Goal: Task Accomplishment & Management: Manage account settings

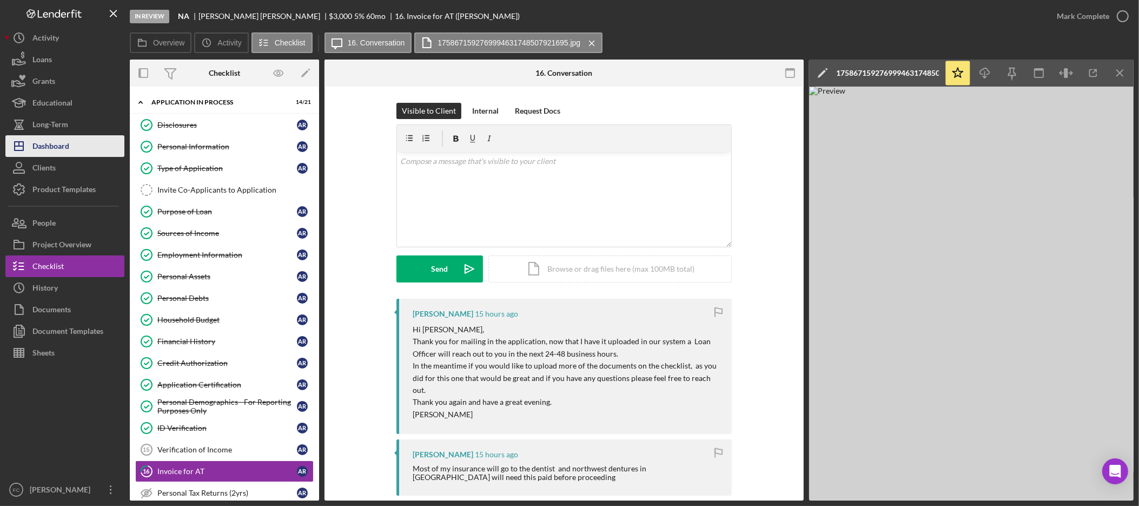
click at [71, 146] on button "Icon/Dashboard Dashboard" at bounding box center [64, 146] width 119 height 22
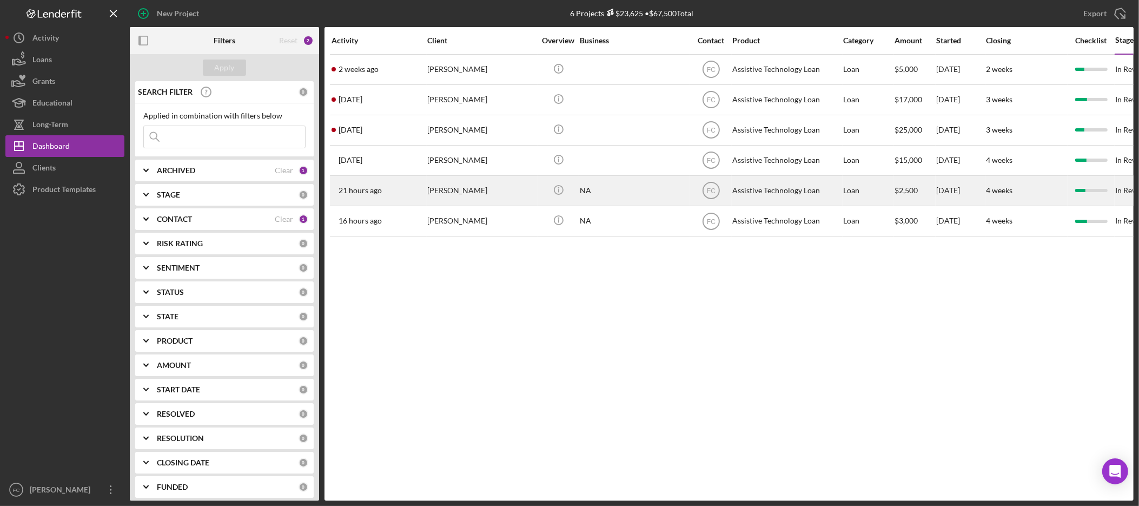
click at [464, 195] on div "Claudia Guffey" at bounding box center [481, 190] width 108 height 29
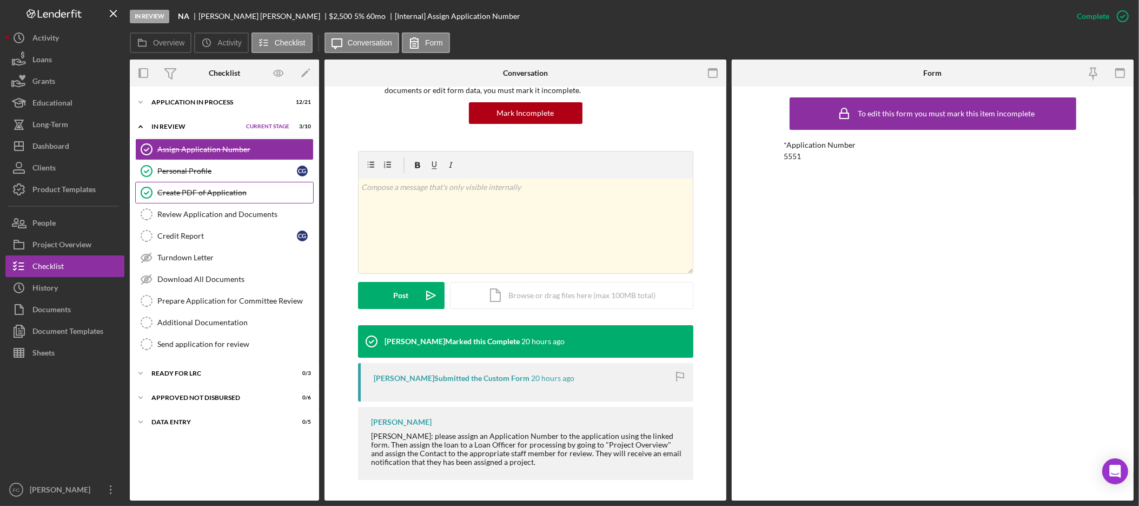
scroll to position [99, 0]
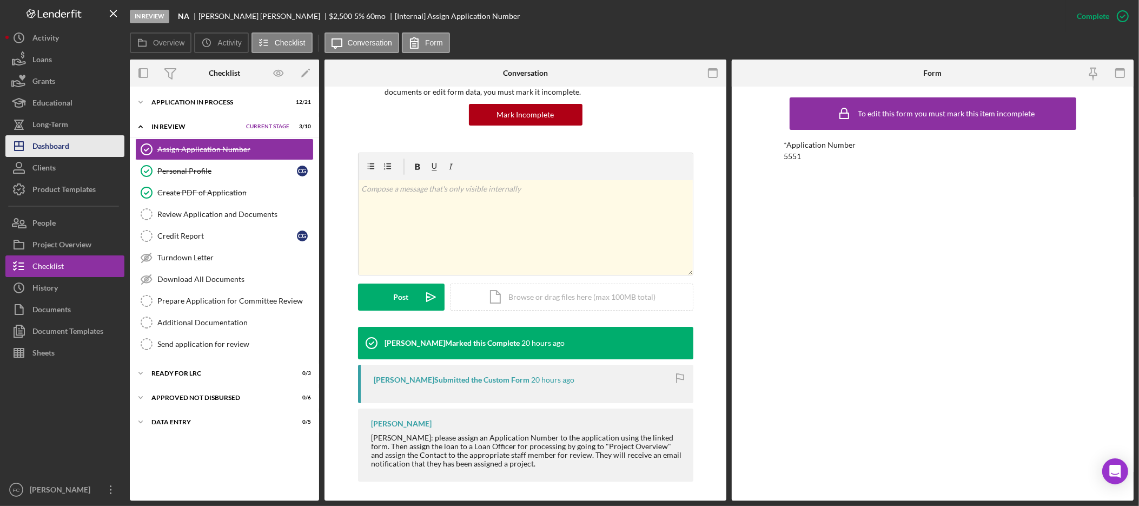
click at [60, 142] on div "Dashboard" at bounding box center [50, 147] width 37 height 24
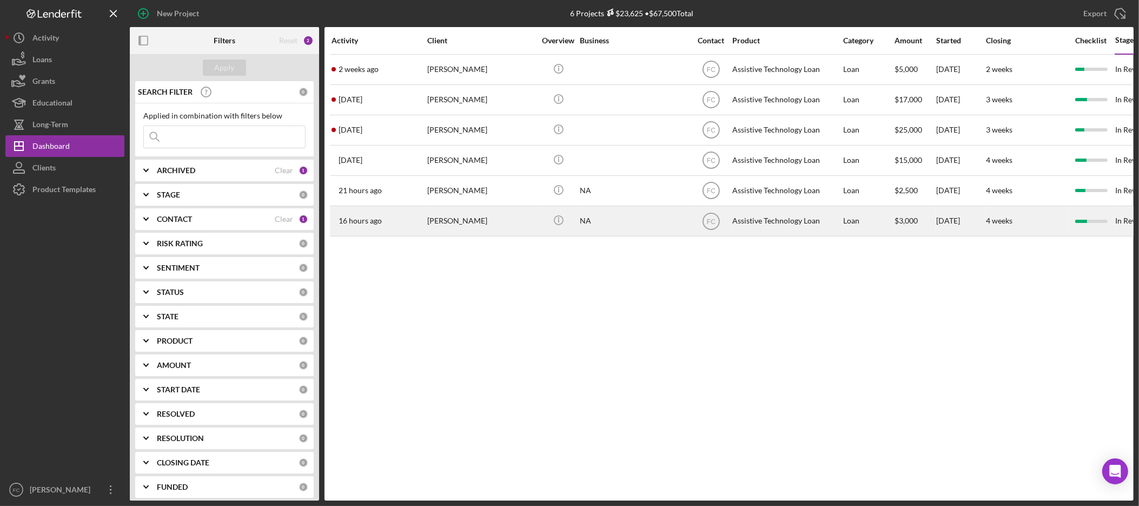
click at [465, 225] on div "[PERSON_NAME]" at bounding box center [481, 221] width 108 height 29
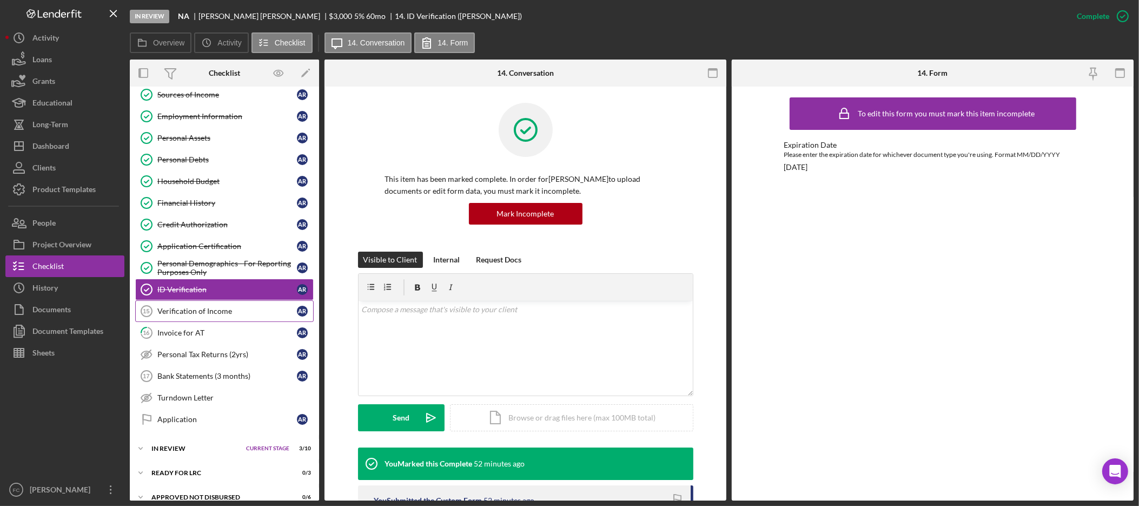
scroll to position [155, 0]
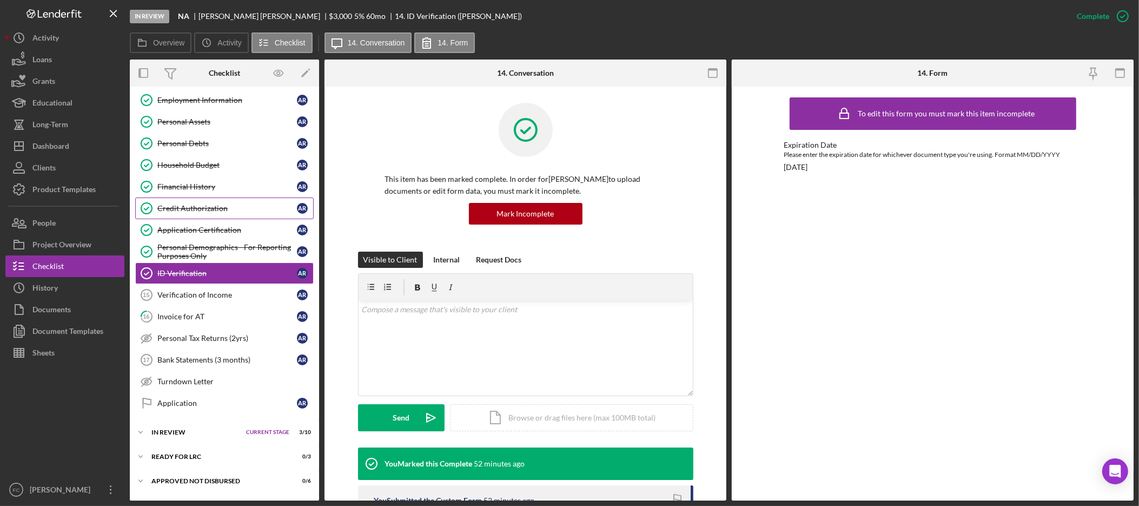
click at [200, 207] on div "Credit Authorization" at bounding box center [227, 208] width 140 height 9
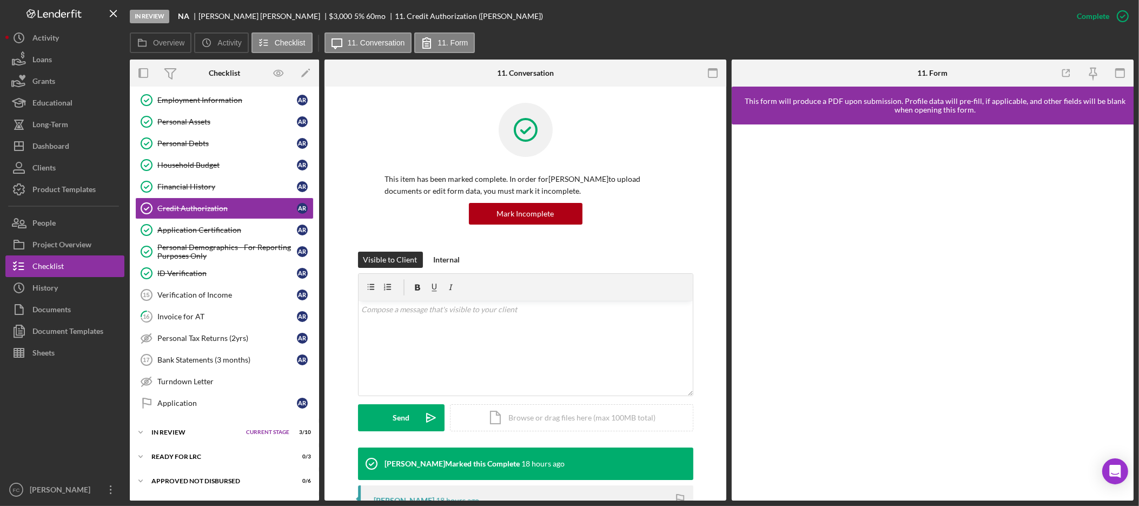
scroll to position [366, 0]
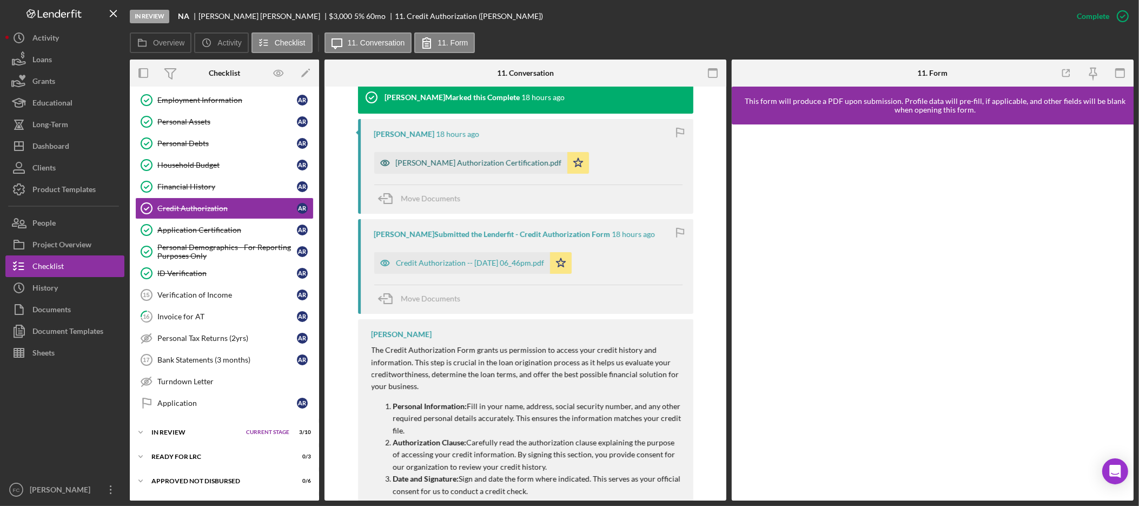
click at [450, 166] on div "Rojas Authorization Certification.pdf" at bounding box center [479, 163] width 166 height 9
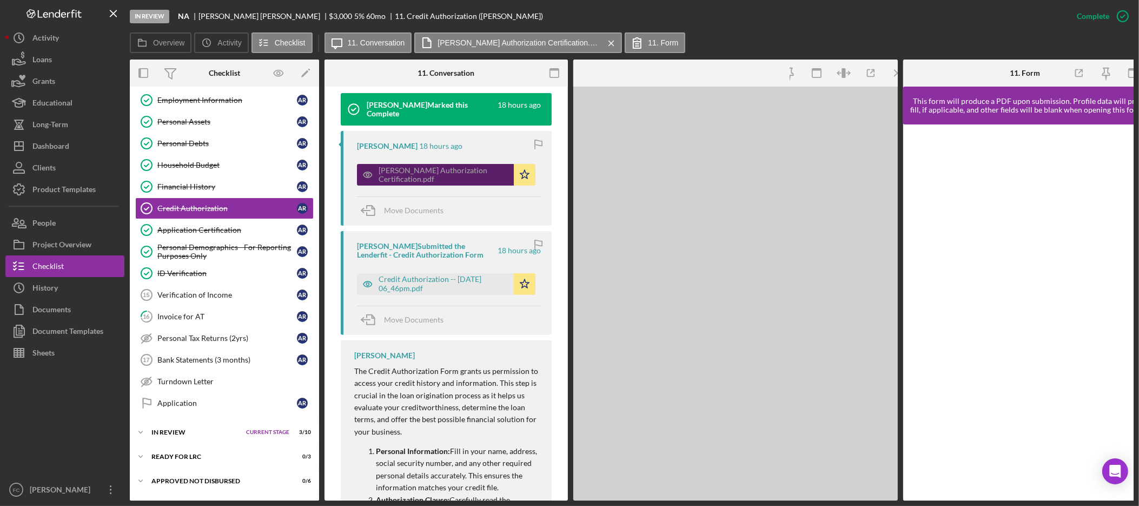
scroll to position [379, 0]
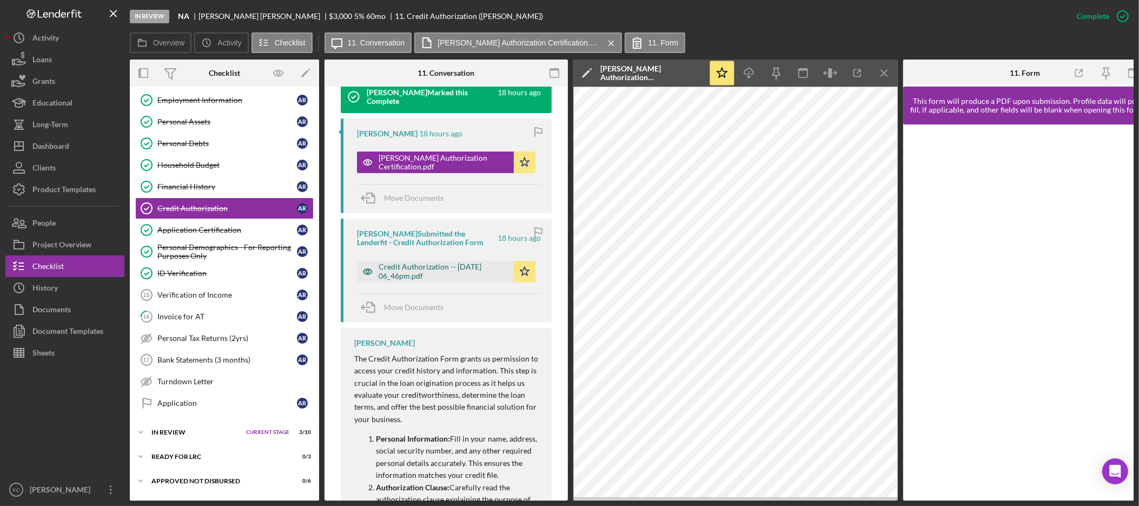
click at [430, 266] on div "Credit Authorization -- 2025-09-23 06_46pm.pdf" at bounding box center [444, 270] width 130 height 17
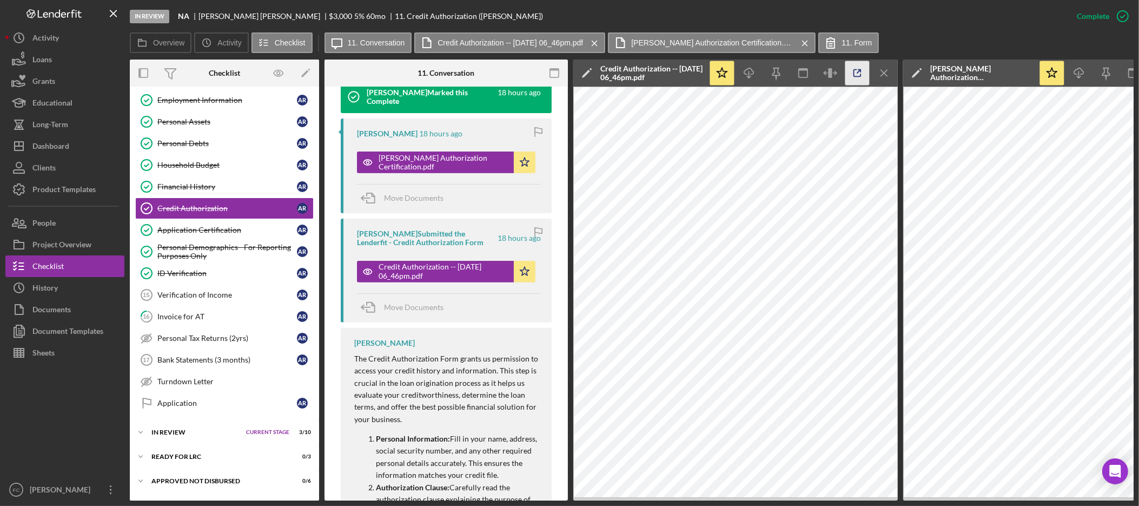
click at [854, 75] on icon "button" at bounding box center [858, 73] width 24 height 24
click at [39, 356] on div "Sheets" at bounding box center [43, 354] width 22 height 24
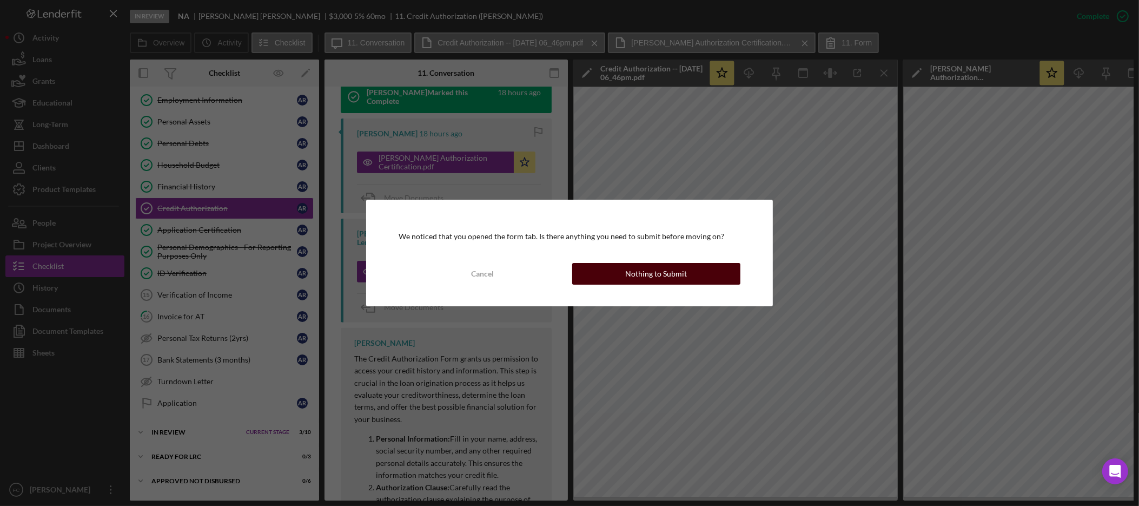
click at [708, 270] on button "Nothing to Submit" at bounding box center [656, 274] width 168 height 22
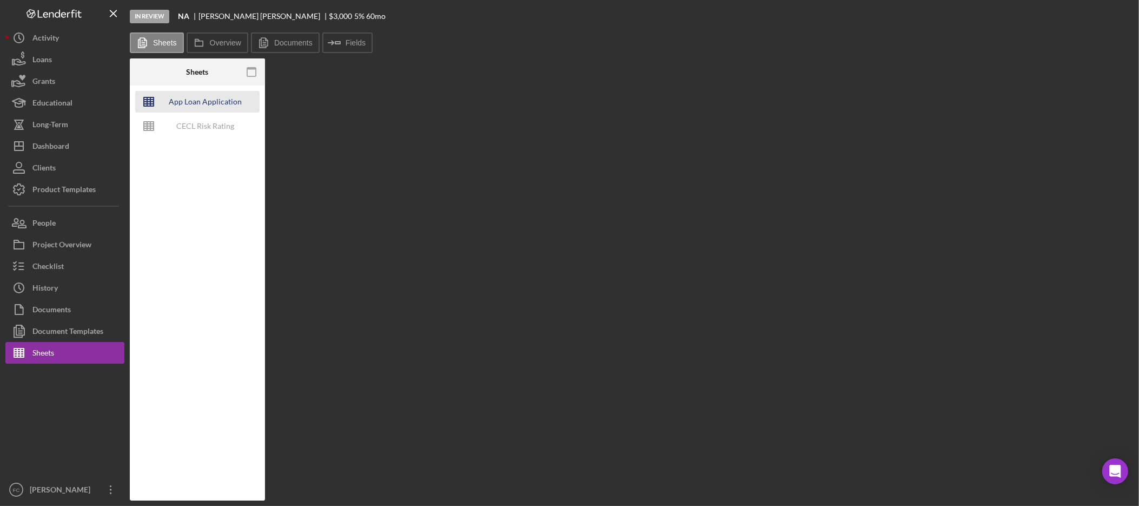
click at [204, 101] on div "App Loan Application Package" at bounding box center [205, 102] width 87 height 22
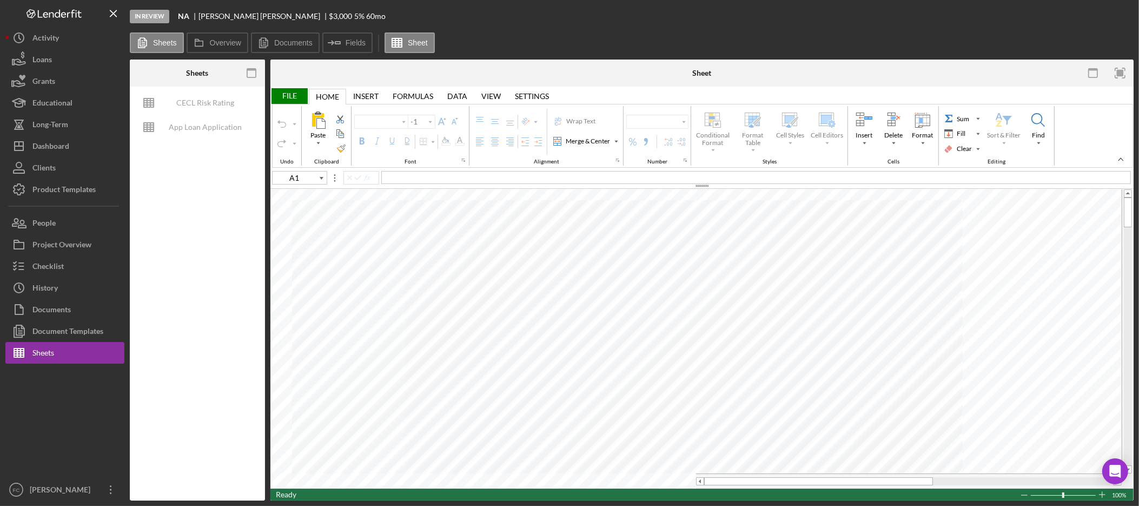
type input "Arial"
type input "10"
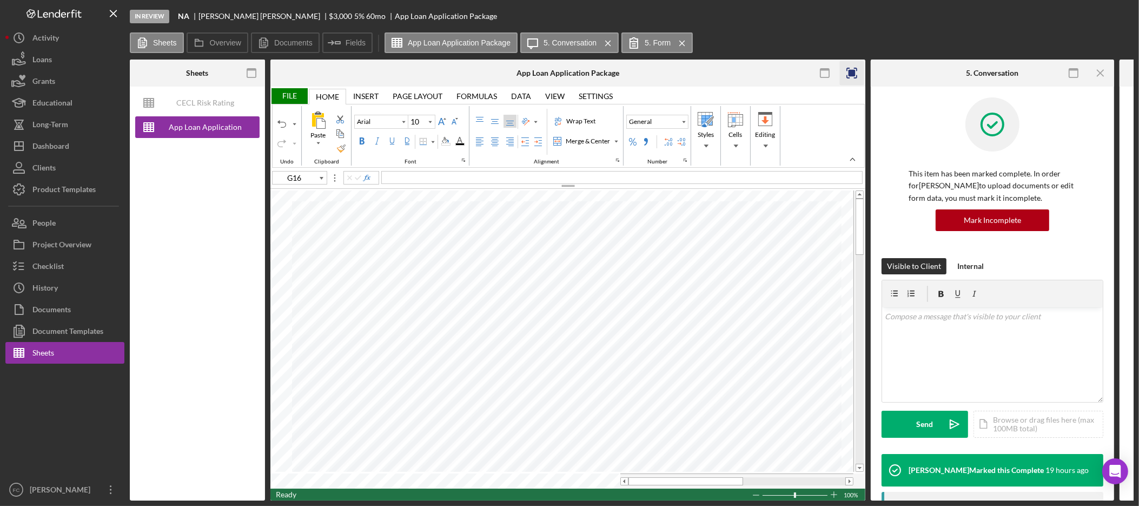
click at [854, 71] on rect "button" at bounding box center [852, 73] width 7 height 7
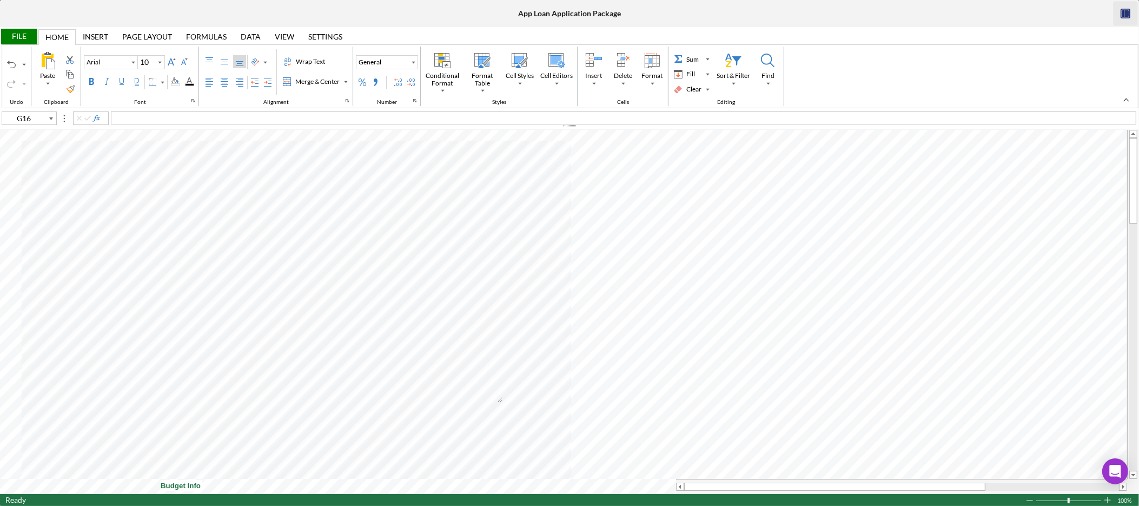
type input "E10"
click at [180, 81] on div "Background Color" at bounding box center [175, 81] width 9 height 9
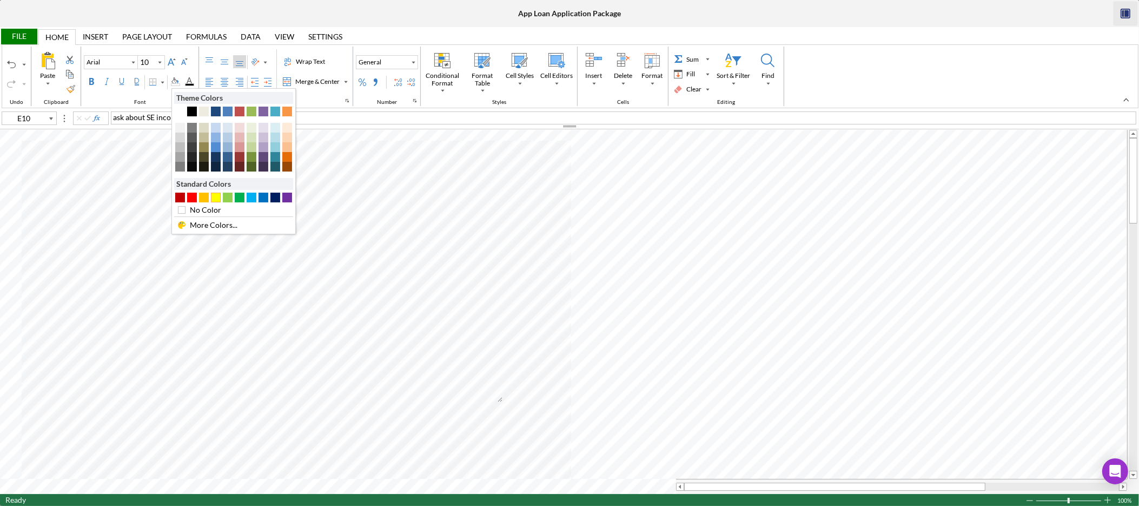
click at [215, 202] on div "#FFFF00" at bounding box center [216, 198] width 10 height 10
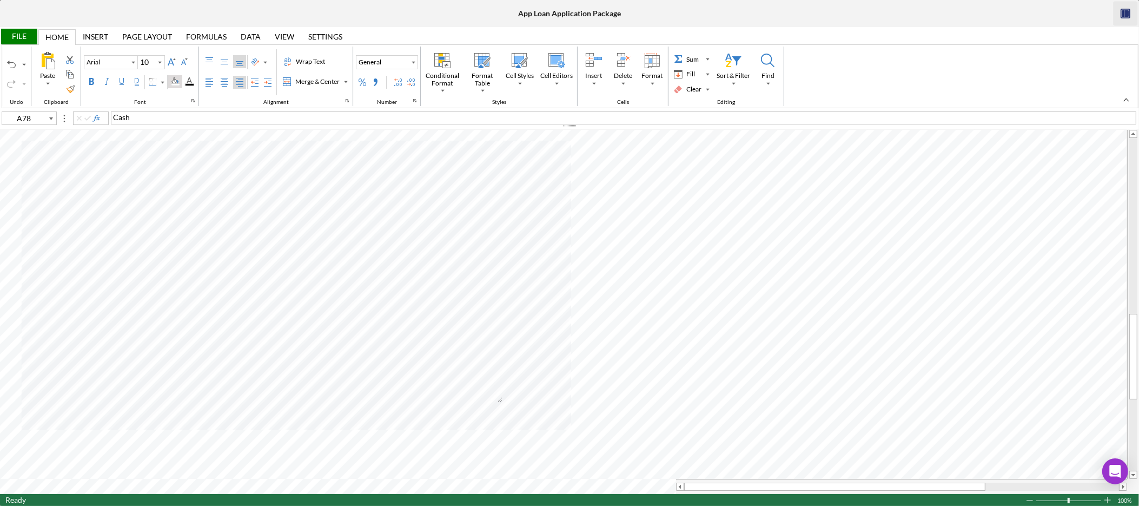
click at [179, 79] on div "Background Color" at bounding box center [175, 81] width 9 height 9
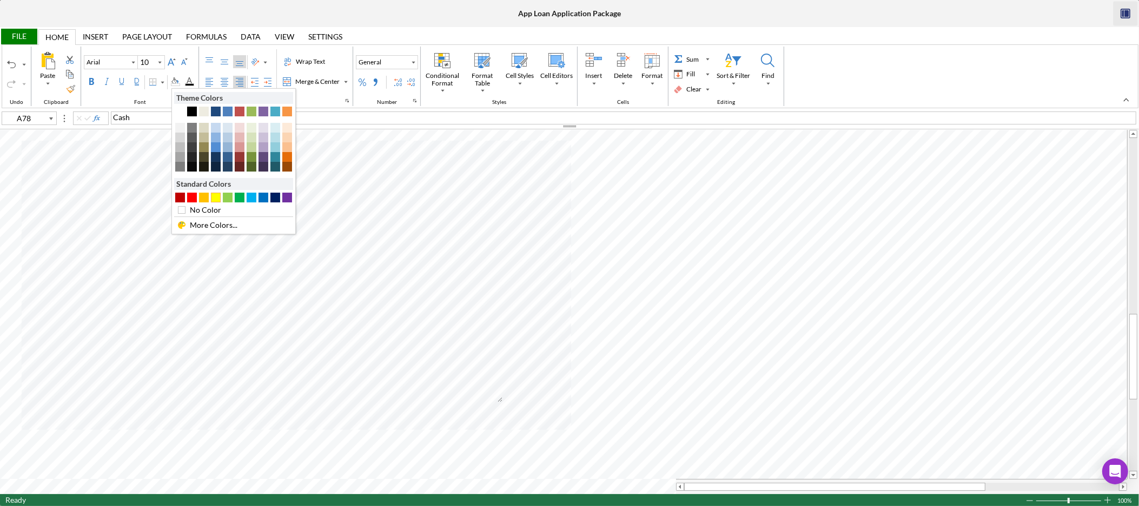
click at [220, 202] on div "#FFFF00" at bounding box center [216, 198] width 10 height 10
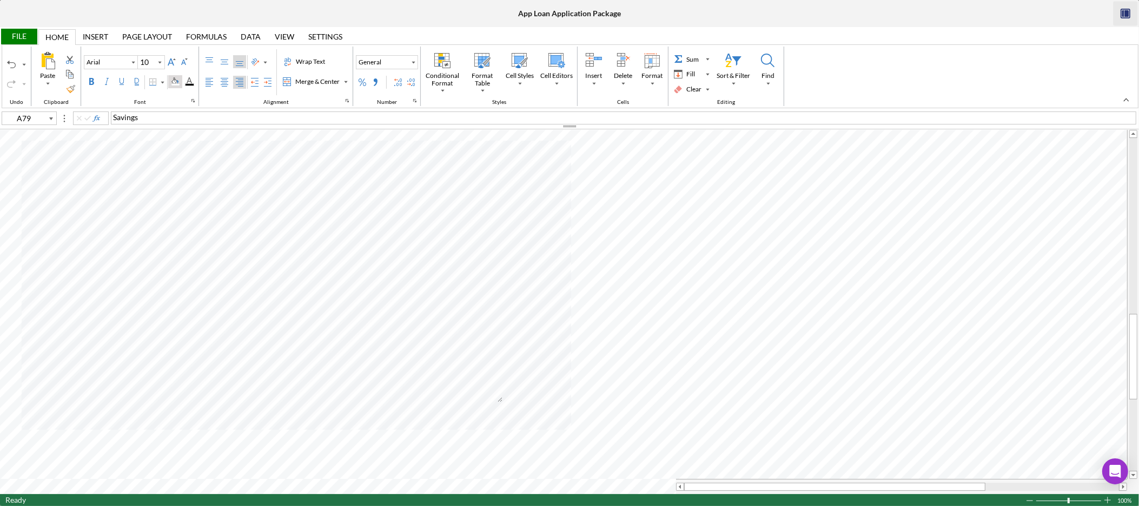
click at [177, 83] on div "Background Color" at bounding box center [175, 81] width 9 height 9
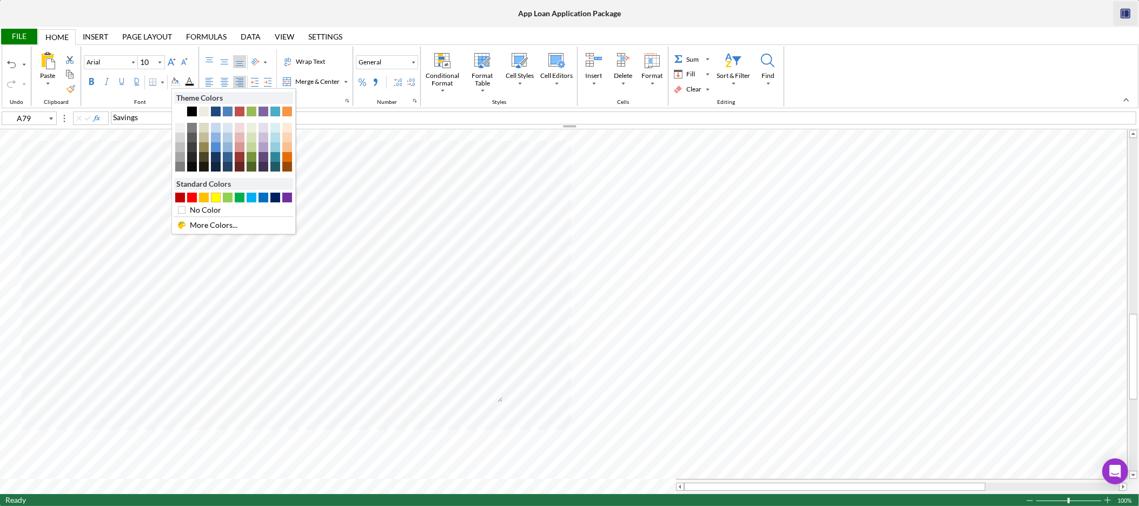
click at [212, 196] on div "#FFFF00" at bounding box center [216, 198] width 10 height 10
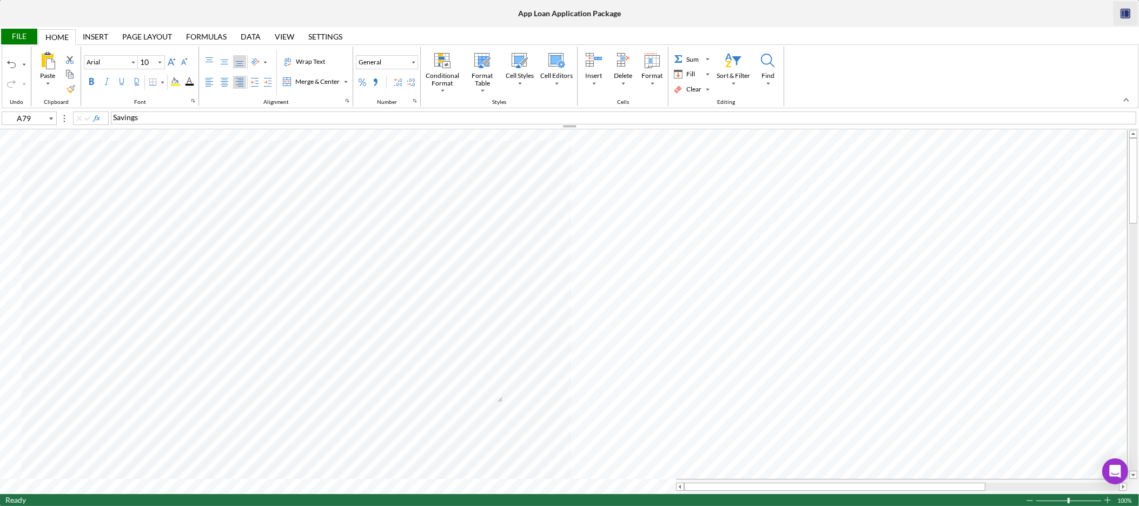
type input "D17"
type input "Calibri"
type input "11"
type input "A1"
click at [199, 114] on div "Invoice-" at bounding box center [624, 117] width 1026 height 13
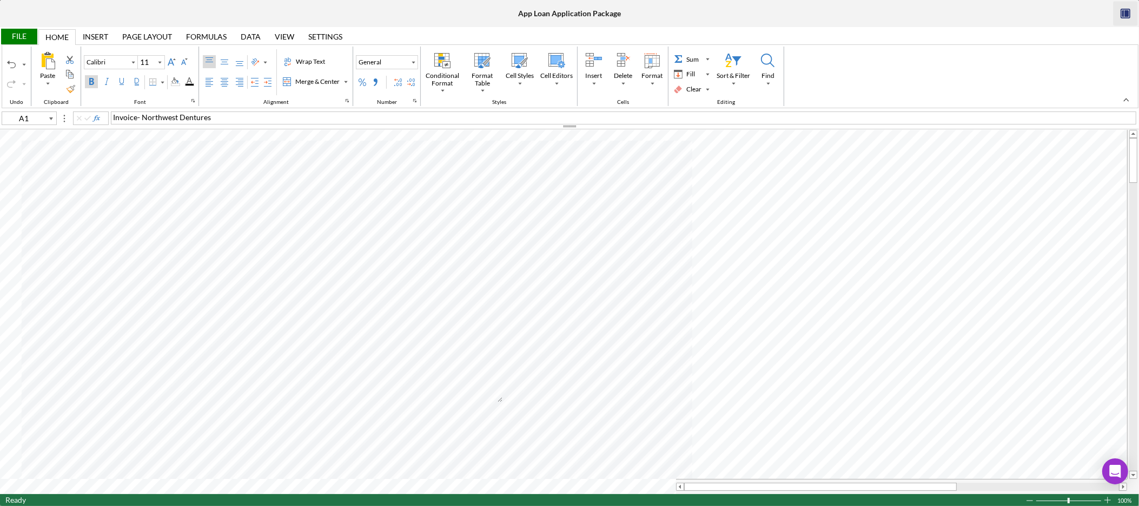
click at [90, 80] on div "Bold" at bounding box center [91, 81] width 9 height 9
click at [243, 117] on div "Invoice- Northwest Dentures" at bounding box center [624, 117] width 1026 height 13
type input "C11"
type input "Arial"
type input "10"
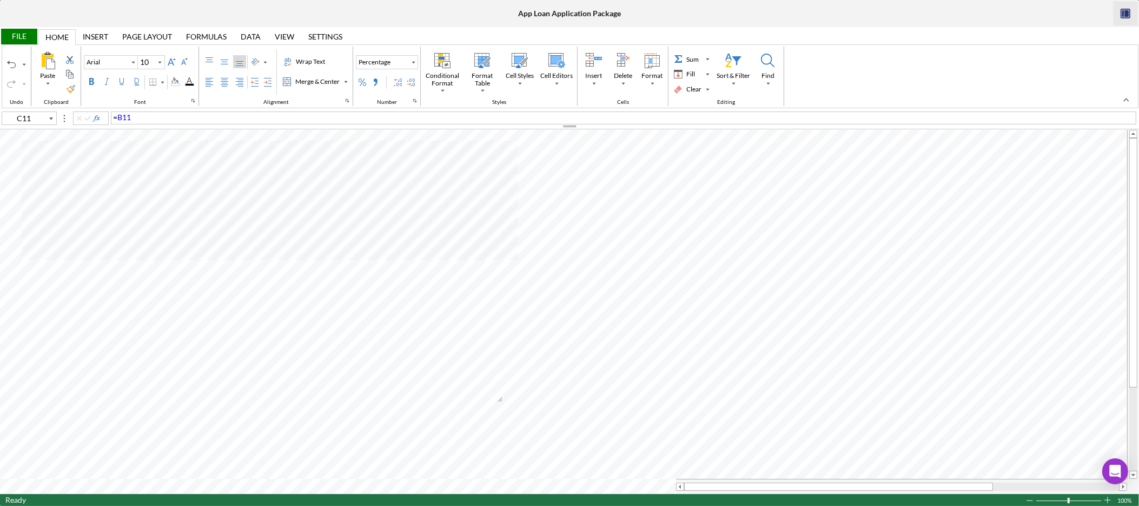
type input "B12"
type input "B1"
type input "Calibri"
type input "11"
type input "A2"
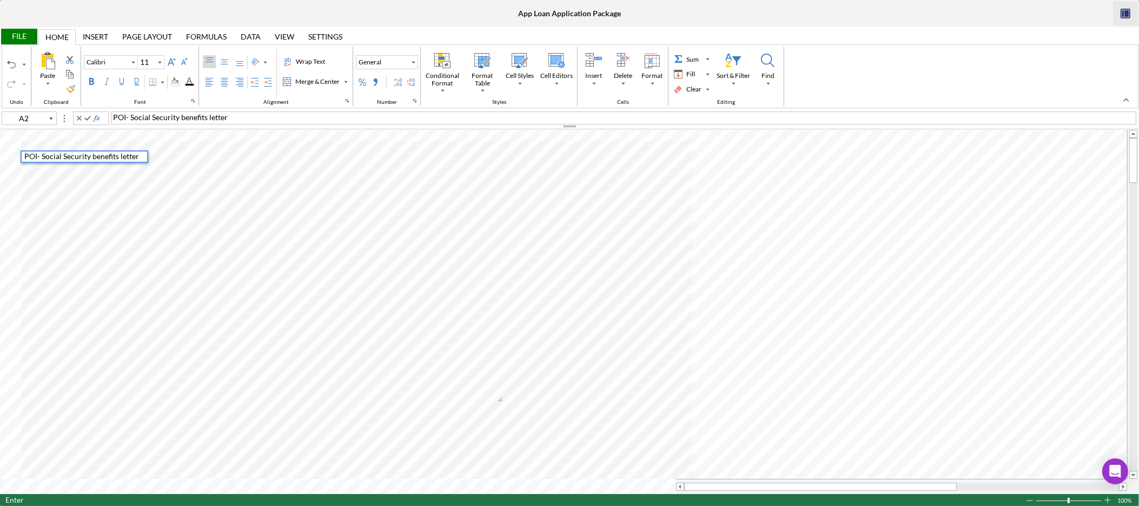
type input "A3"
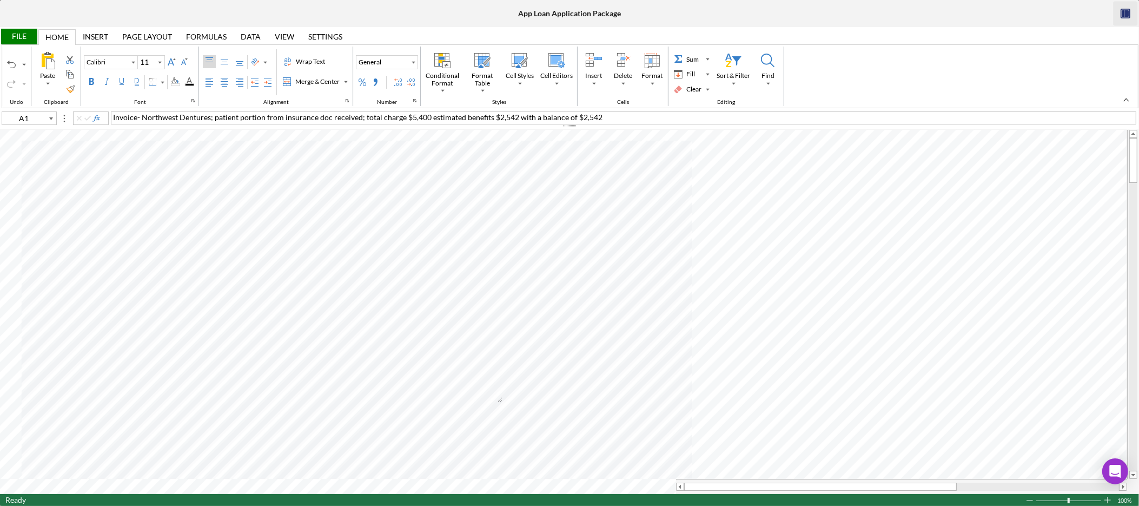
click at [210, 120] on span "Invoice- Northwest Dentures; patient portion from insurance doc received; total…" at bounding box center [358, 117] width 490 height 9
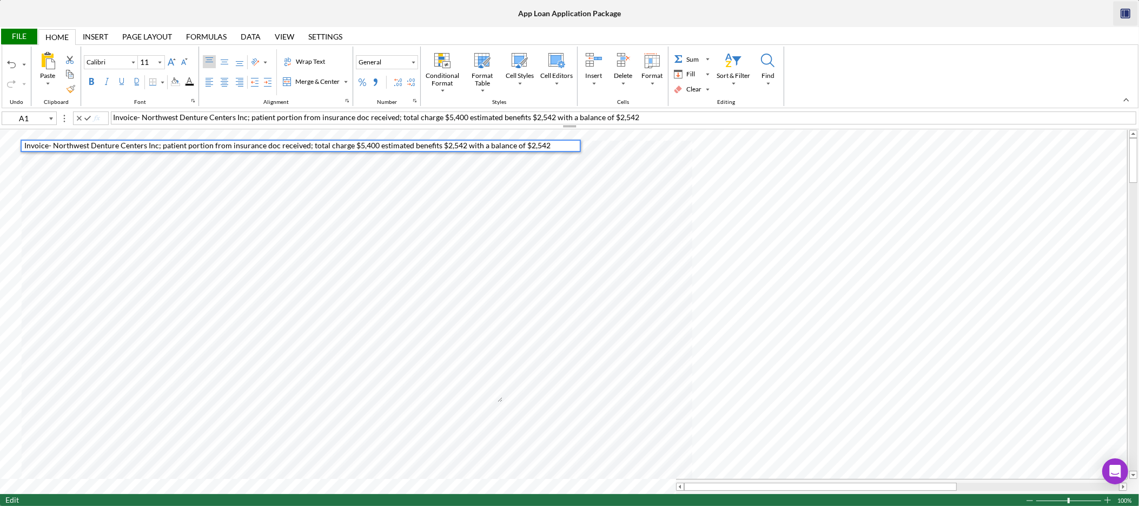
click at [276, 143] on span "Invoice- Northwest Denture Centers Inc; patient portion from insurance doc rece…" at bounding box center [287, 145] width 526 height 9
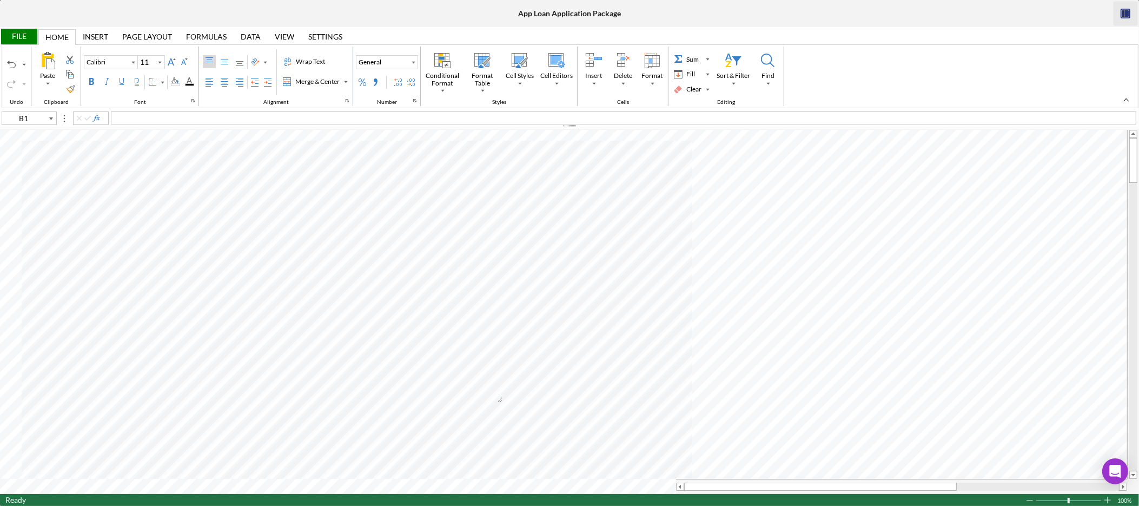
type input "J13"
type input "Arial"
type input "10"
type input "B1"
type input "Calibri"
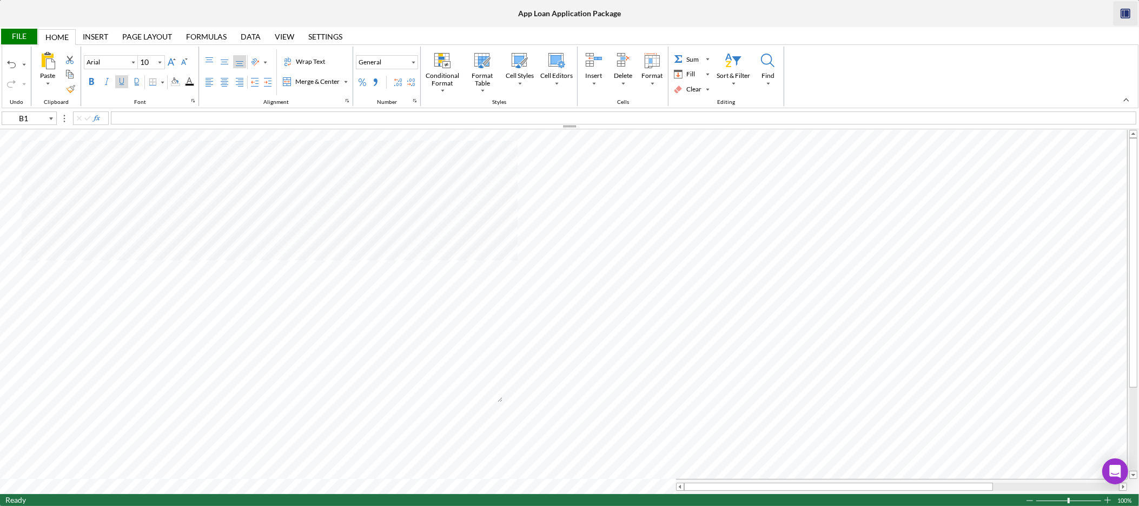
type input "11"
type input "A79"
type input "Arial"
type input "10"
type input "H10"
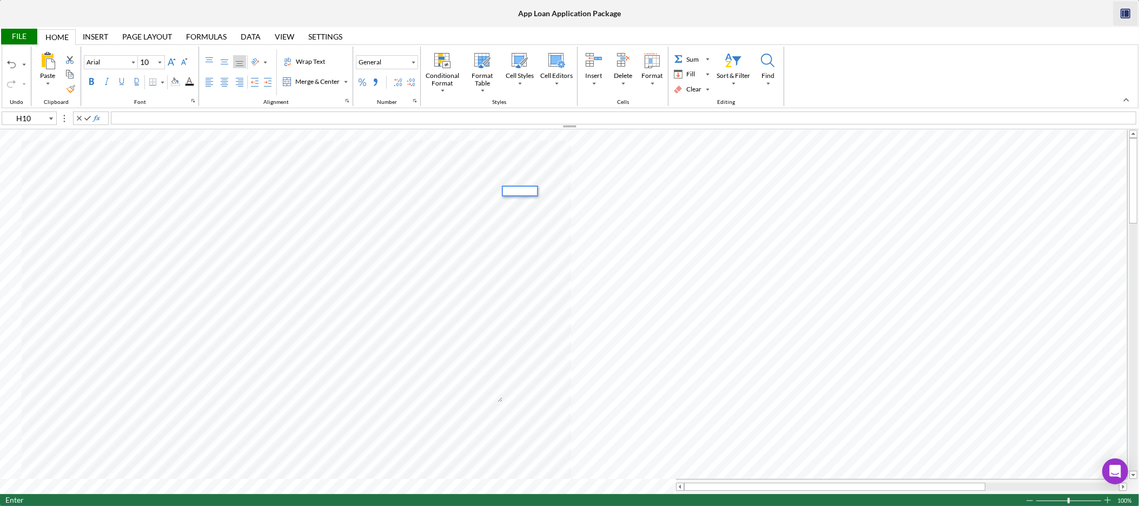
type input "I10"
click at [180, 81] on div "Background Color" at bounding box center [175, 81] width 9 height 9
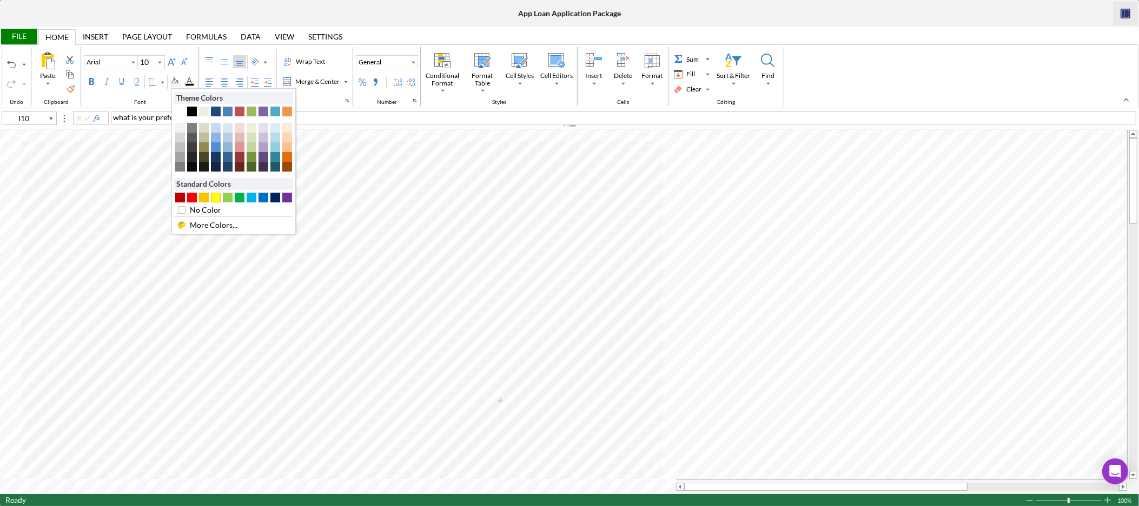
click at [216, 195] on div "#FFFF00" at bounding box center [216, 198] width 10 height 10
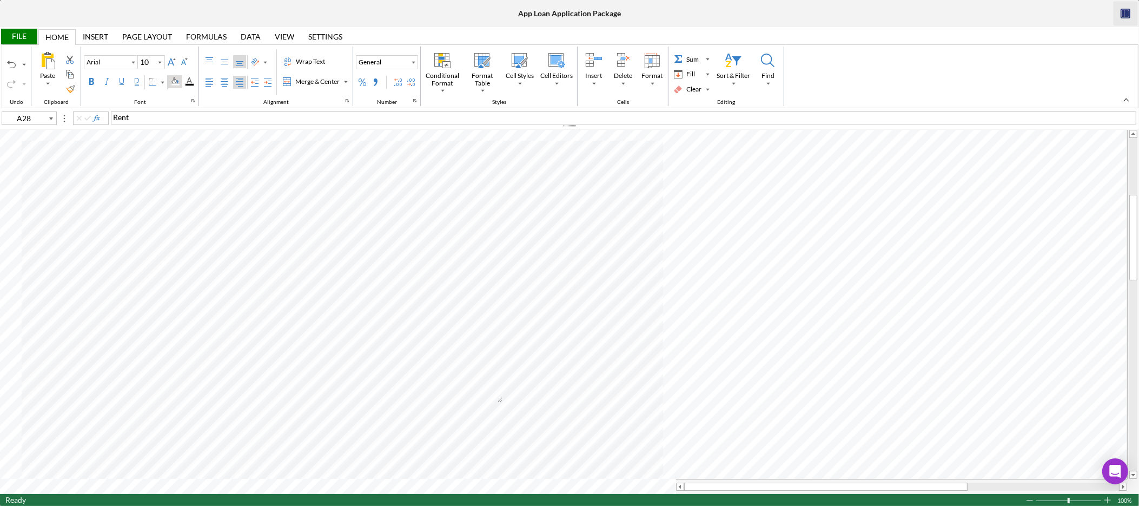
click at [179, 80] on div "Background Color" at bounding box center [175, 81] width 9 height 9
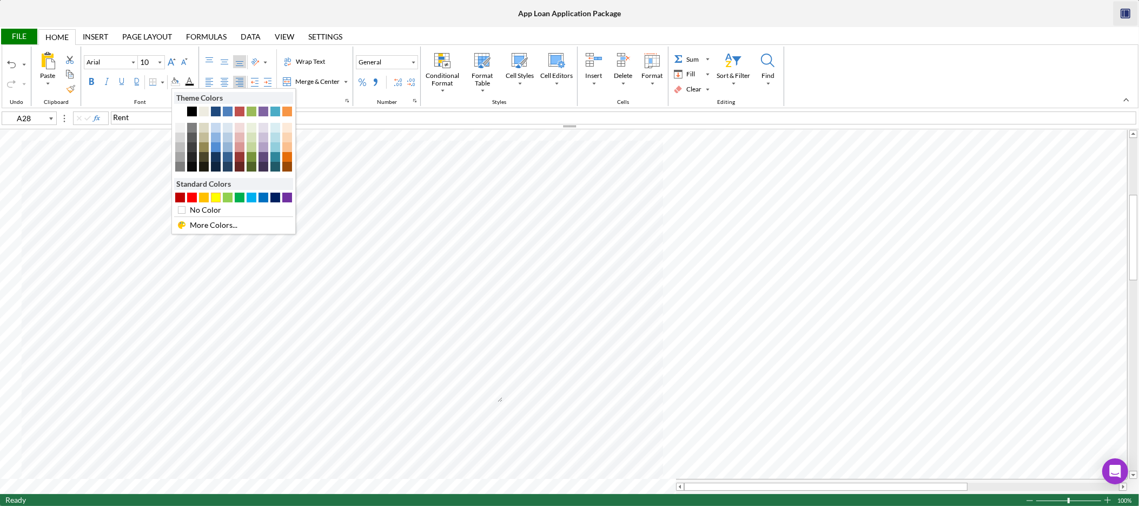
click at [215, 197] on div "#FFFF00" at bounding box center [216, 198] width 10 height 10
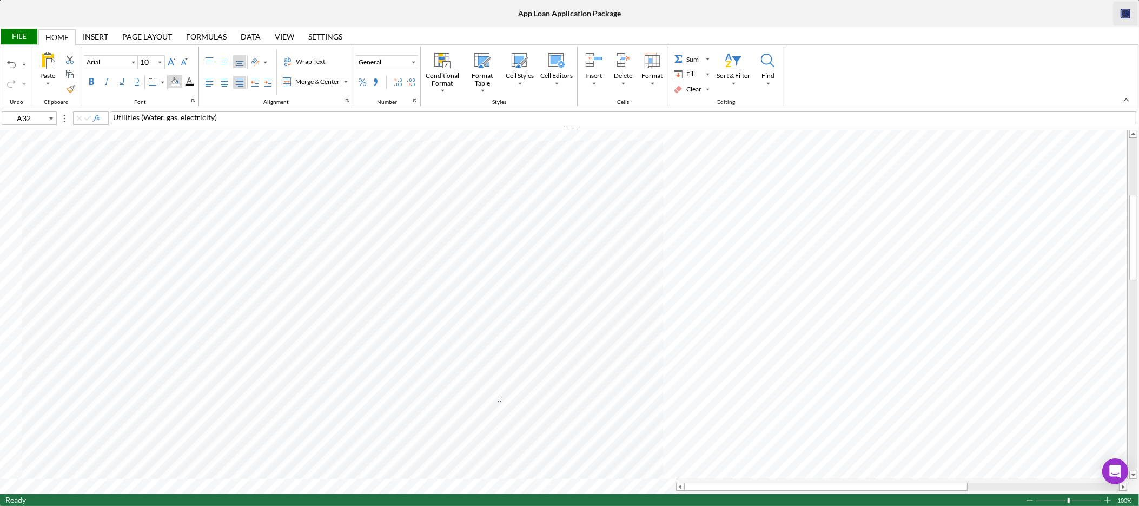
click at [180, 82] on div "Background Color" at bounding box center [175, 81] width 9 height 9
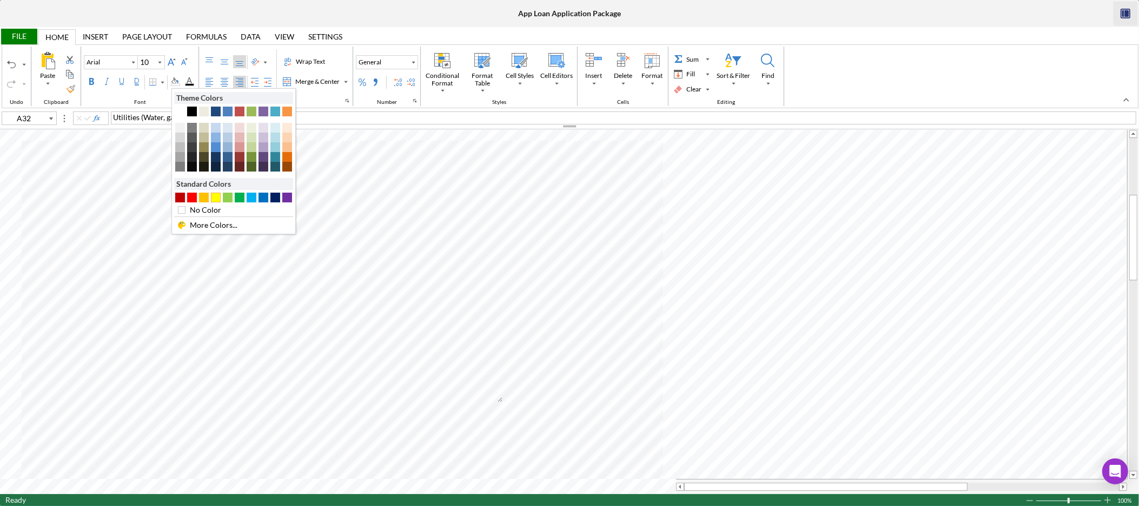
click at [213, 196] on div "#FFFF00" at bounding box center [216, 198] width 10 height 10
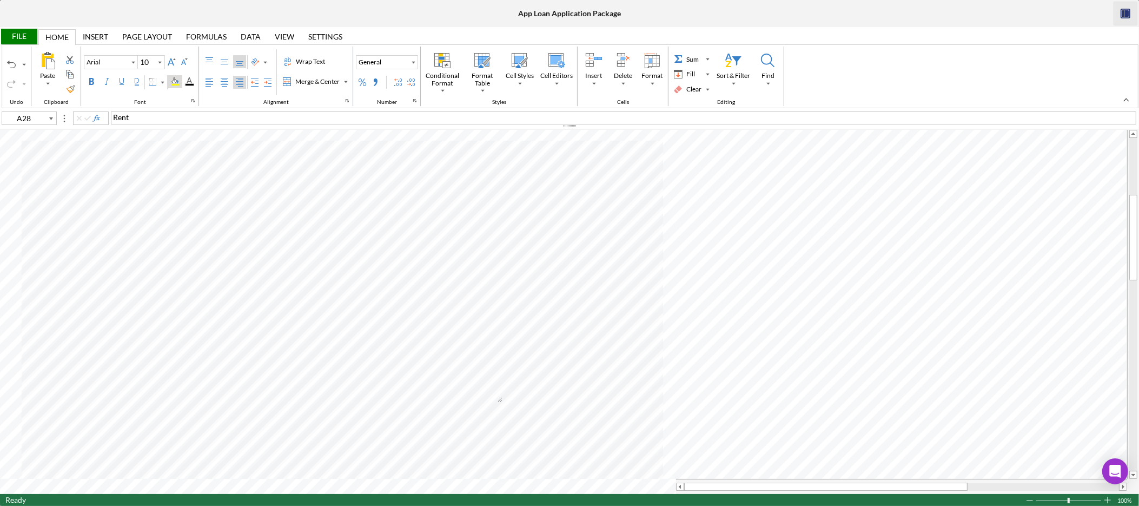
click at [180, 79] on div "Background Color" at bounding box center [175, 81] width 9 height 9
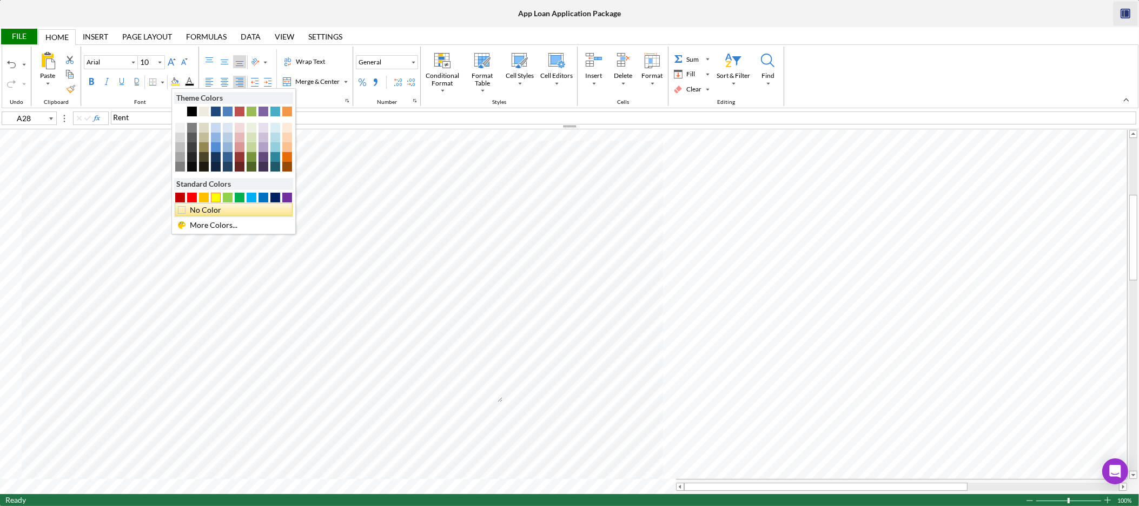
click at [220, 211] on div "No Color" at bounding box center [236, 210] width 97 height 12
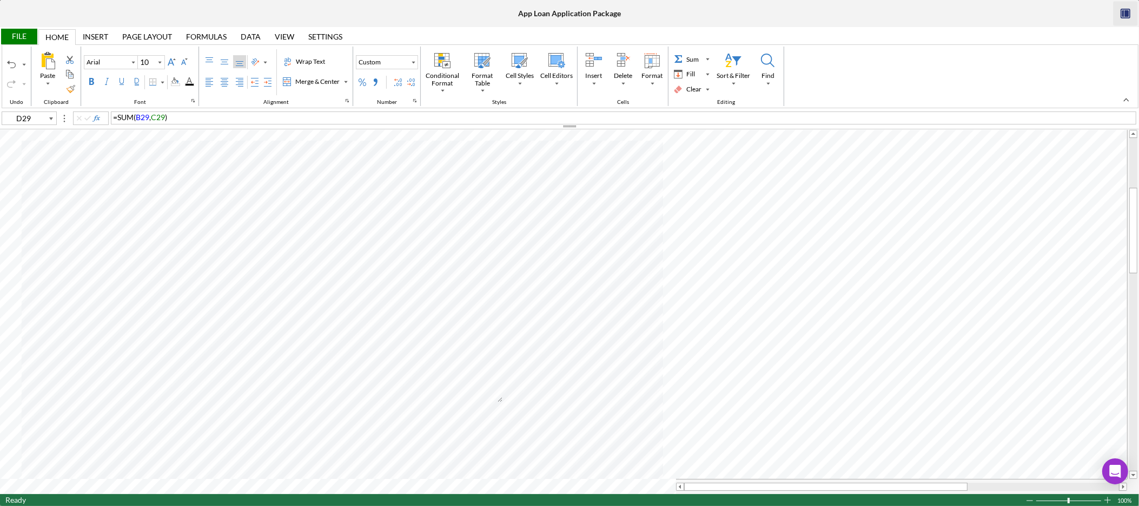
type input "E29"
click at [180, 82] on div "Background Color" at bounding box center [175, 81] width 9 height 9
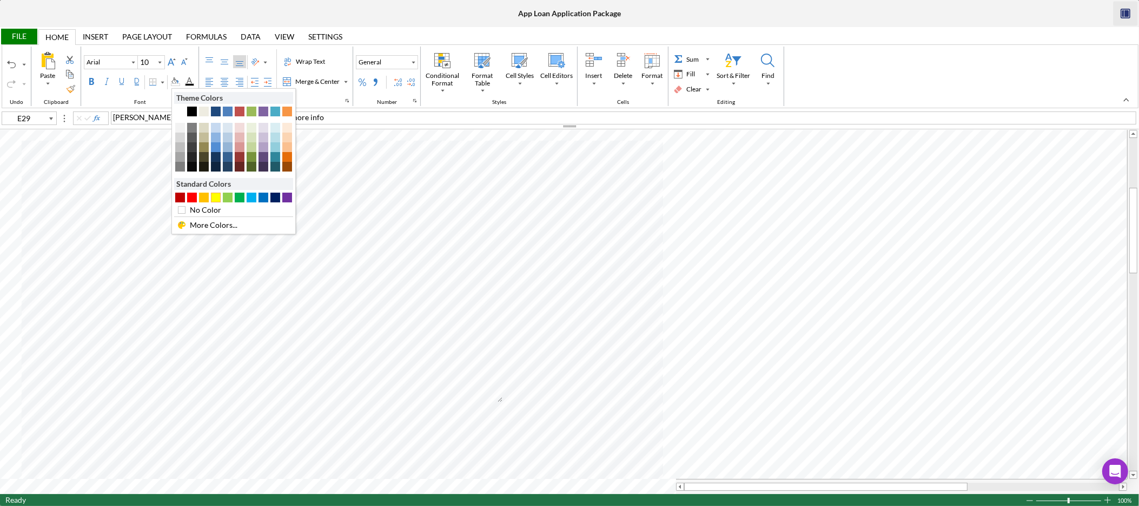
click at [215, 198] on div "#FFFF00" at bounding box center [216, 198] width 10 height 10
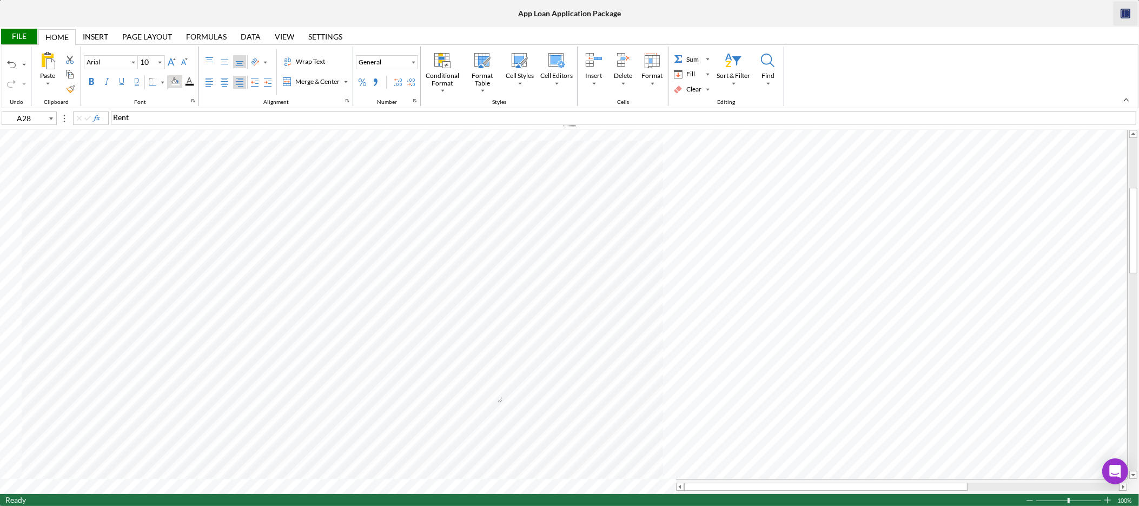
click at [182, 80] on div "Background Color" at bounding box center [175, 81] width 14 height 13
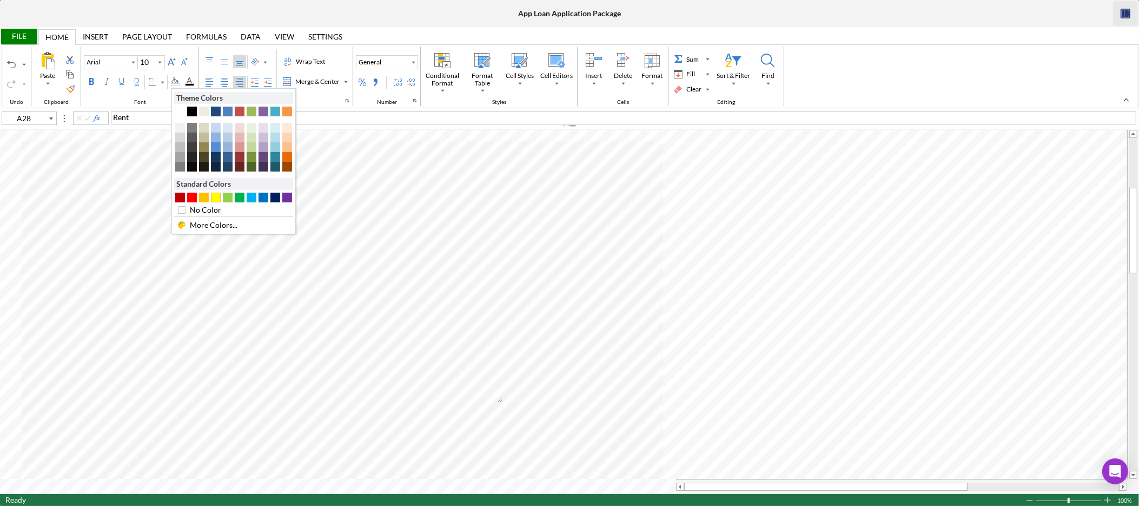
click at [217, 195] on div "#FFFF00" at bounding box center [216, 198] width 10 height 10
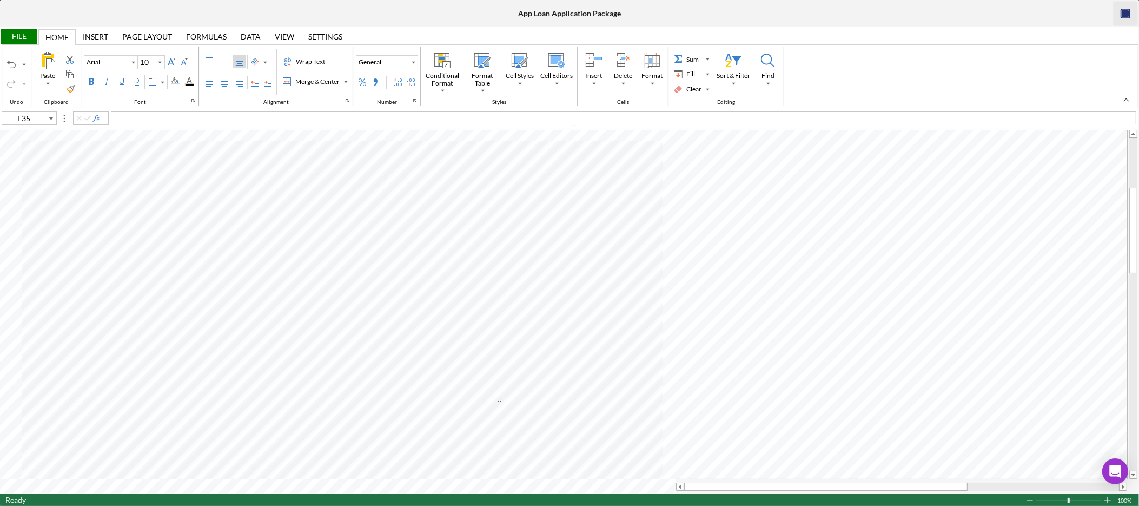
type input "E36"
click at [179, 82] on div "Background Color" at bounding box center [175, 81] width 9 height 9
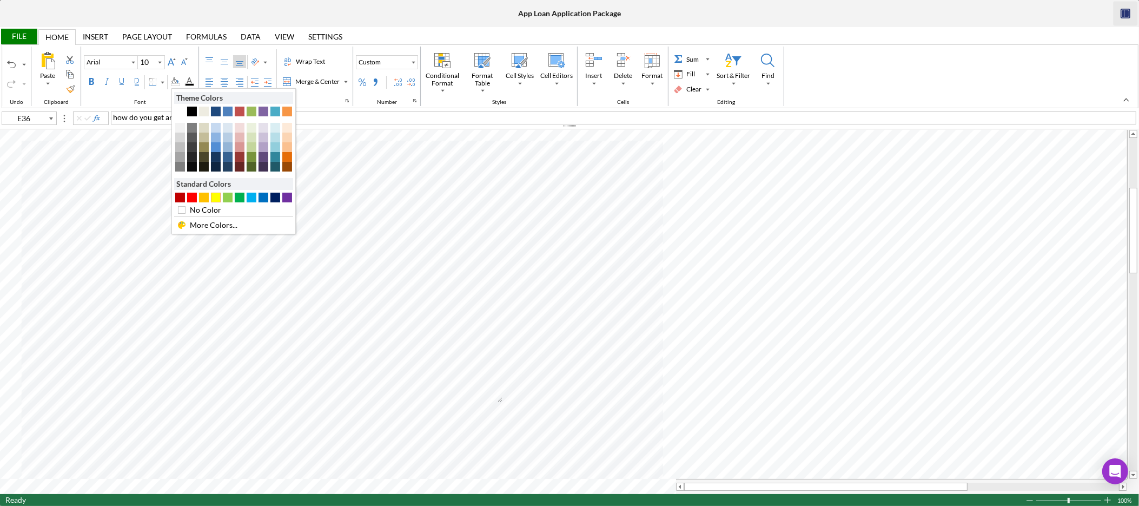
click at [219, 200] on div "#FFFF00" at bounding box center [216, 198] width 10 height 10
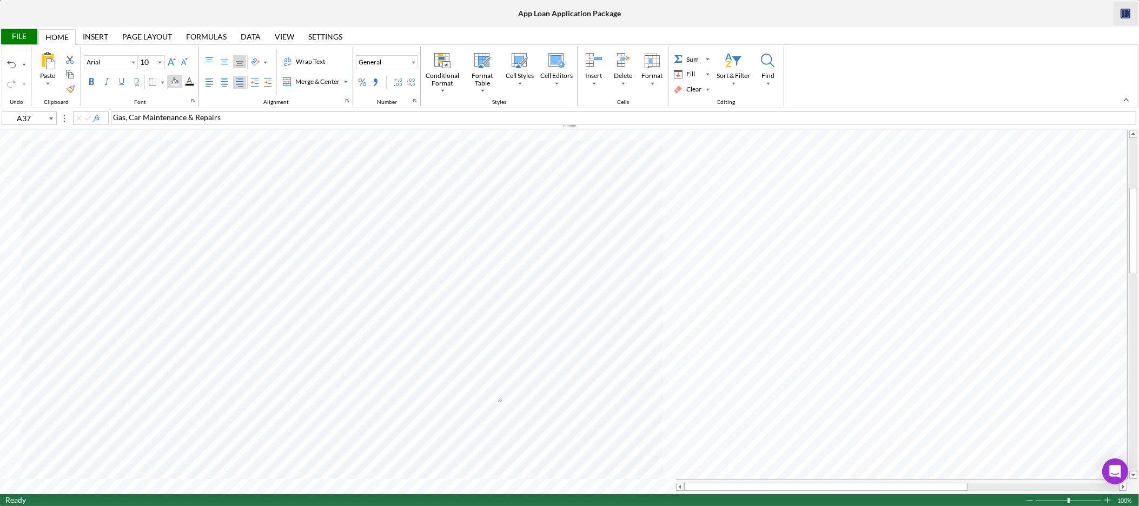
click at [177, 84] on div "Background Color" at bounding box center [175, 81] width 9 height 9
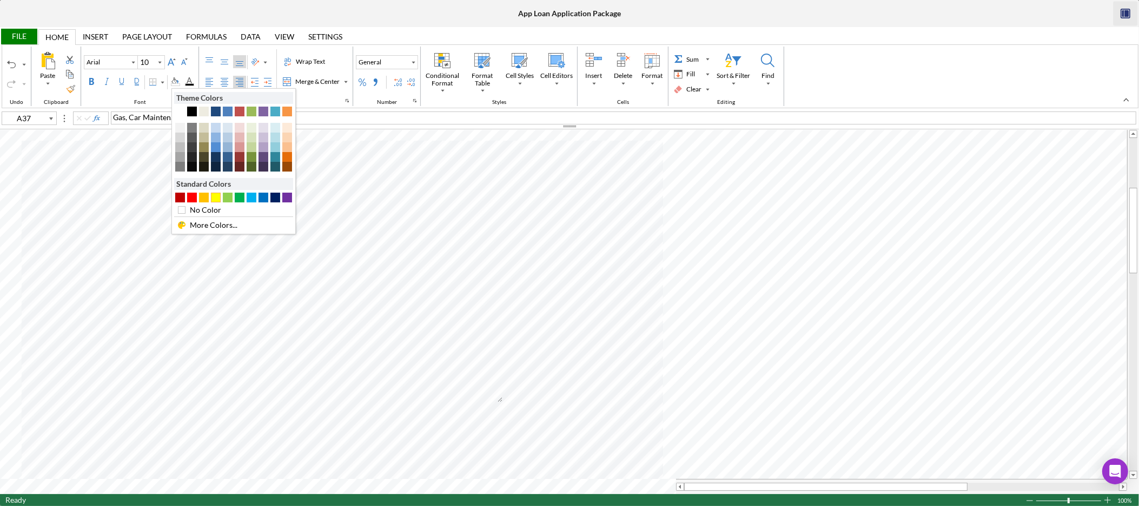
click at [216, 197] on div "#FFFF00" at bounding box center [216, 198] width 10 height 10
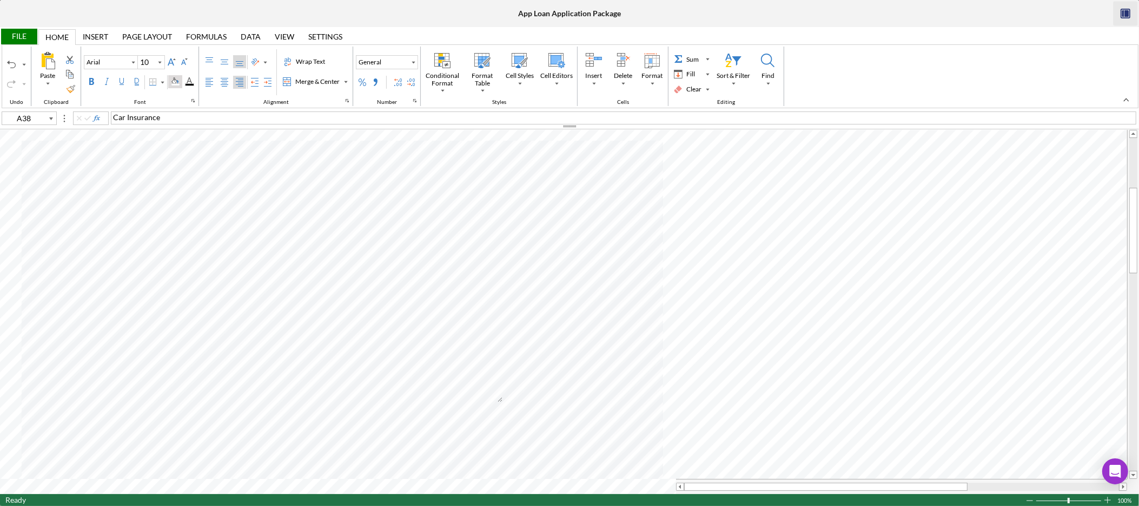
click at [180, 80] on div "Background Color" at bounding box center [175, 81] width 9 height 9
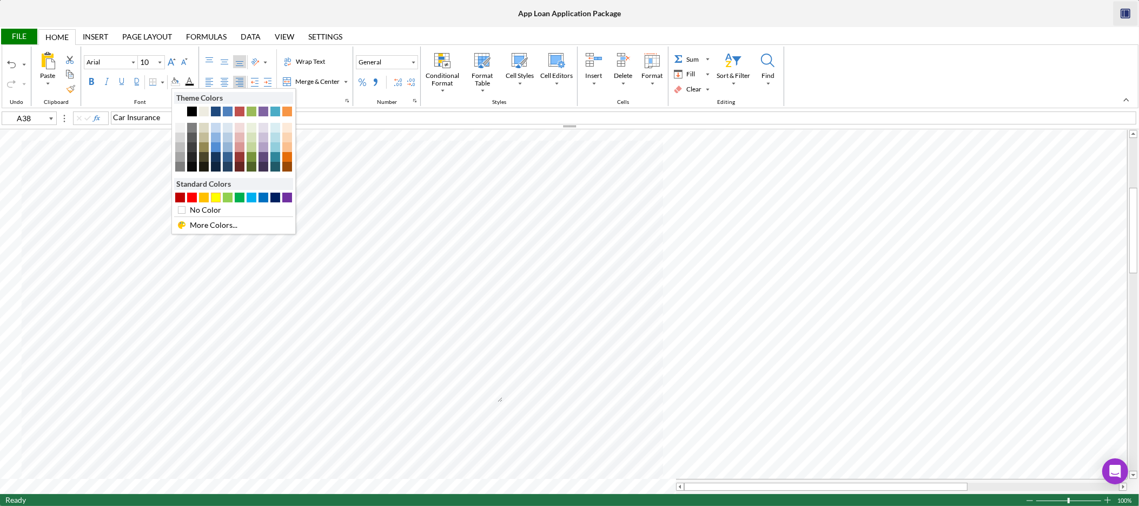
click at [217, 200] on div "#FFFF00" at bounding box center [216, 198] width 10 height 10
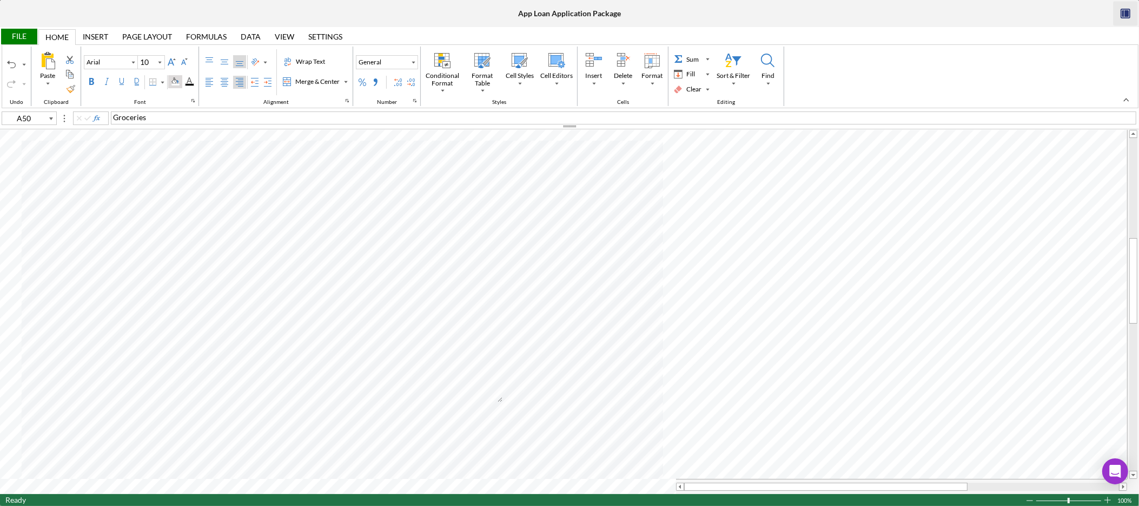
click at [176, 82] on div "Background Color" at bounding box center [175, 81] width 9 height 9
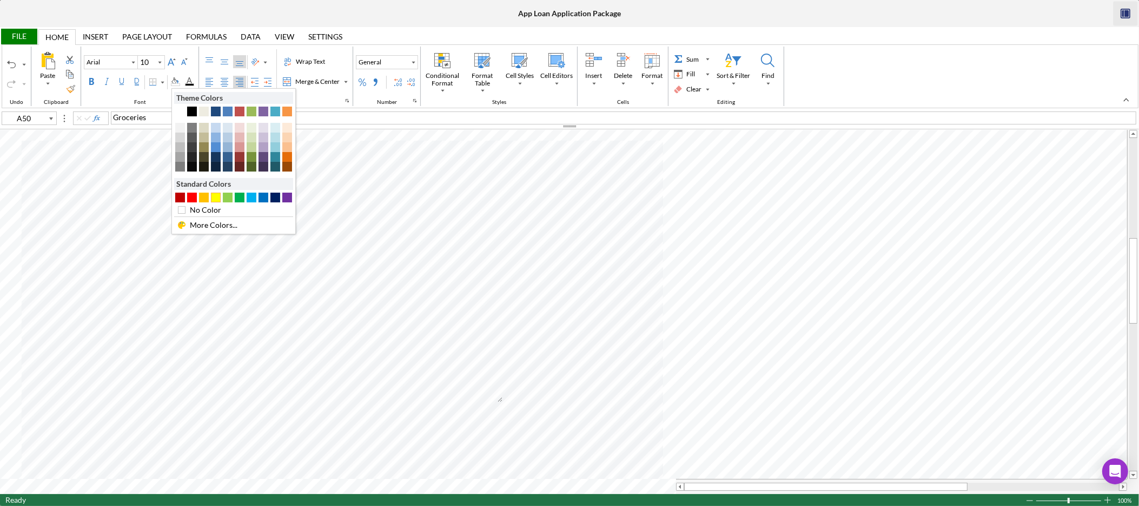
click at [219, 196] on div "#FFFF00" at bounding box center [216, 198] width 10 height 10
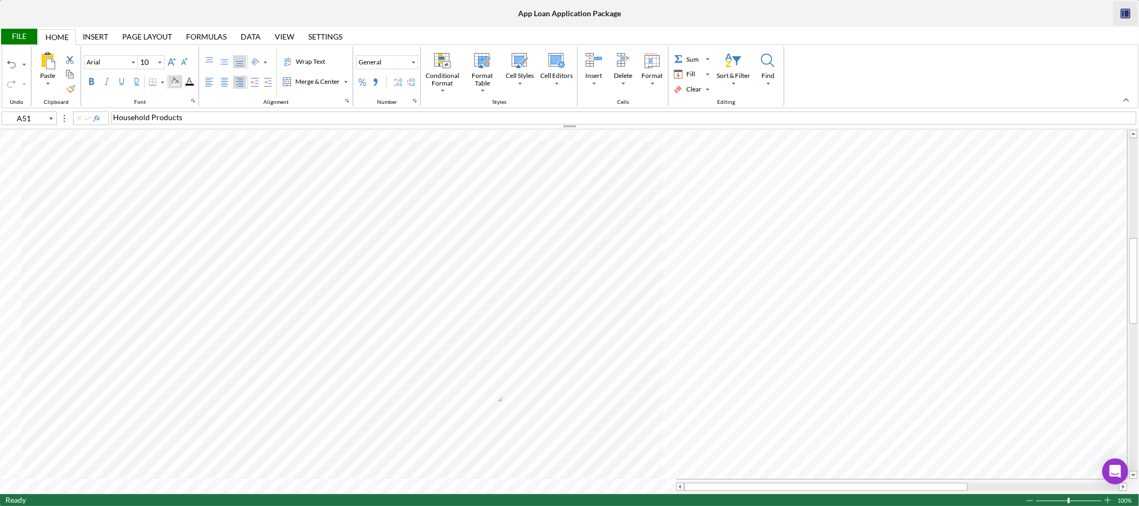
click at [175, 83] on div "Background Color" at bounding box center [175, 81] width 9 height 9
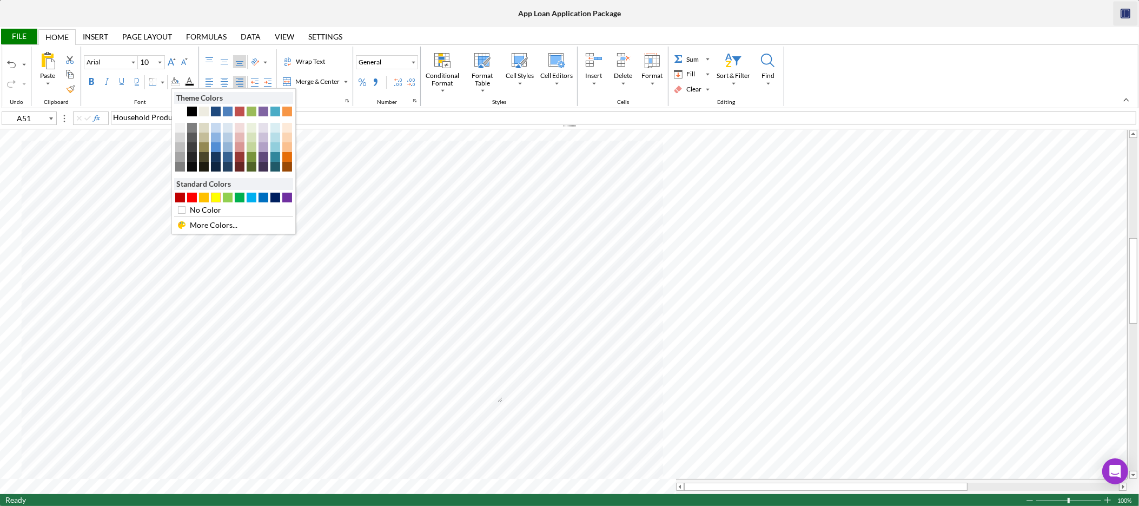
click at [216, 202] on div "#FFFF00" at bounding box center [216, 198] width 10 height 10
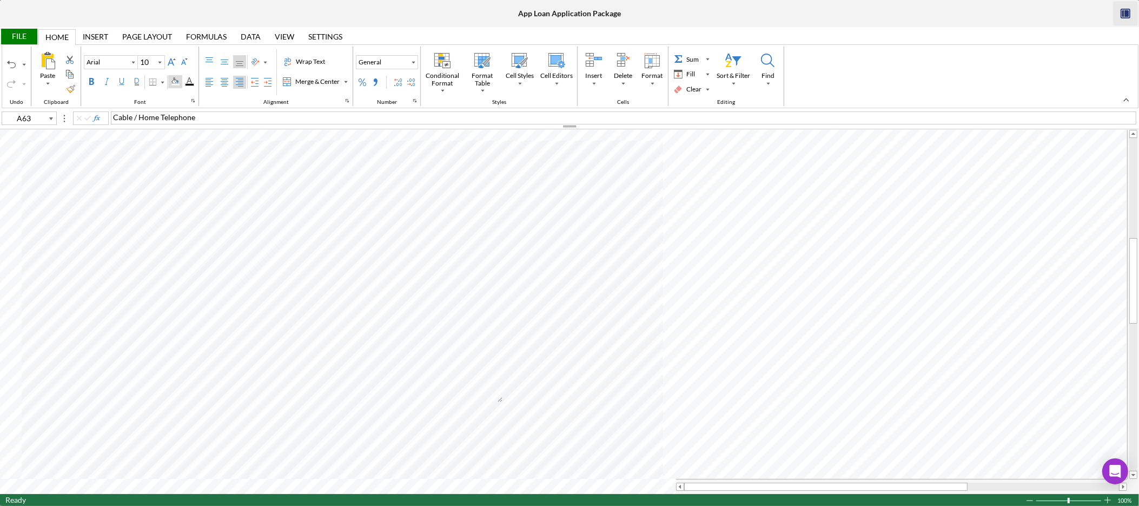
click at [177, 84] on div "Background Color" at bounding box center [175, 81] width 9 height 9
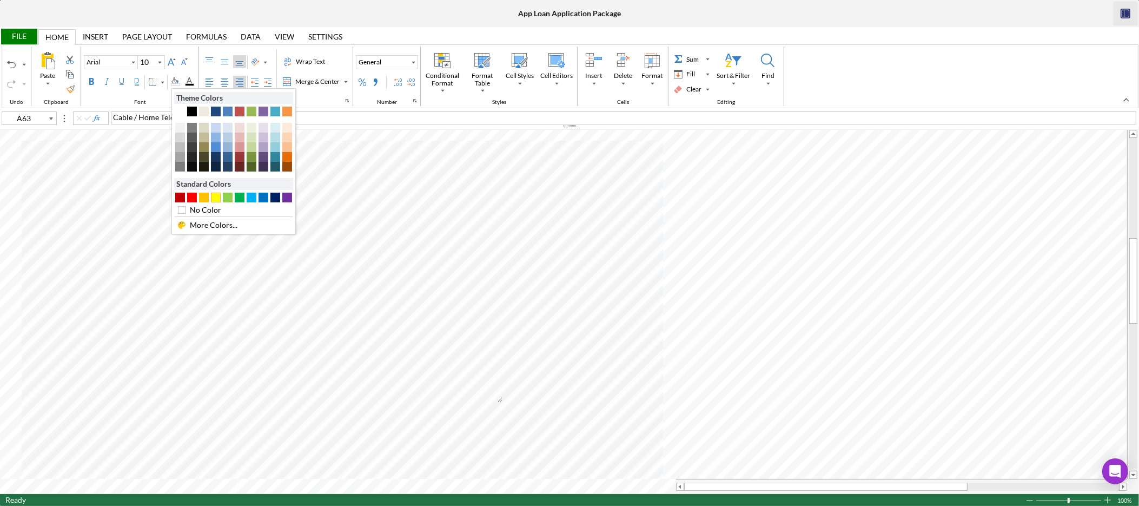
click at [220, 196] on div "#FFFF00" at bounding box center [216, 198] width 10 height 10
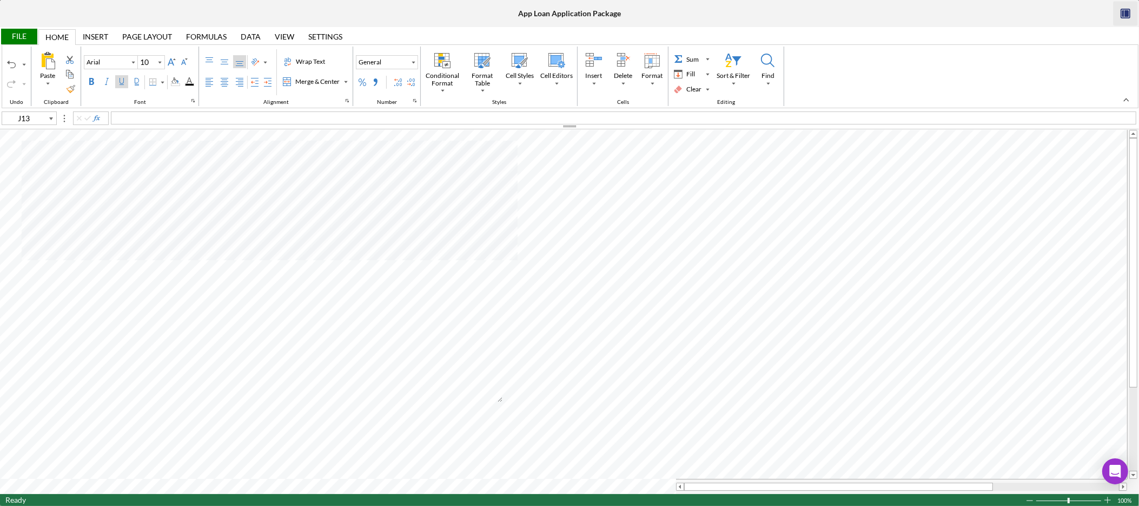
type input "B1"
type input "Calibri"
type input "11"
type input "A5"
type input "A6"
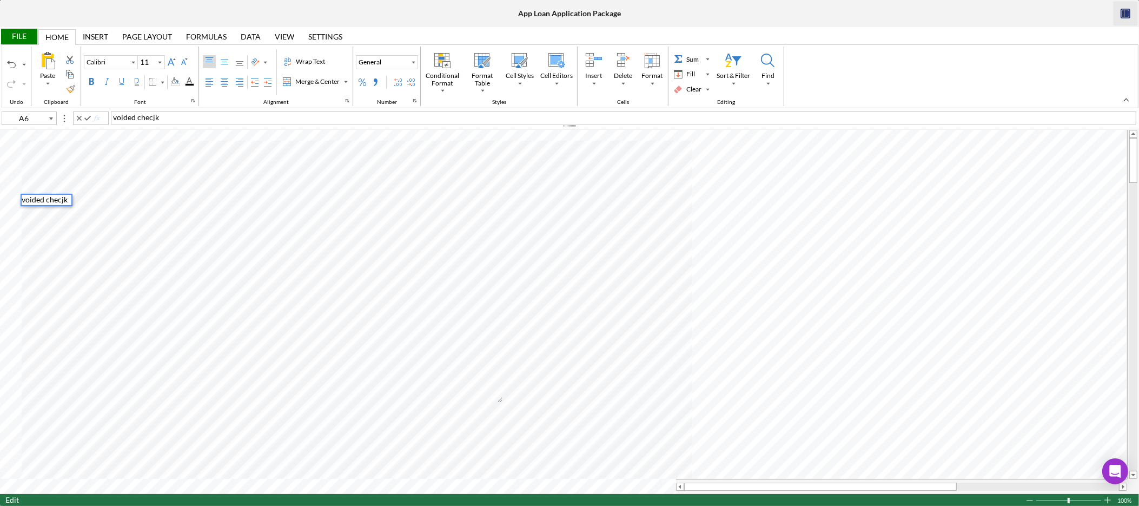
click at [183, 115] on div "voided checjk" at bounding box center [624, 117] width 1026 height 13
type input "A63"
type input "Arial"
type input "10"
click at [20, 34] on div "File" at bounding box center [18, 37] width 37 height 16
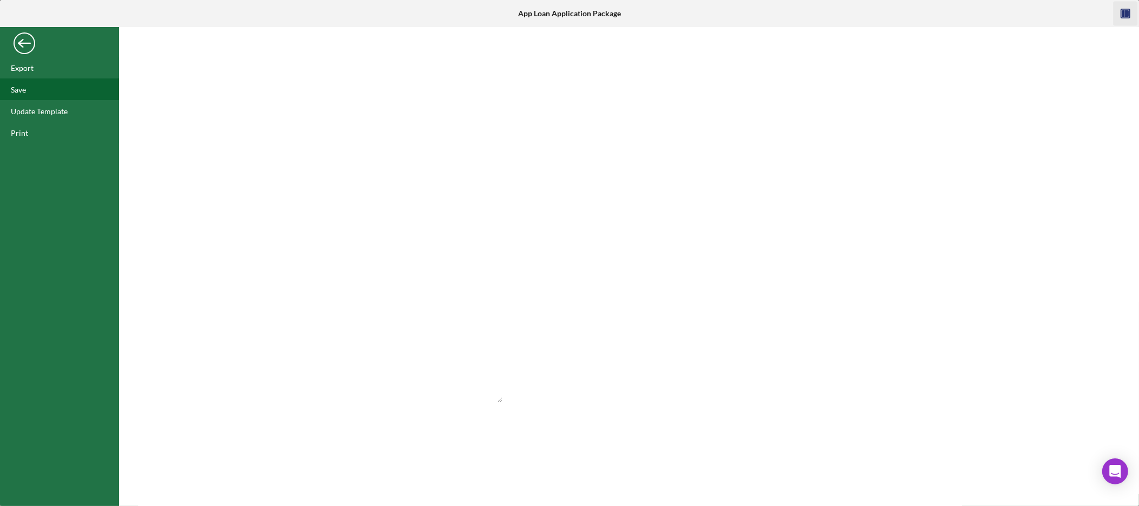
click at [31, 93] on div "Save" at bounding box center [59, 89] width 119 height 22
click at [20, 43] on div "Back" at bounding box center [25, 41] width 22 height 22
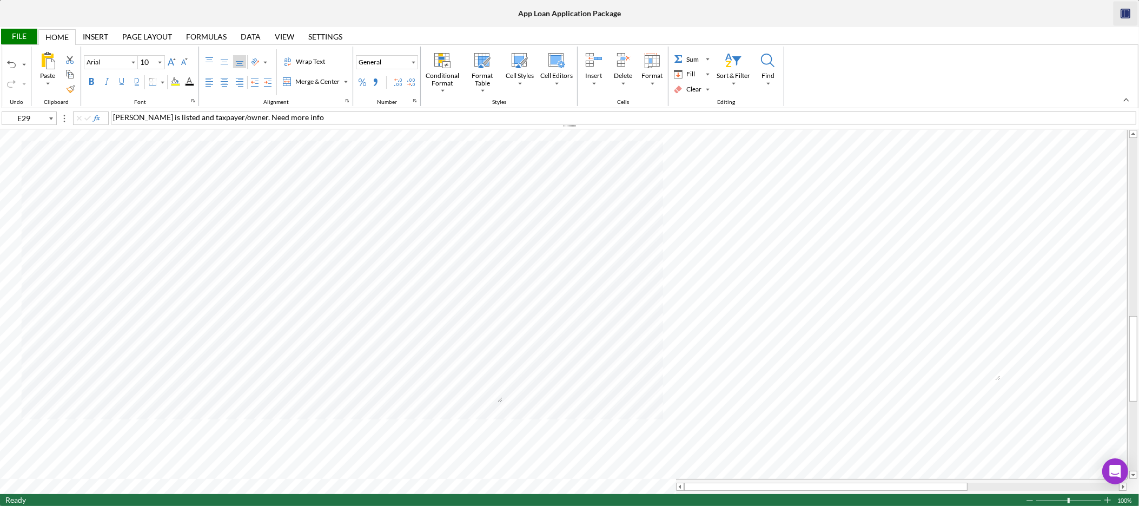
type input "A83"
click at [180, 82] on div "Background Color" at bounding box center [175, 81] width 9 height 9
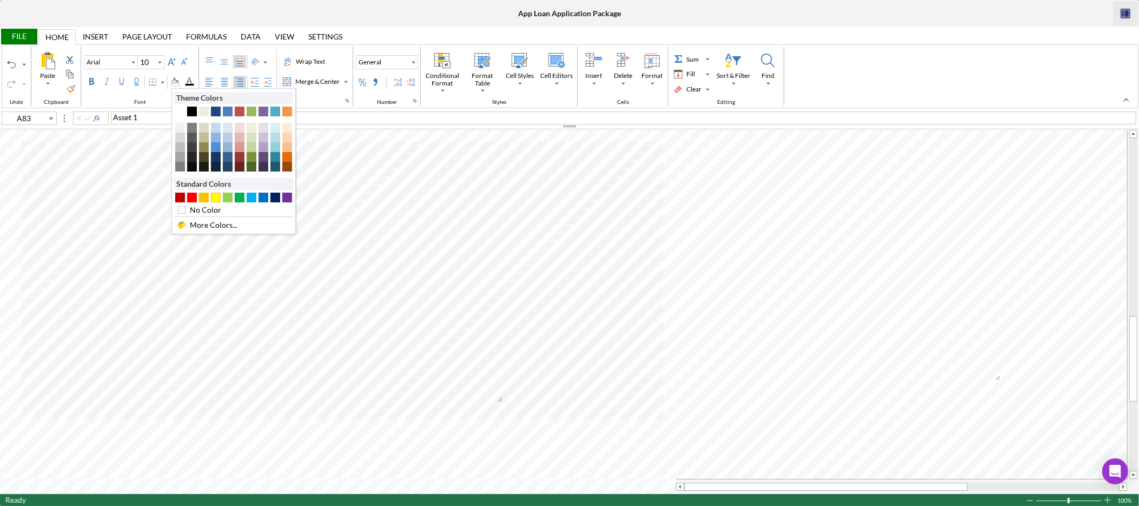
click at [219, 199] on div "#FFFF00" at bounding box center [216, 198] width 10 height 10
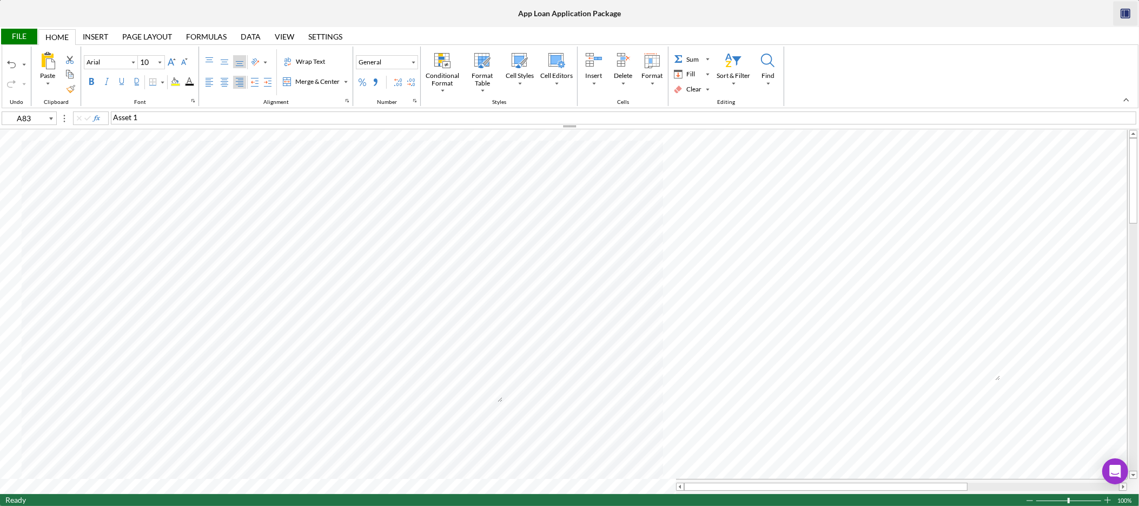
click at [25, 36] on div "File" at bounding box center [18, 37] width 37 height 16
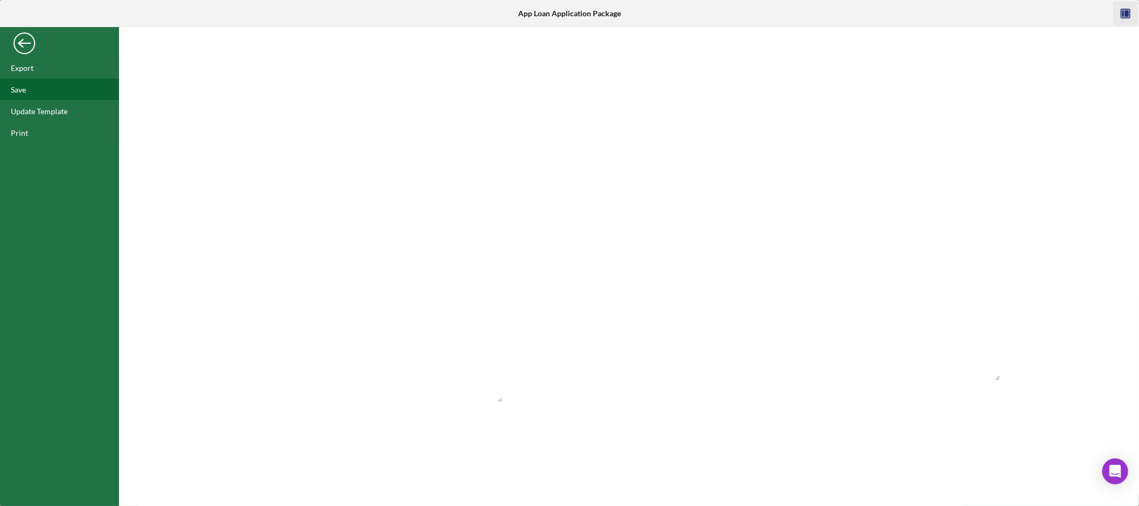
click at [37, 88] on div "Save" at bounding box center [59, 89] width 119 height 22
click at [34, 46] on div "Back" at bounding box center [25, 41] width 22 height 22
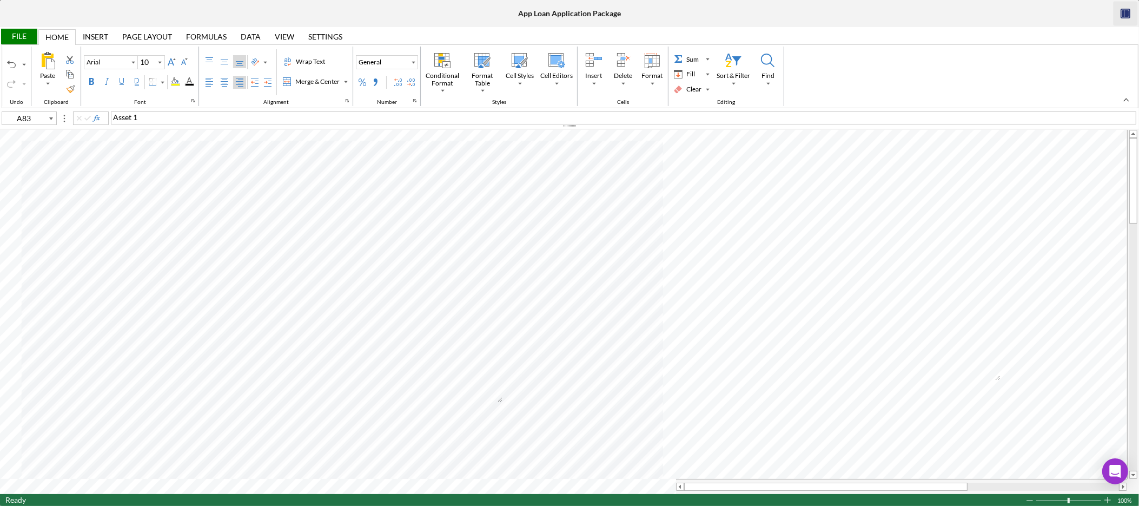
click at [24, 41] on div "File" at bounding box center [18, 37] width 37 height 16
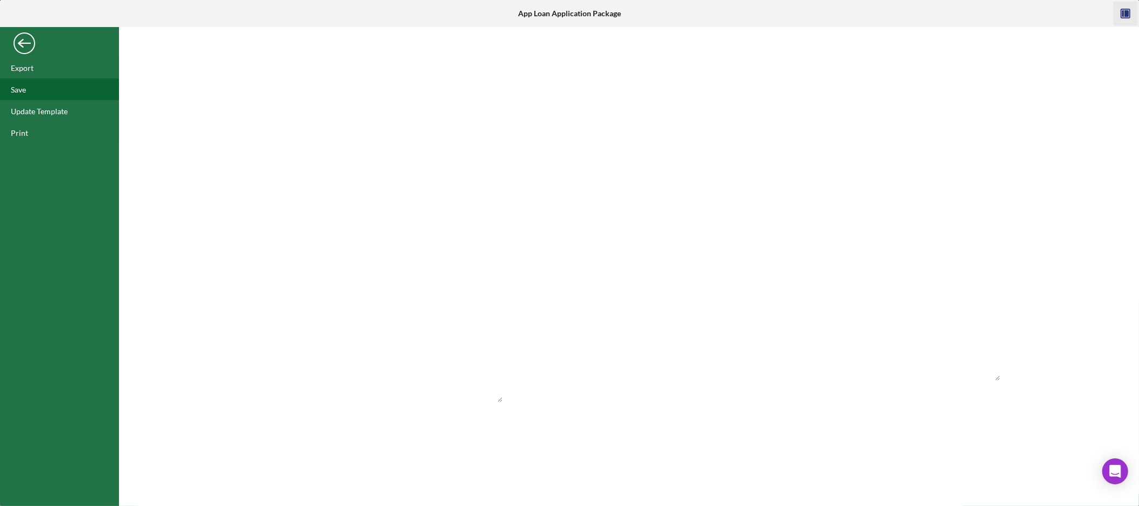
click at [34, 95] on div "Save" at bounding box center [59, 89] width 119 height 22
click at [1124, 14] on div "Saved" at bounding box center [1044, 33] width 173 height 48
click at [1126, 11] on icon "button" at bounding box center [1127, 13] width 4 height 7
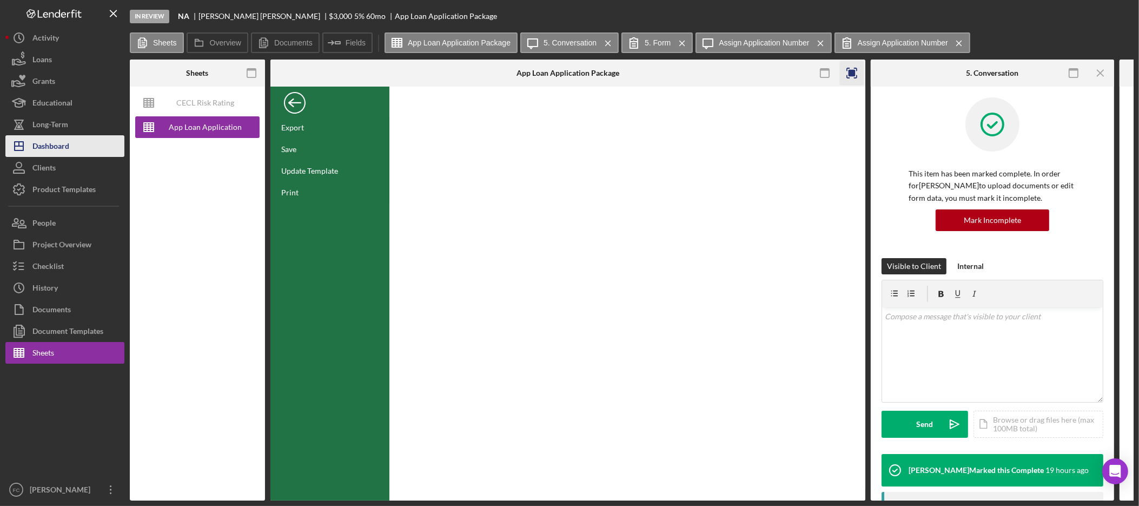
click at [64, 138] on div "Dashboard" at bounding box center [50, 147] width 37 height 24
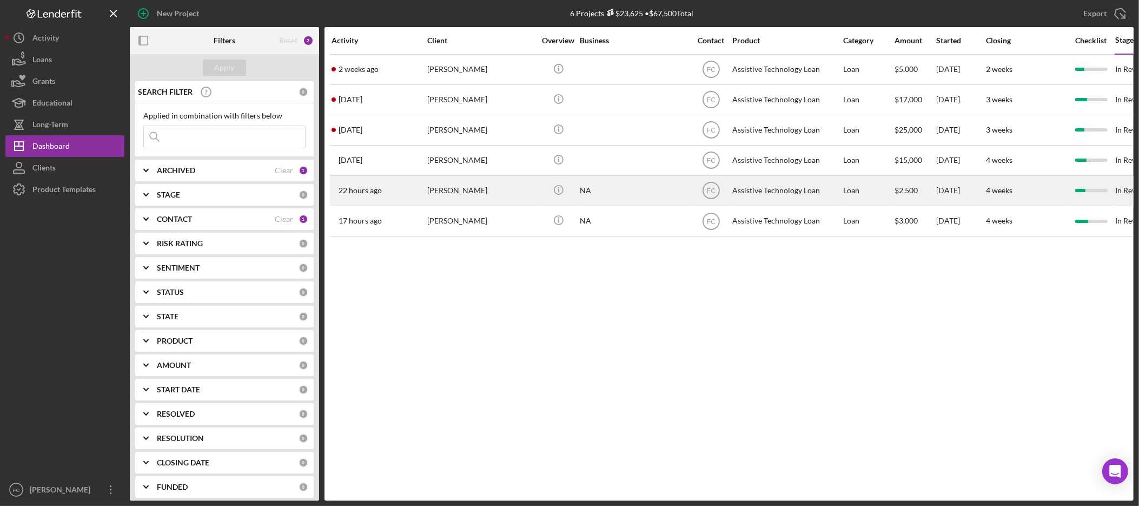
click at [479, 193] on div "Claudia Guffey" at bounding box center [481, 190] width 108 height 29
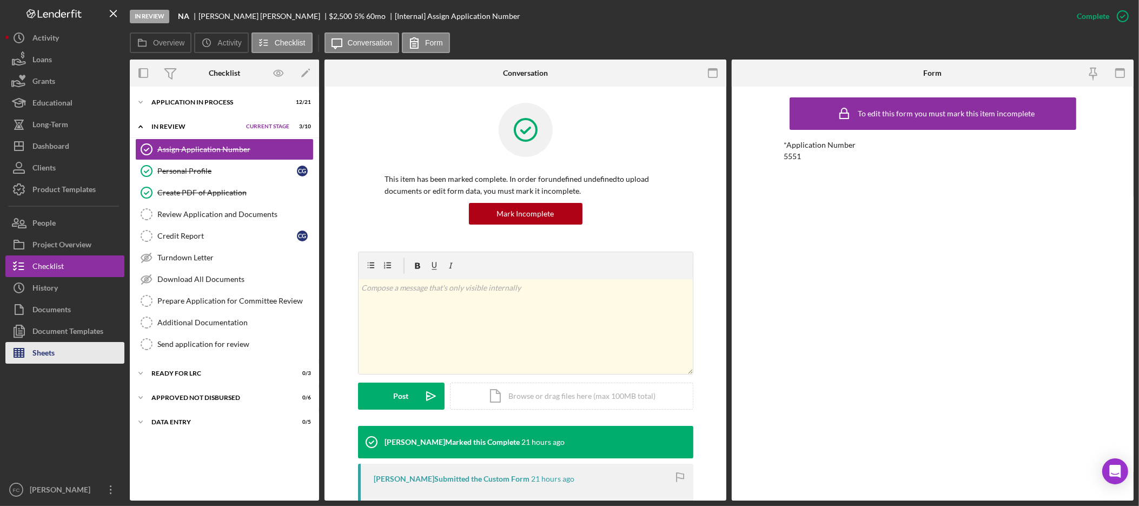
click at [63, 352] on button "Sheets" at bounding box center [64, 353] width 119 height 22
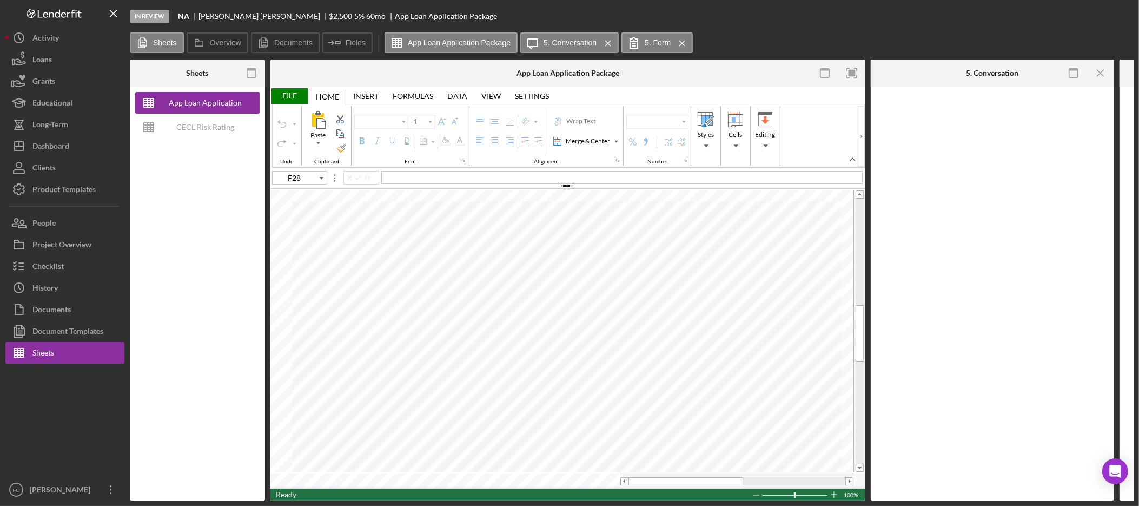
type input "Arial"
type input "10"
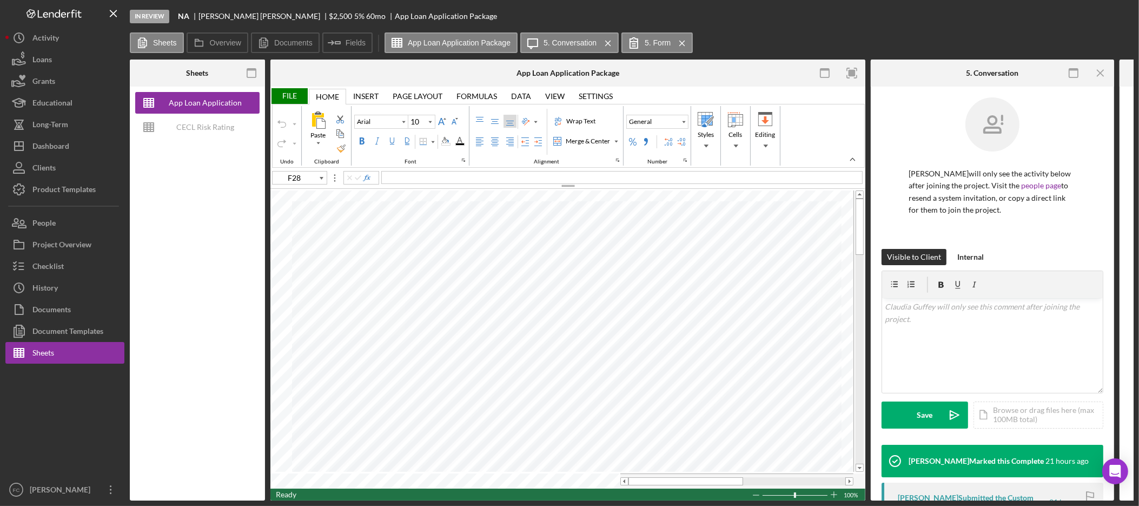
click at [1101, 76] on icon "Icon/Menu Close" at bounding box center [1101, 73] width 24 height 24
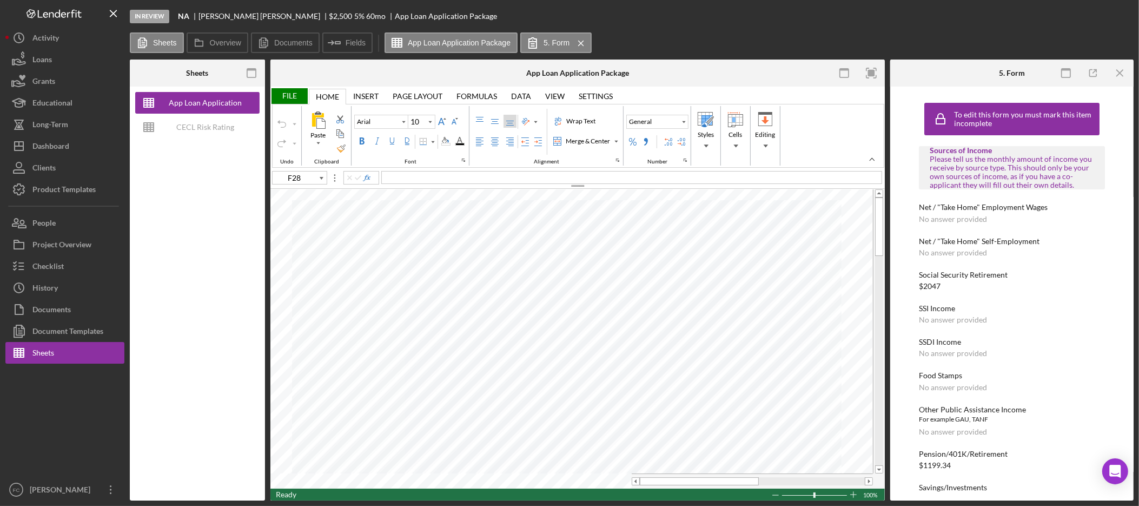
click at [870, 70] on rect "button" at bounding box center [871, 73] width 7 height 7
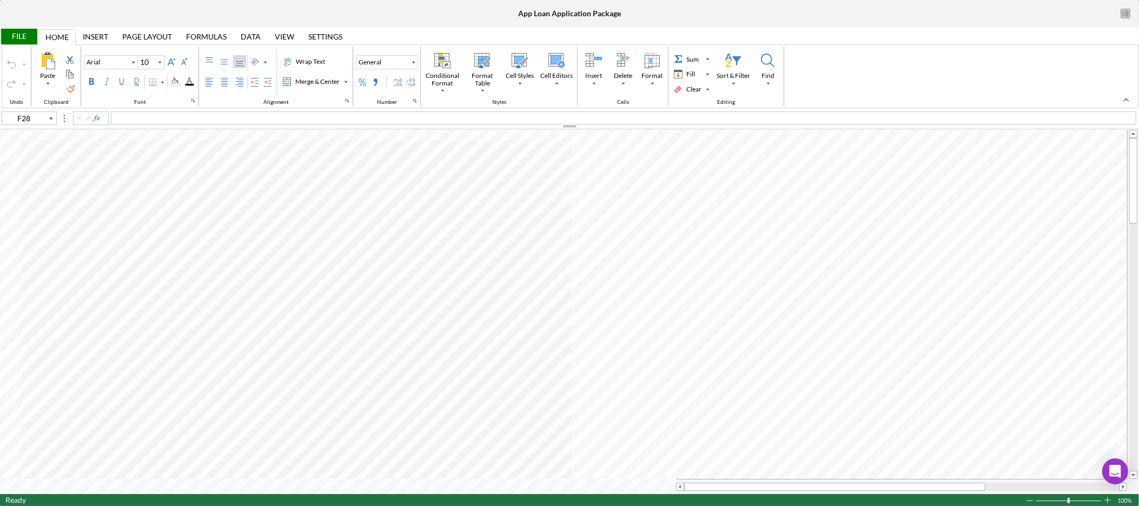
type input "B3"
type input "Calibri"
type input "11"
type input "H13"
type input "Arial"
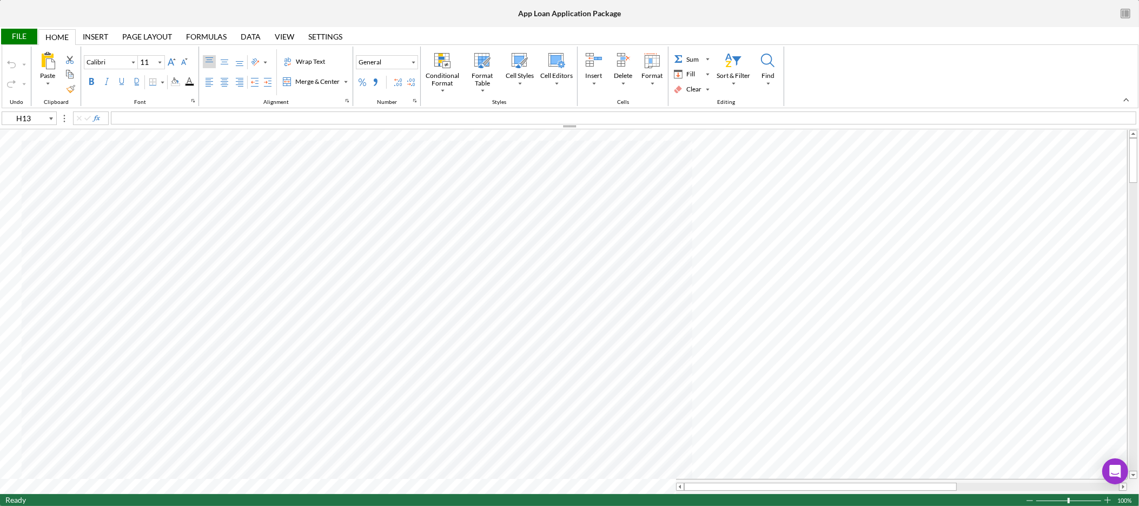
type input "10"
type input "B3"
type input "Calibri"
type input "11"
type input "A5"
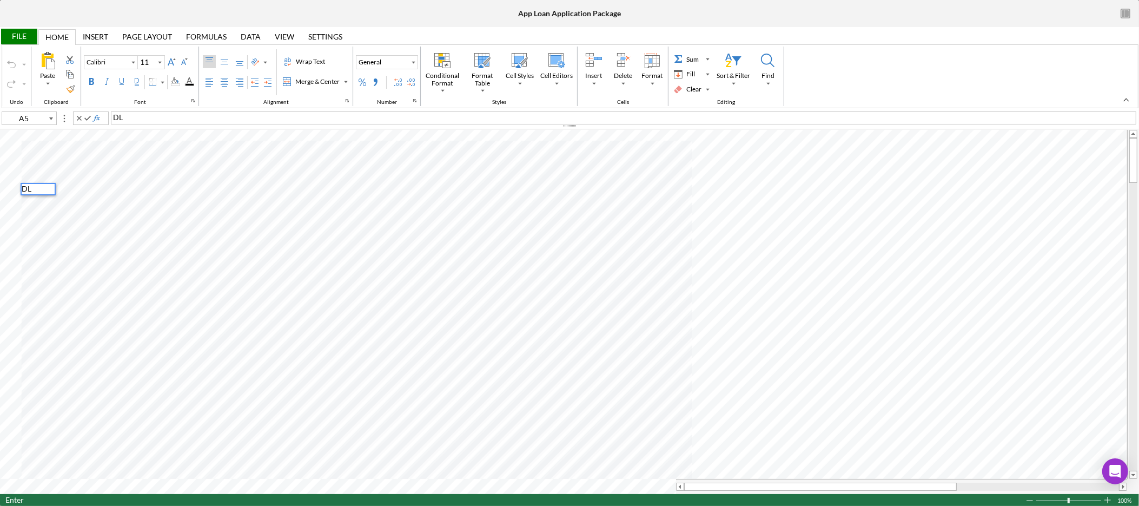
type input "A6"
type input "A7"
type input "H13"
type input "Arial"
type input "10"
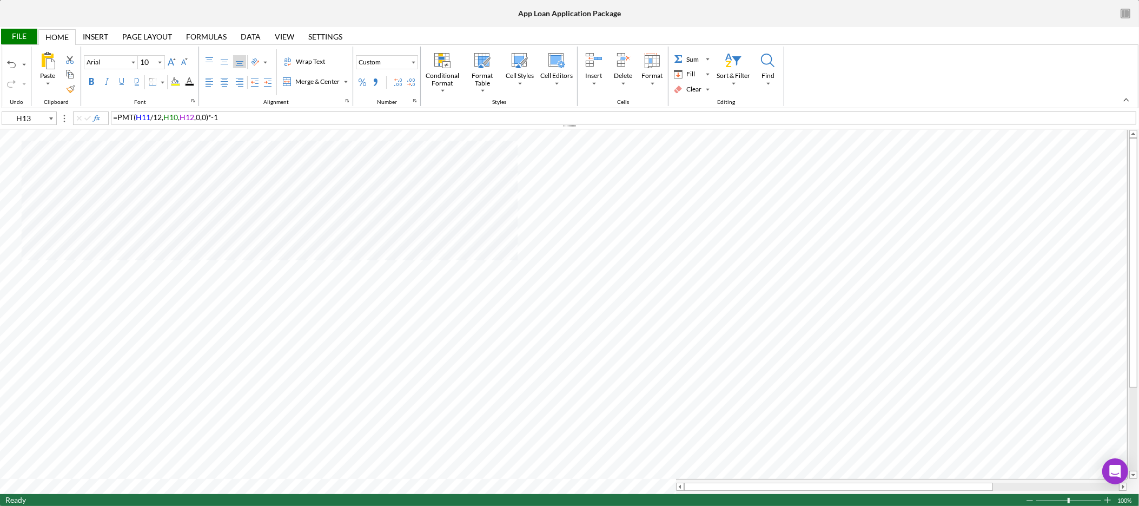
click at [58, 33] on div "Home" at bounding box center [56, 37] width 23 height 9
click at [59, 35] on div "Home" at bounding box center [56, 37] width 23 height 9
type input "B7"
type input "Calibri"
type input "11"
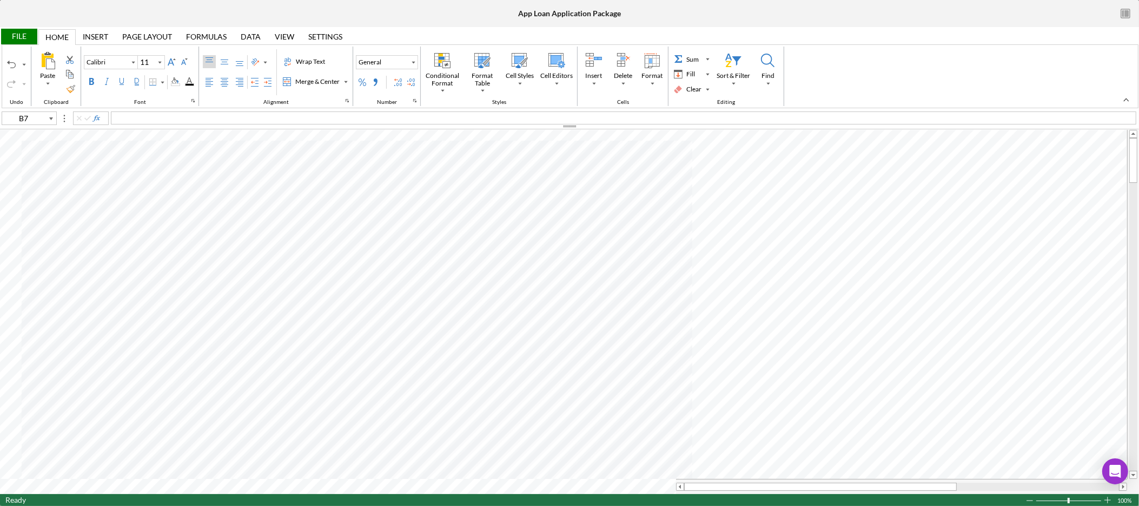
type input "F28"
type input "Arial"
type input "10"
click at [180, 78] on div "Background Color" at bounding box center [175, 81] width 9 height 9
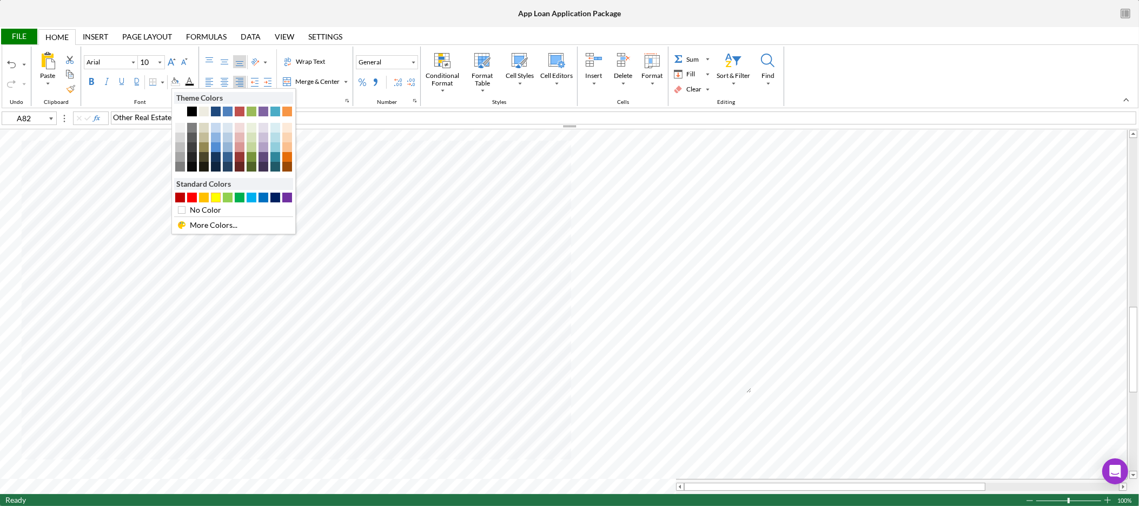
click at [216, 198] on div "#FFFF00" at bounding box center [216, 198] width 10 height 10
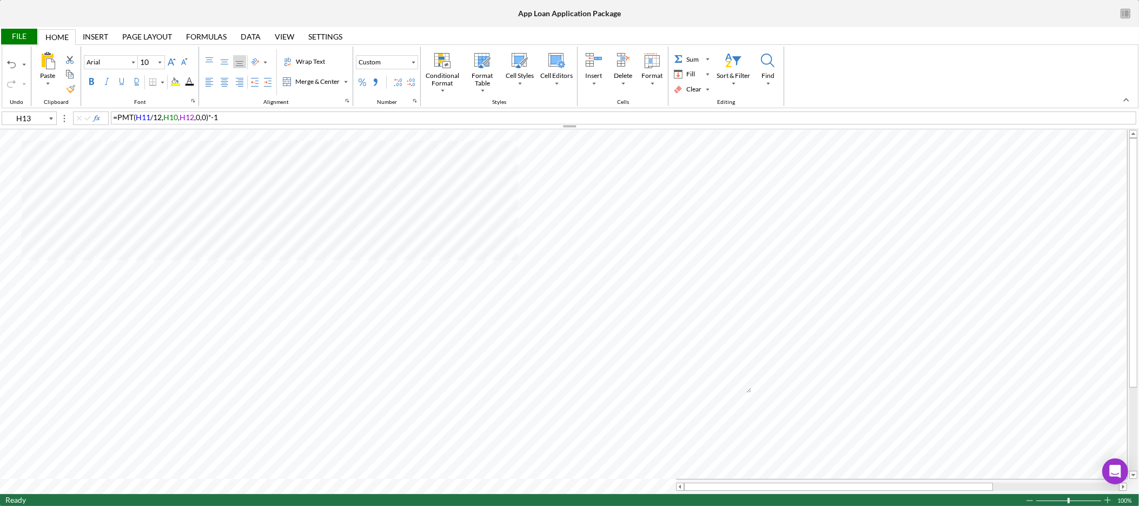
type input "B7"
type input "Calibri"
type input "11"
type input "H13"
type input "Arial"
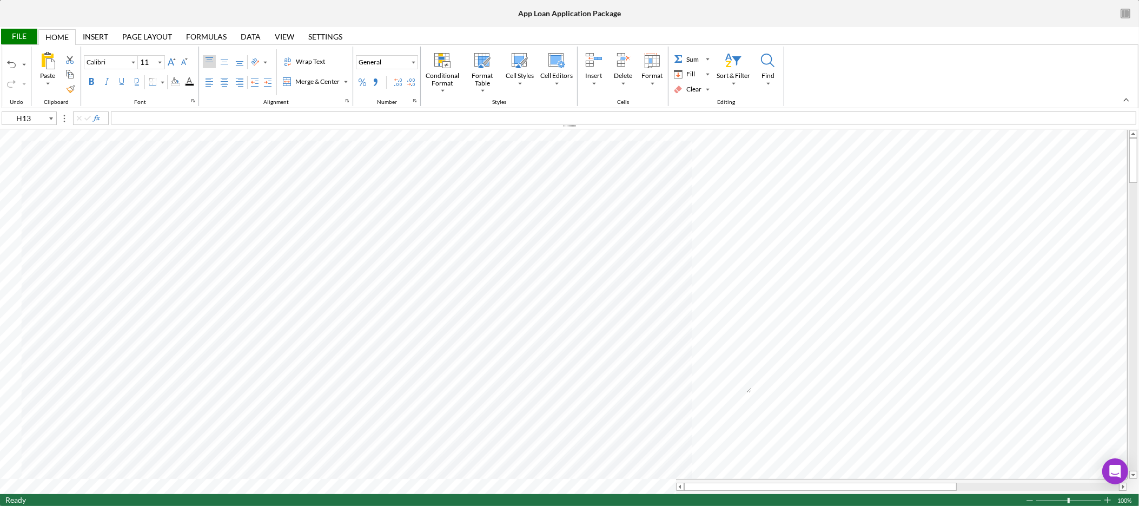
type input "10"
type input "B7"
type input "Calibri"
type input "11"
type input "A82"
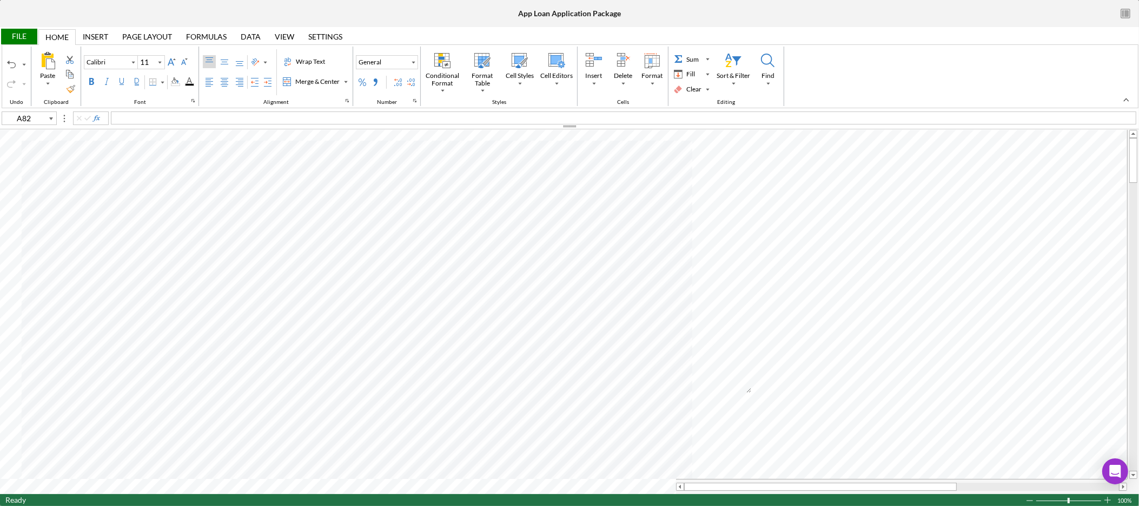
type input "Arial"
type input "10"
click at [180, 81] on div "Background Color" at bounding box center [175, 81] width 9 height 9
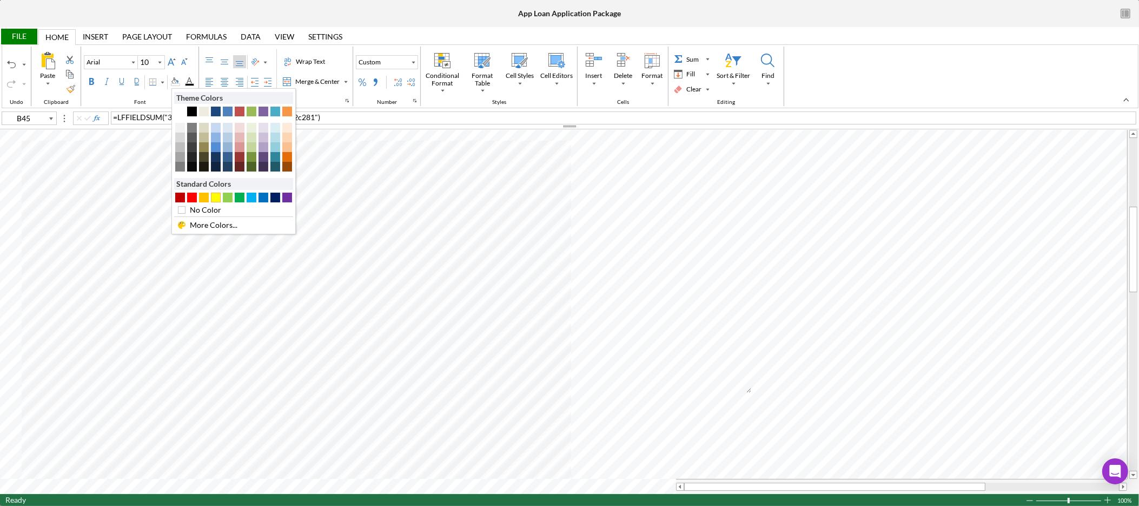
click at [220, 196] on div "#FFFF00" at bounding box center [216, 198] width 10 height 10
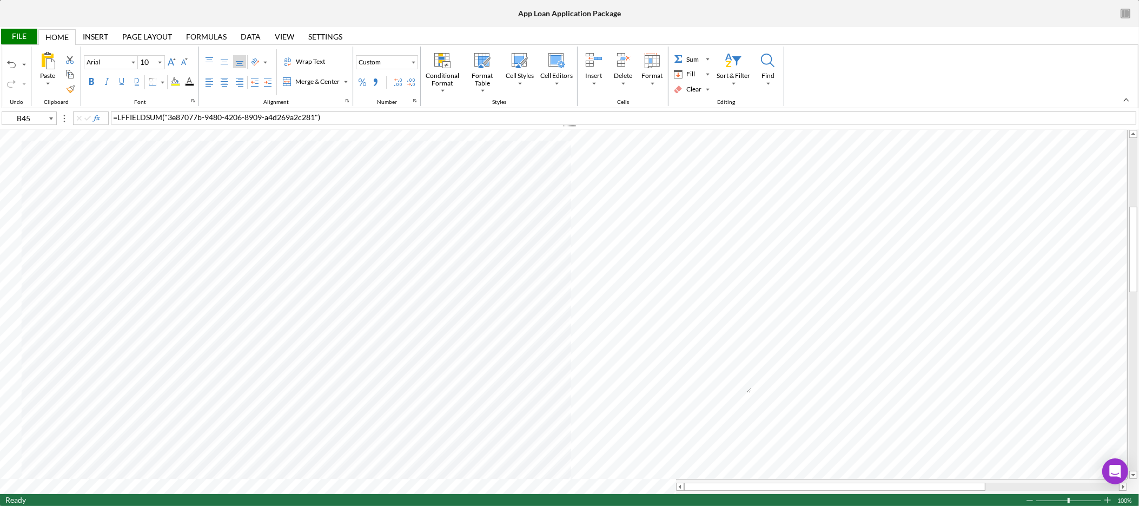
type input "E45"
click at [70, 39] on div "Home Home" at bounding box center [56, 37] width 37 height 16
click at [28, 37] on div "File" at bounding box center [18, 37] width 37 height 16
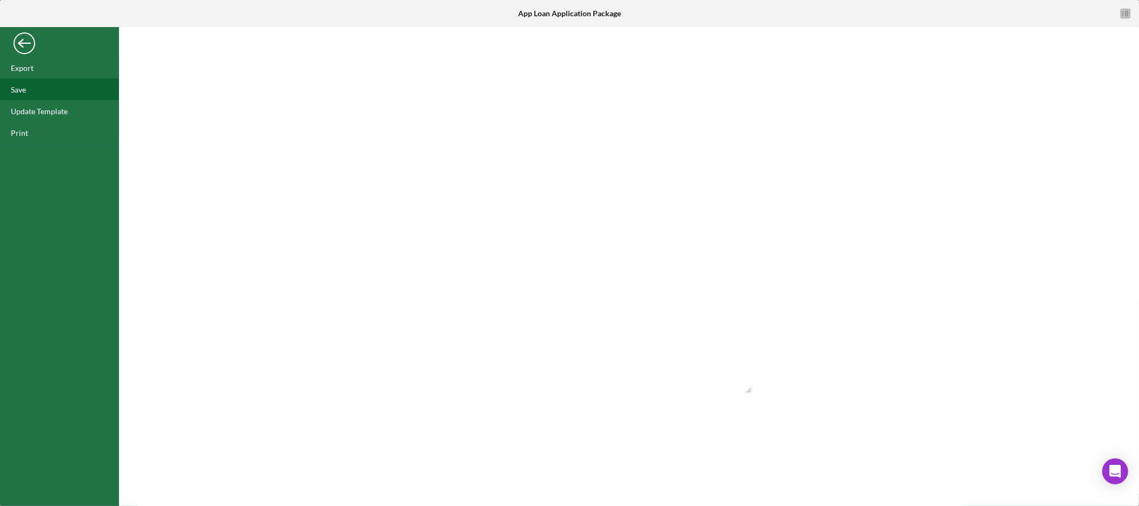
click at [41, 94] on div "Save" at bounding box center [59, 89] width 119 height 22
click at [33, 42] on div "Back" at bounding box center [25, 41] width 22 height 22
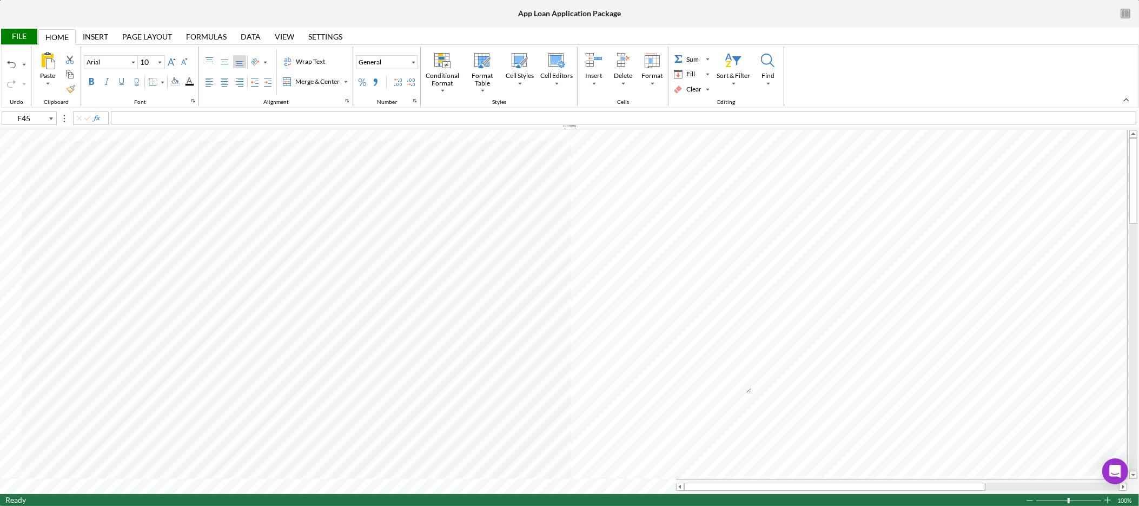
type input "I9"
type input "B92"
type input "C92"
type input "D92"
type input "E92"
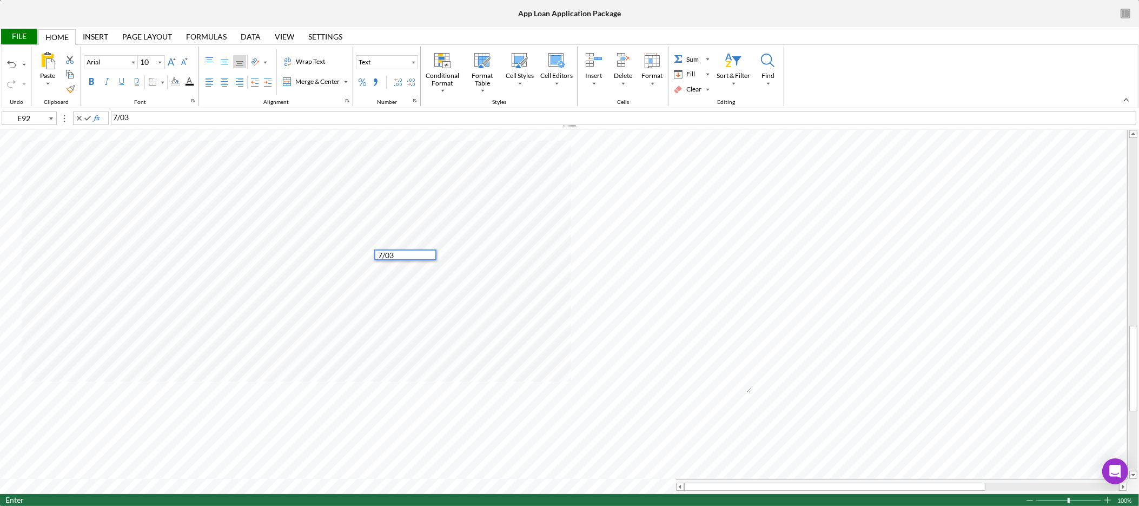
type input "F92"
type input "A95"
click at [202, 113] on div "Credit Cards" at bounding box center [624, 117] width 1026 height 13
click at [202, 114] on div "Credit Cards" at bounding box center [624, 117] width 1026 height 13
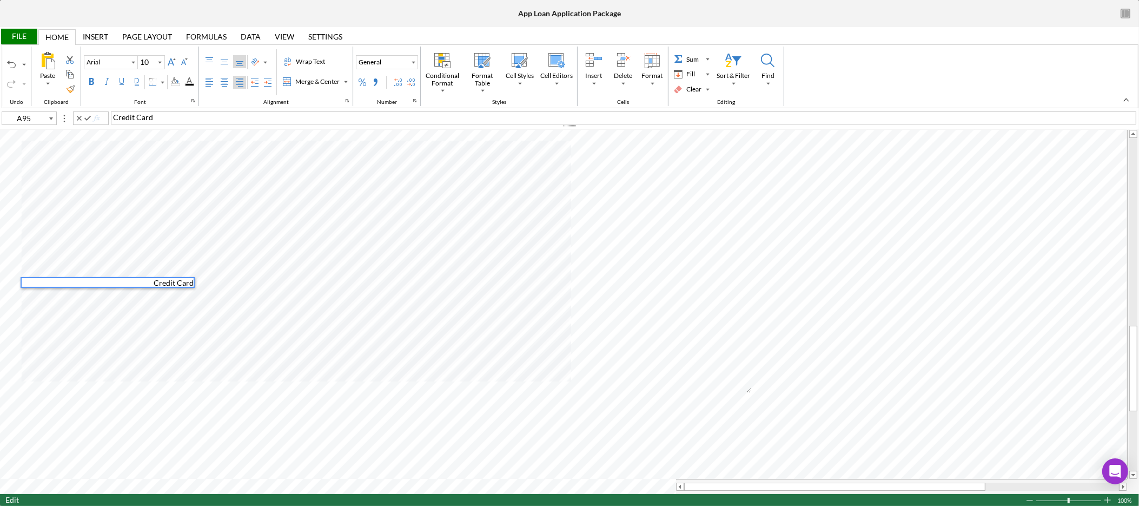
type input "B95"
type input "C95"
type input "D95"
type input "E95"
type input "B96"
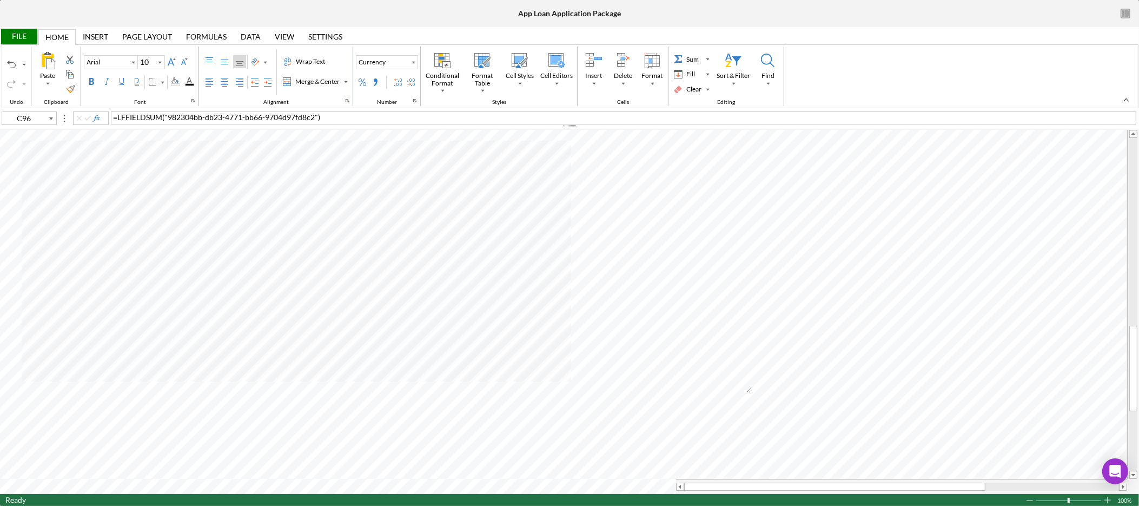
type input "B96"
drag, startPoint x: 159, startPoint y: 122, endPoint x: 54, endPoint y: 119, distance: 105.5
click at [54, 119] on div "B96 CAP ONE" at bounding box center [569, 117] width 1139 height 12
type input "C96"
type input "D96"
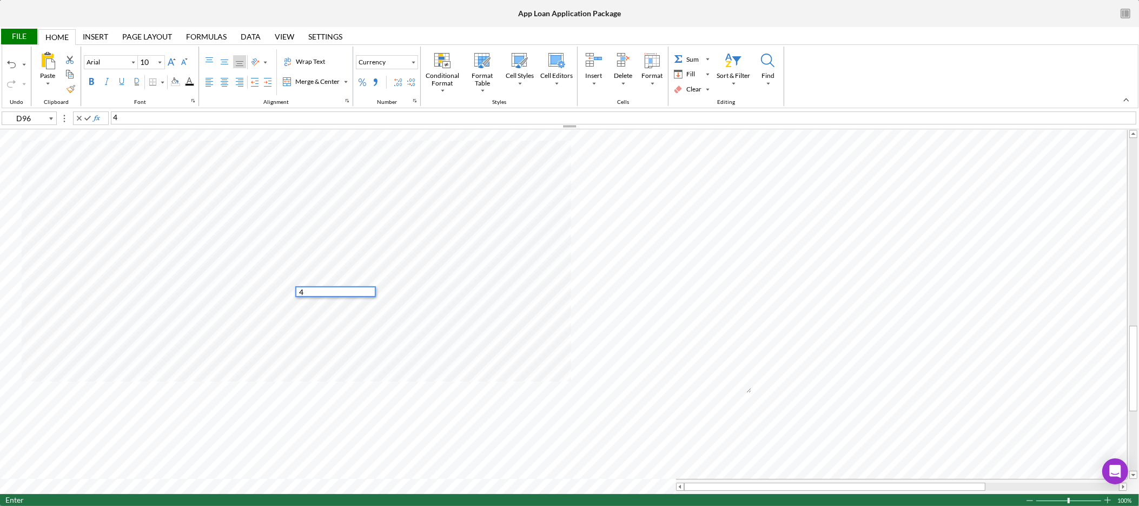
type input "E96"
type input "B97"
type input "C97"
type input "D97"
type input "E97"
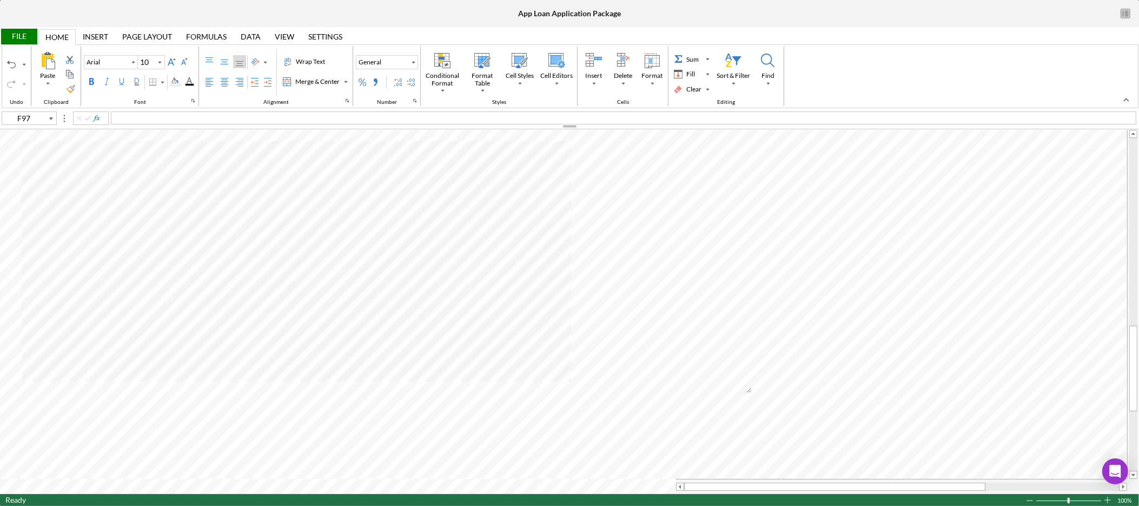
type input "B98"
type input "C98"
type input "D98"
type input "E98"
type input "A94"
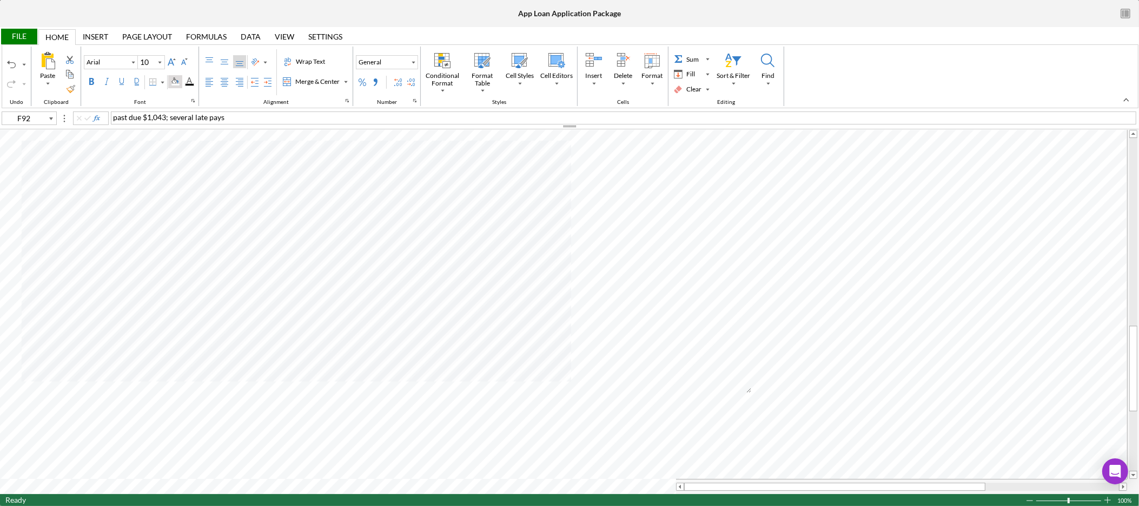
click at [174, 78] on div "Background Color" at bounding box center [175, 81] width 9 height 9
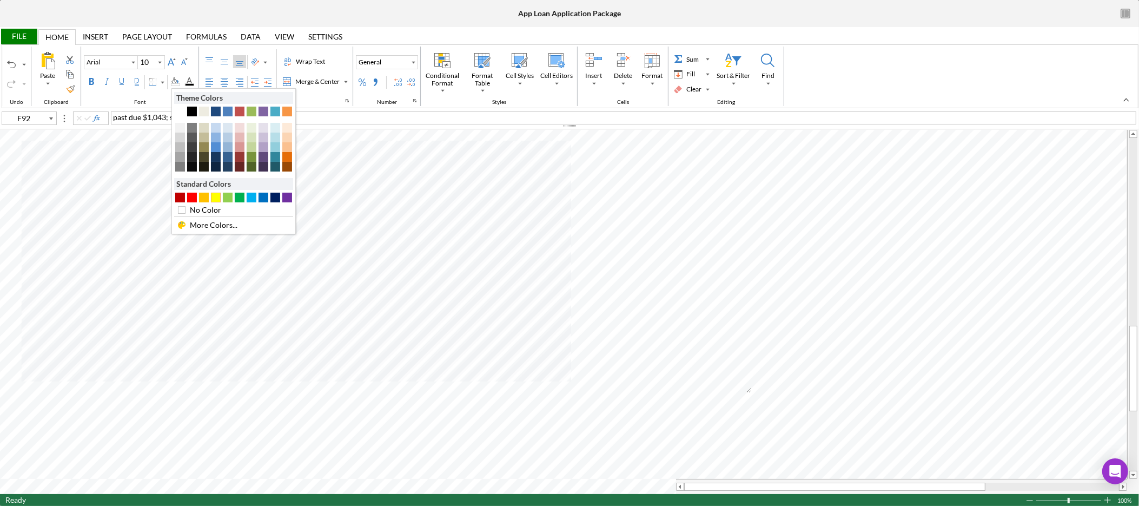
click at [217, 194] on div "#FFFF00" at bounding box center [216, 198] width 10 height 10
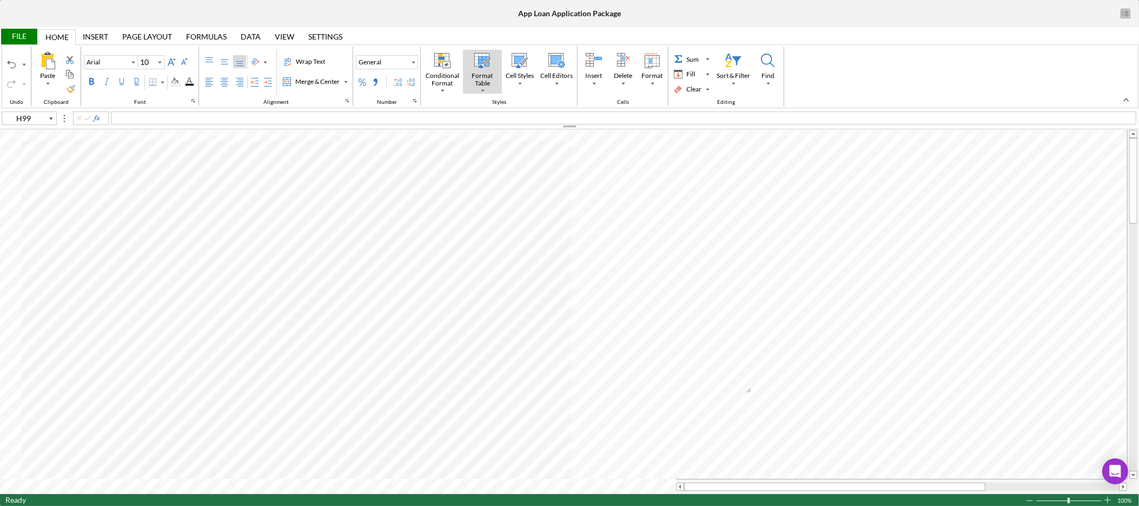
type input "A34"
click at [24, 35] on div "File" at bounding box center [18, 37] width 37 height 16
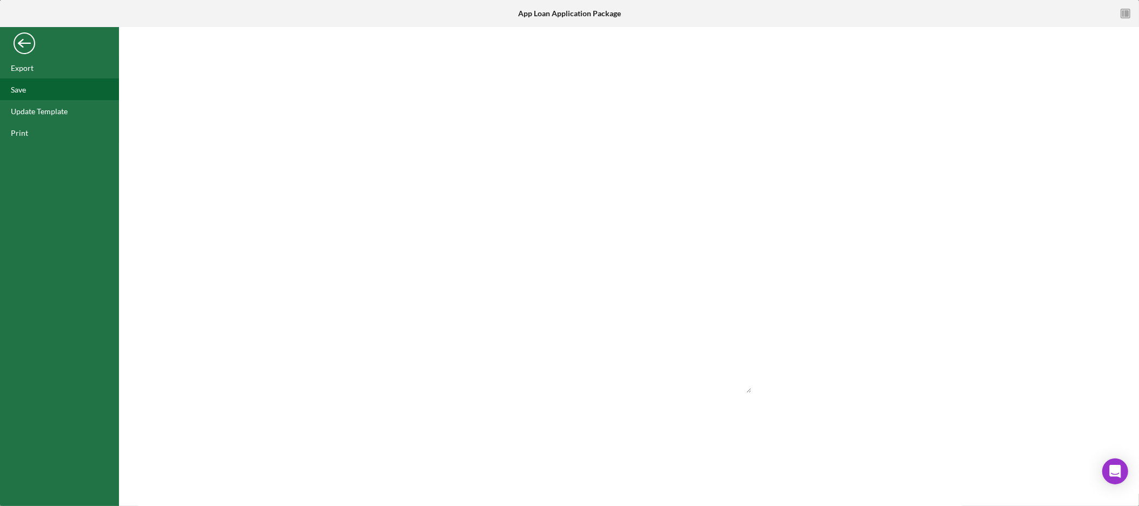
click at [31, 93] on div "Save" at bounding box center [59, 89] width 119 height 22
click at [23, 47] on div "Back" at bounding box center [25, 41] width 22 height 22
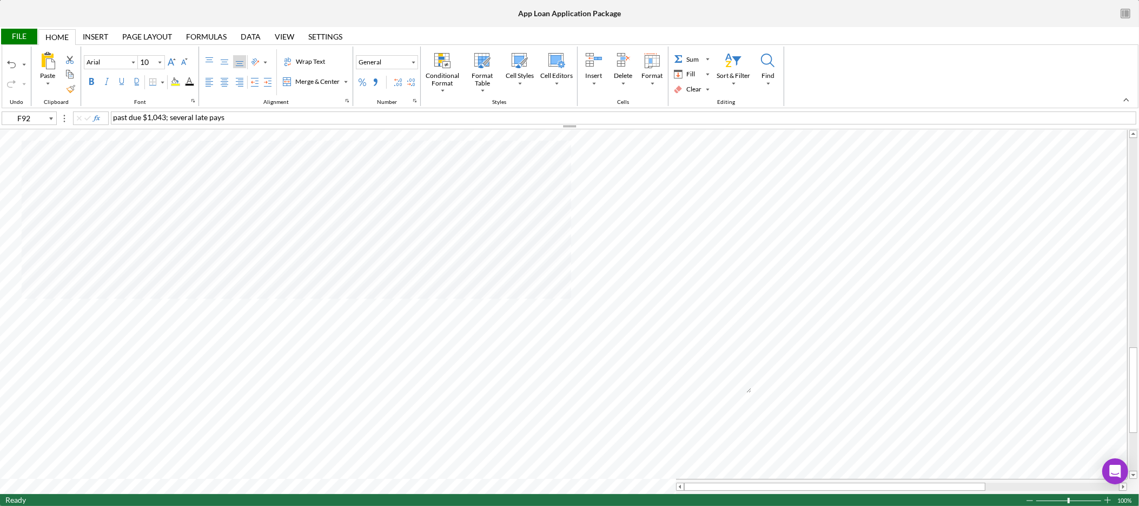
type input "A92"
type input "B92"
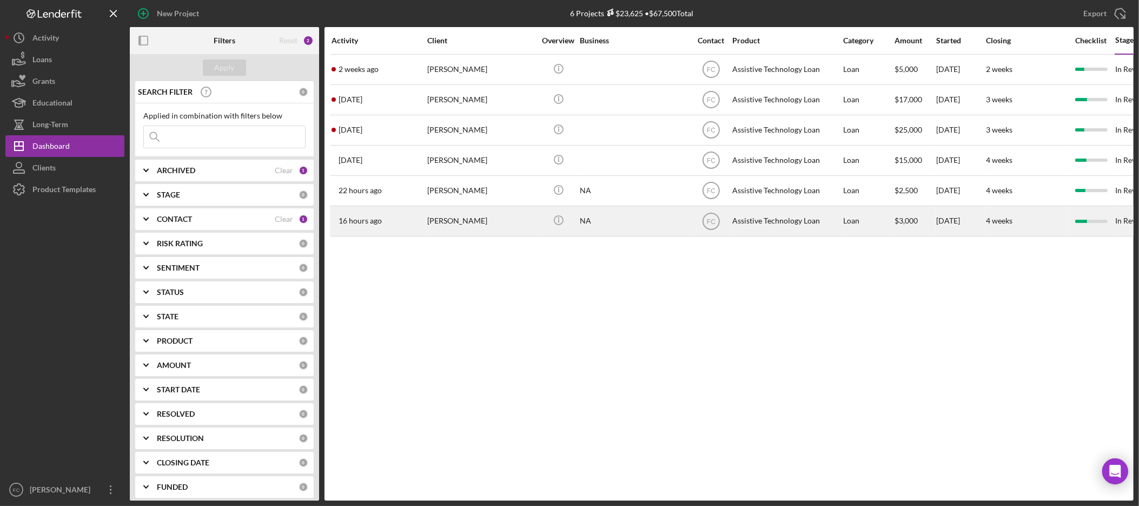
click at [470, 220] on div "Augustin Rojas" at bounding box center [481, 221] width 108 height 29
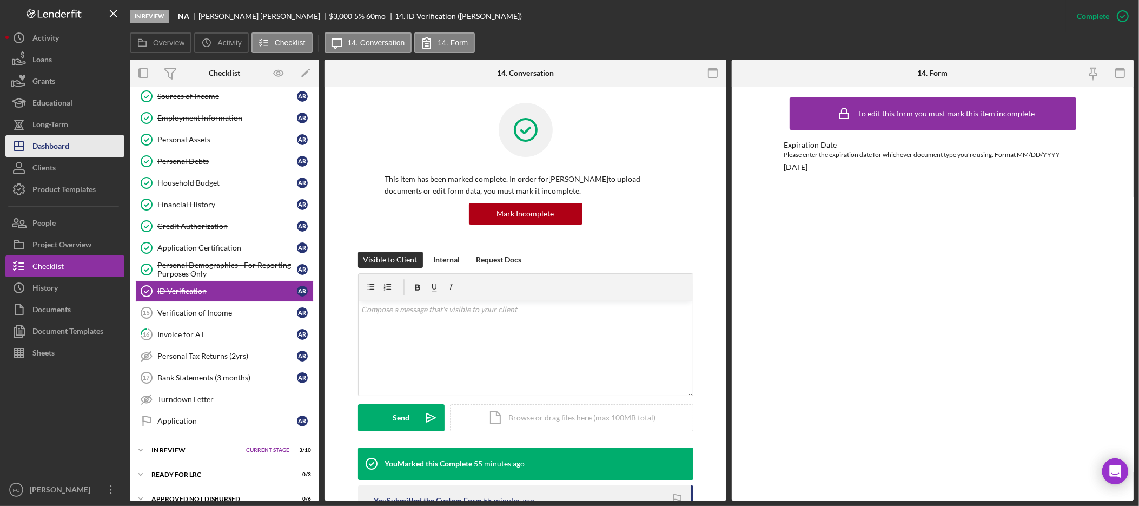
scroll to position [138, 0]
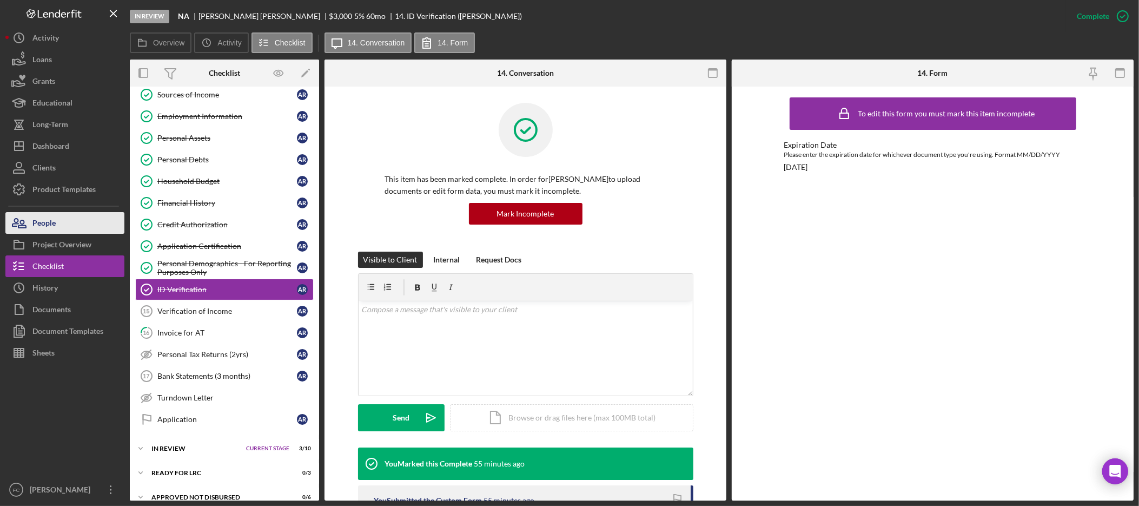
click at [66, 225] on button "People" at bounding box center [64, 223] width 119 height 22
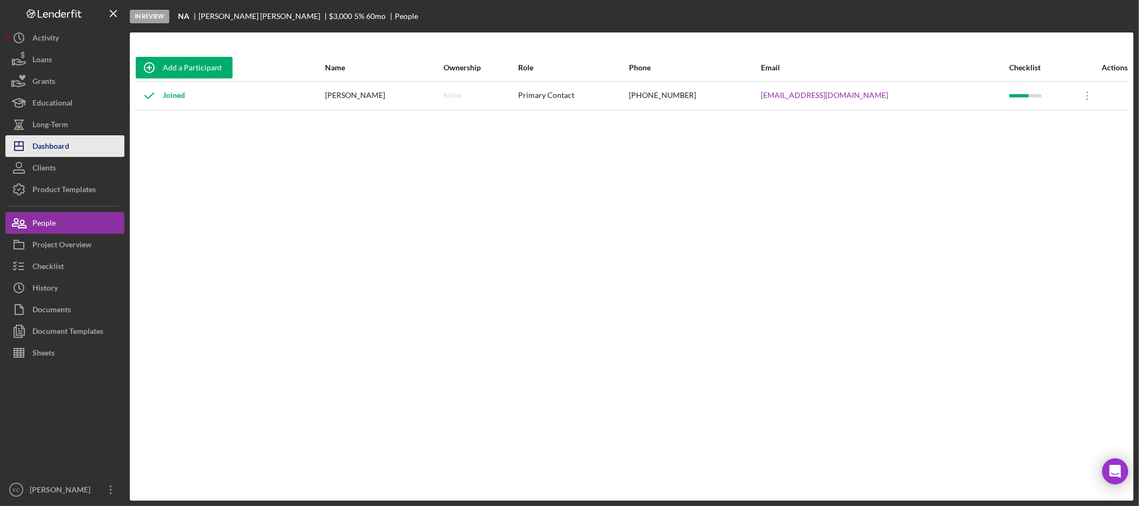
click at [65, 153] on div "Dashboard" at bounding box center [50, 147] width 37 height 24
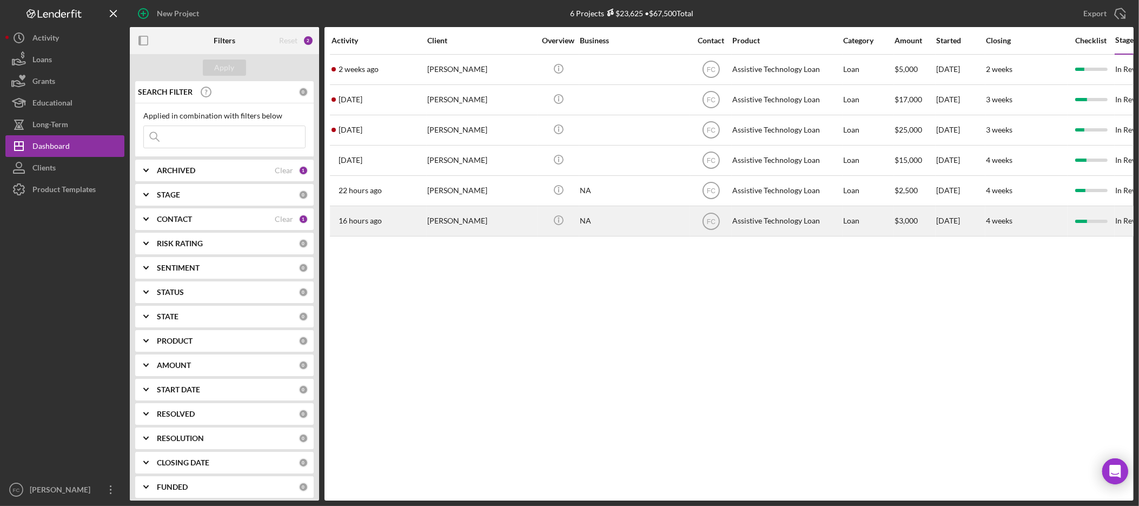
click at [473, 221] on div "Augustin Rojas" at bounding box center [481, 221] width 108 height 29
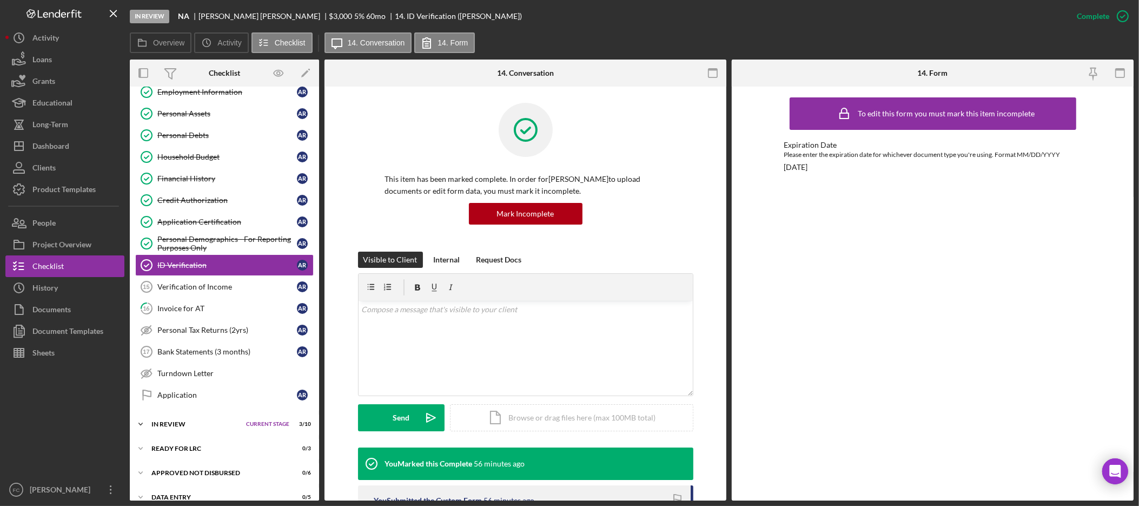
scroll to position [182, 0]
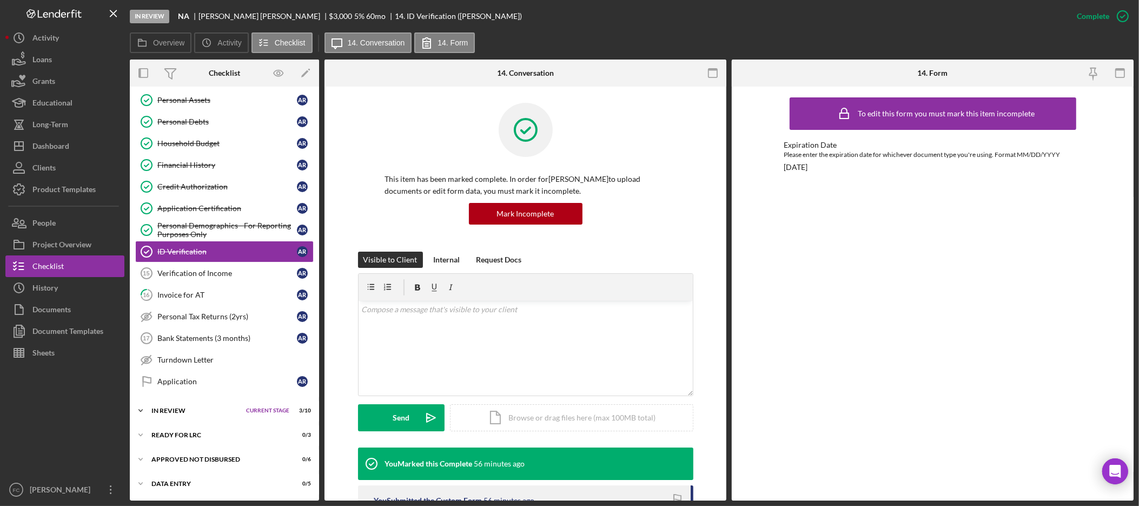
click at [193, 406] on div "Icon/Expander In Review Current Stage 3 / 10 Set Stage" at bounding box center [224, 411] width 189 height 22
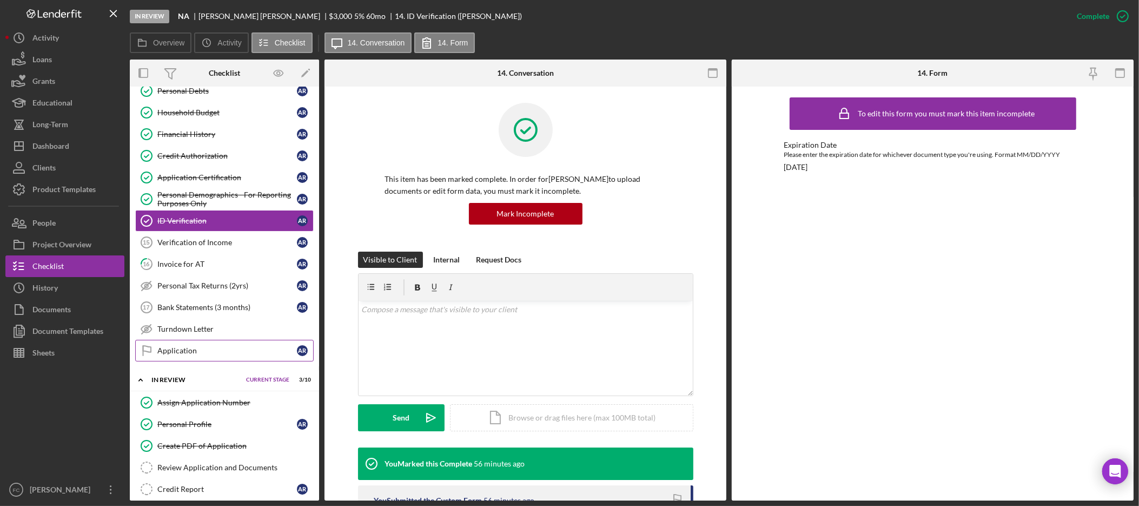
scroll to position [306, 0]
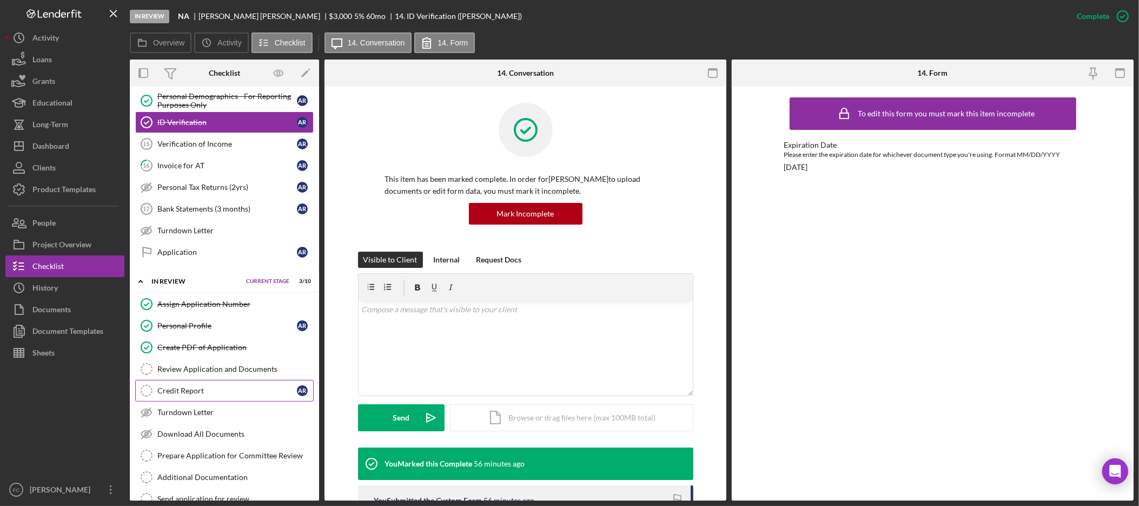
click at [234, 394] on div "Credit Report" at bounding box center [227, 390] width 140 height 9
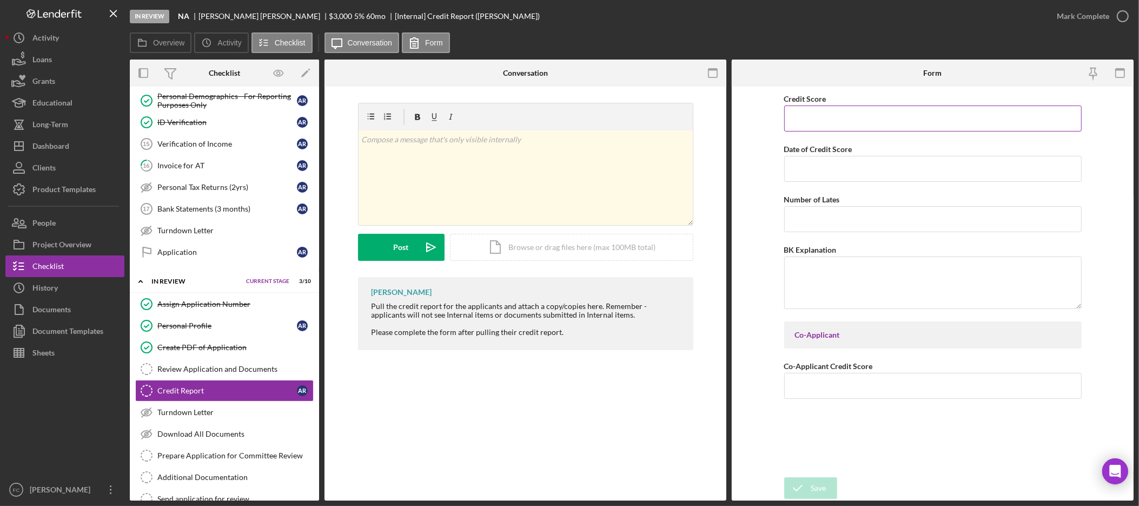
click at [898, 123] on input "Credit Score" at bounding box center [933, 118] width 298 height 26
type input "0"
click at [891, 171] on input "Date of Credit Score" at bounding box center [933, 169] width 298 height 26
type input "09/24/2025"
click at [827, 488] on button "Save" at bounding box center [810, 488] width 53 height 22
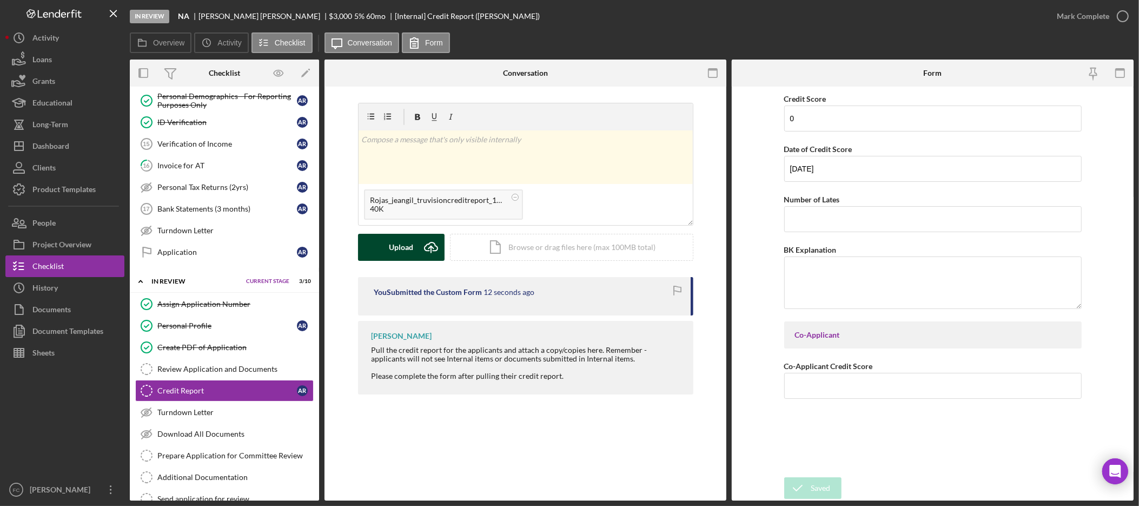
click at [389, 251] on div "Upload" at bounding box center [401, 247] width 24 height 27
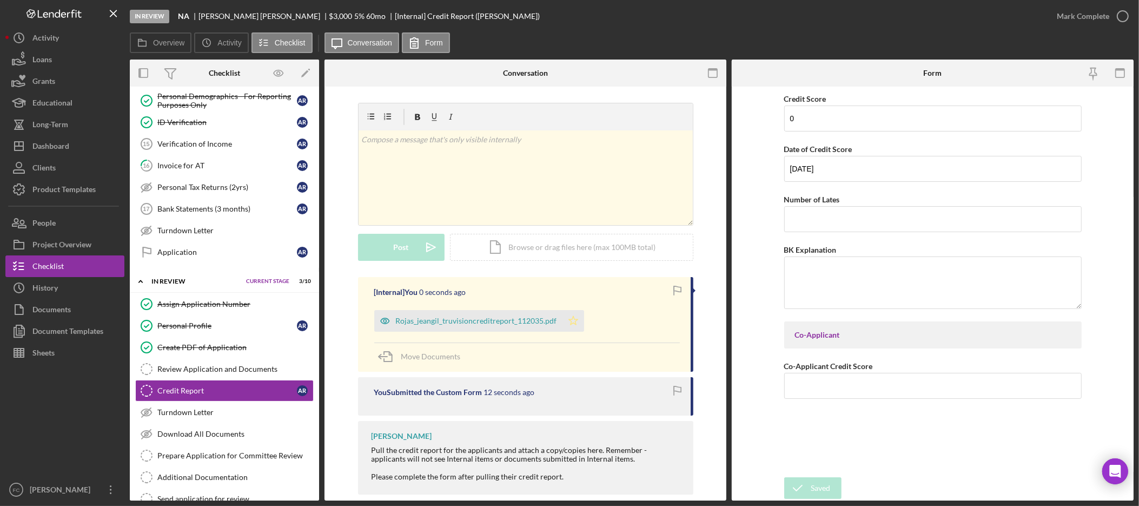
click at [567, 321] on icon "Icon/Star" at bounding box center [574, 321] width 22 height 22
click at [1098, 18] on div "Mark Complete" at bounding box center [1083, 16] width 52 height 22
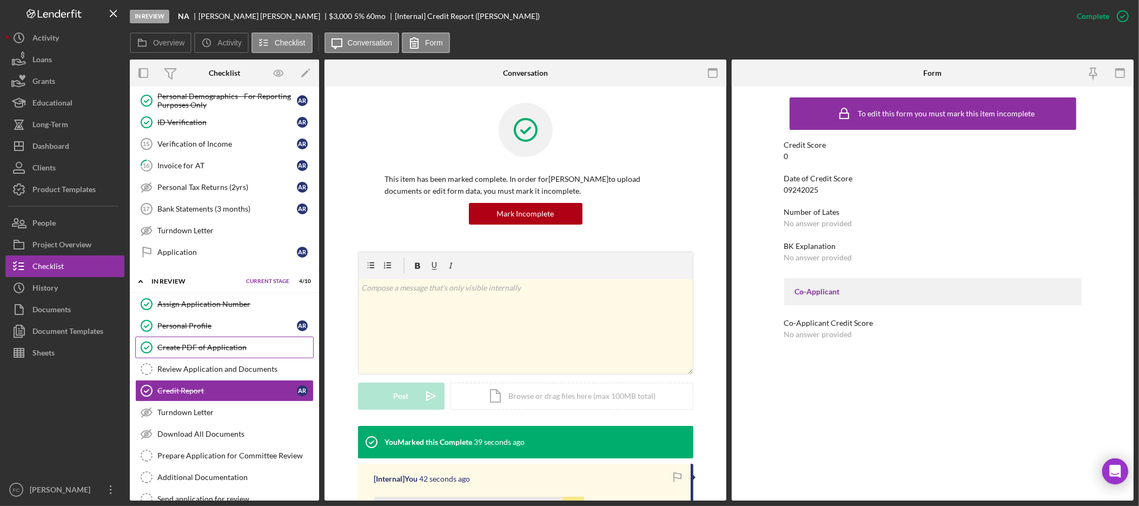
click at [261, 358] on link "Create PDF of Application Create PDF of Application" at bounding box center [224, 347] width 179 height 22
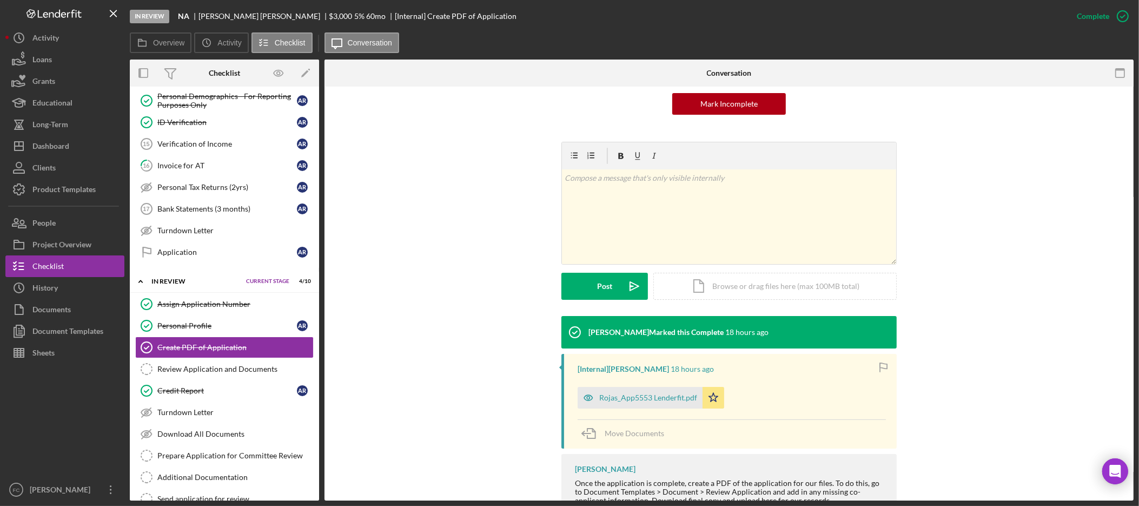
scroll to position [126, 0]
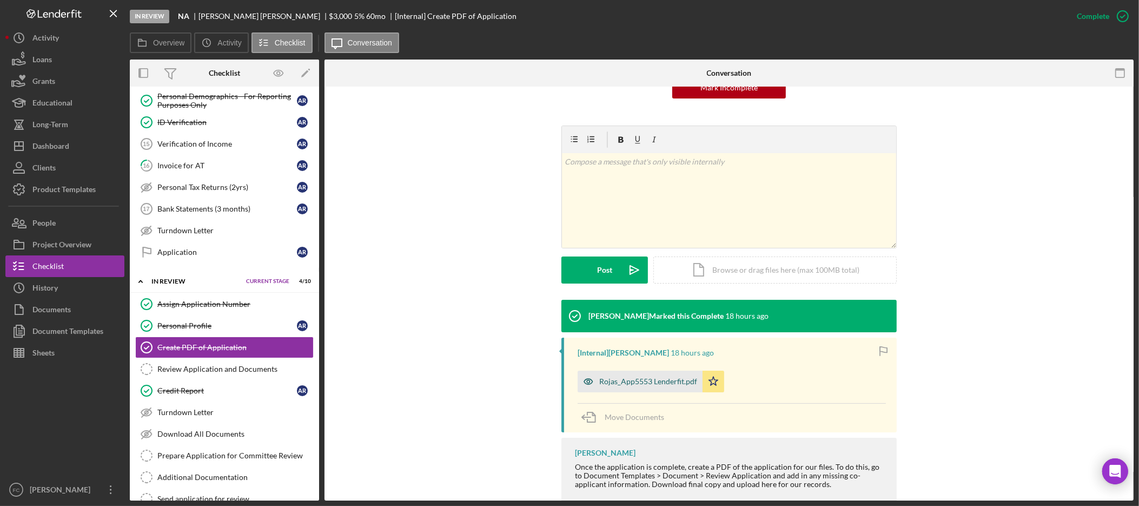
click at [656, 378] on div "Rojas_App5553 Lenderfit.pdf" at bounding box center [648, 381] width 98 height 9
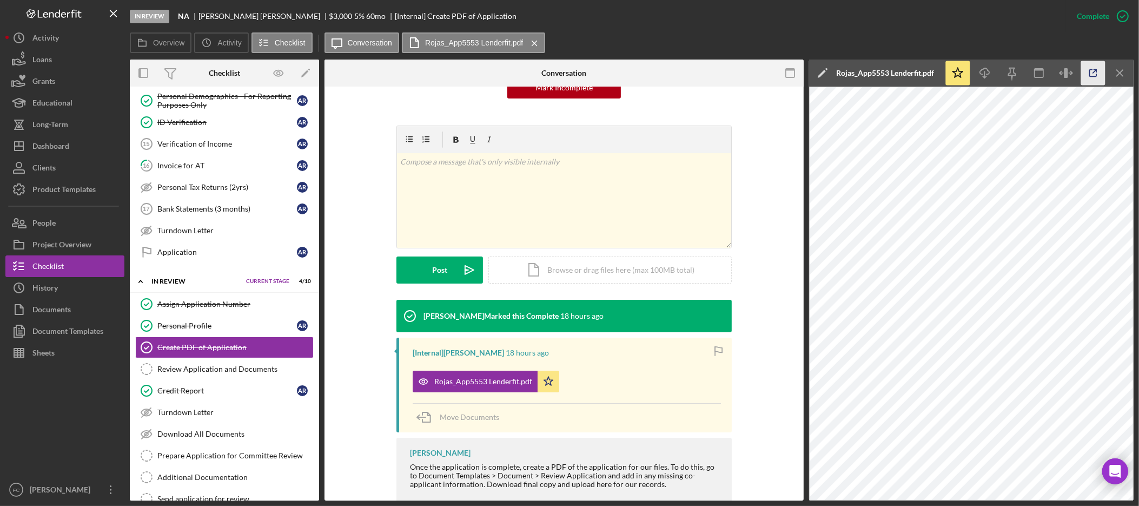
click at [1086, 68] on icon "button" at bounding box center [1093, 73] width 24 height 24
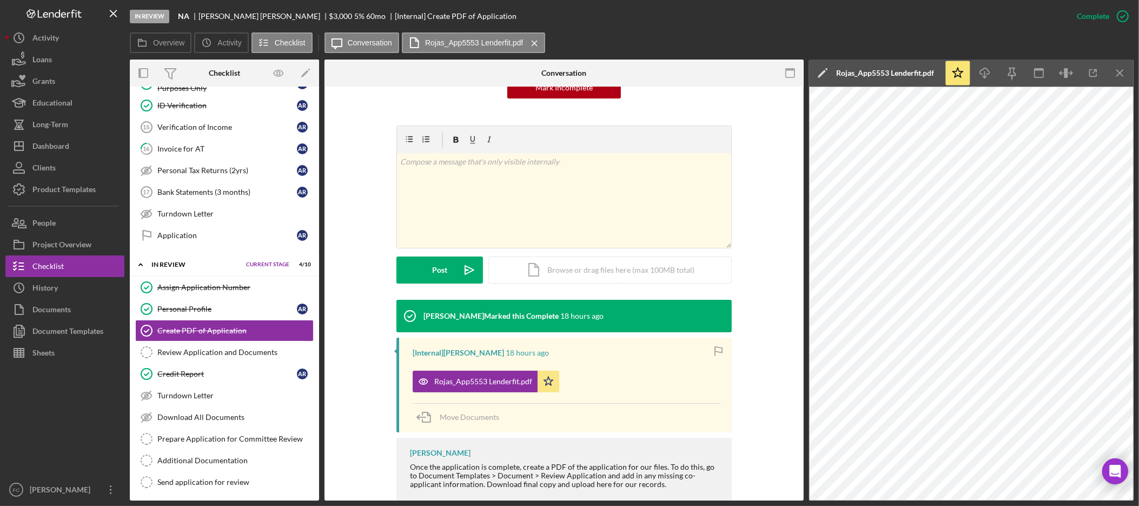
scroll to position [320, 0]
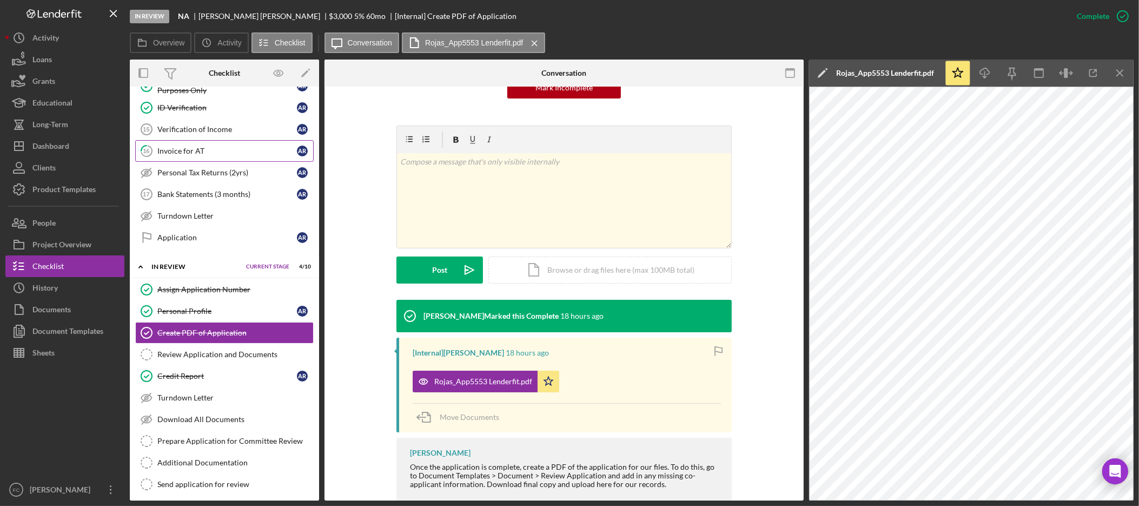
click at [206, 151] on div "Invoice for AT" at bounding box center [227, 151] width 140 height 9
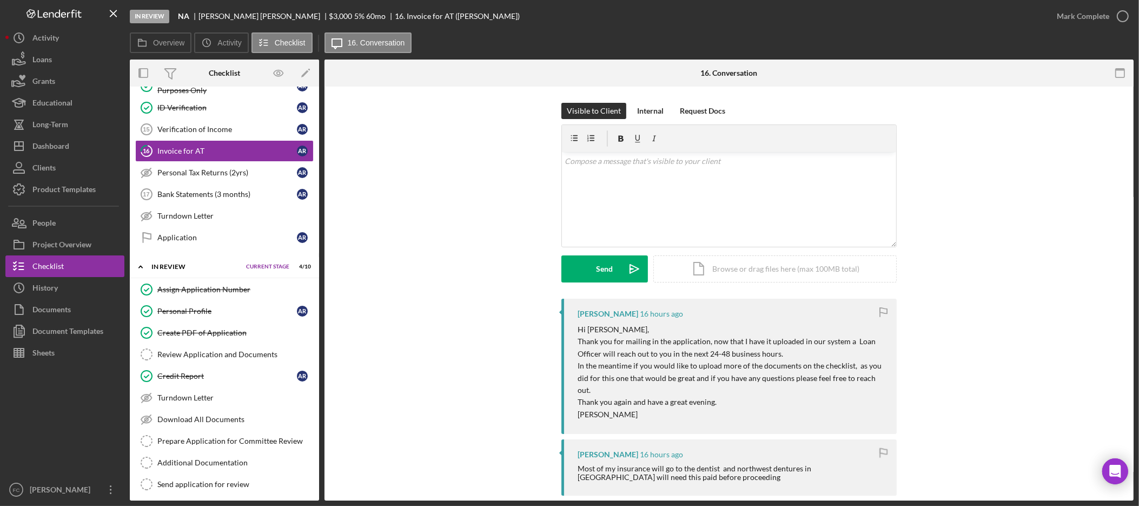
scroll to position [288, 0]
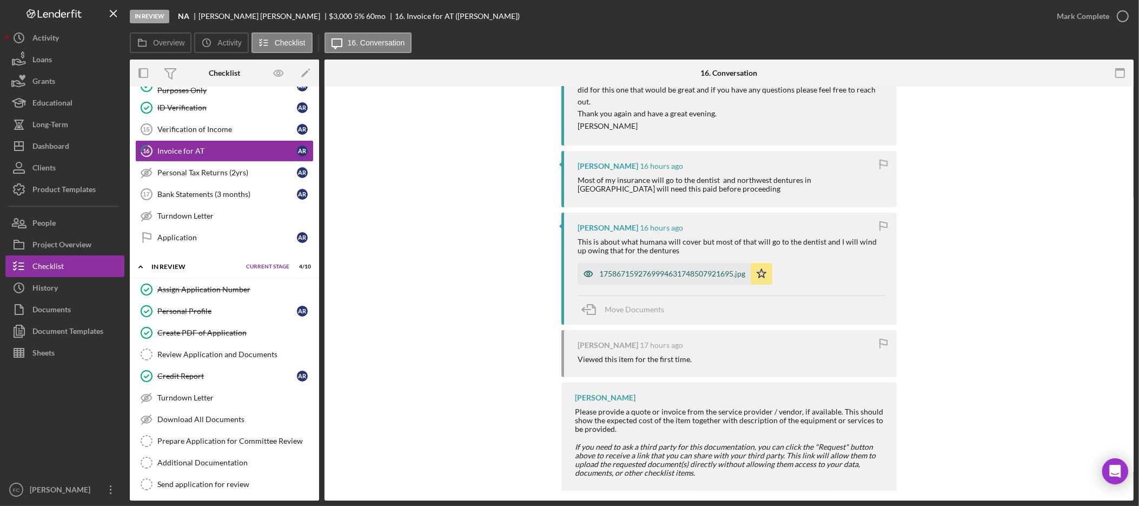
click at [655, 269] on div "1758671592769994631748507921695.jpg" at bounding box center [672, 273] width 146 height 9
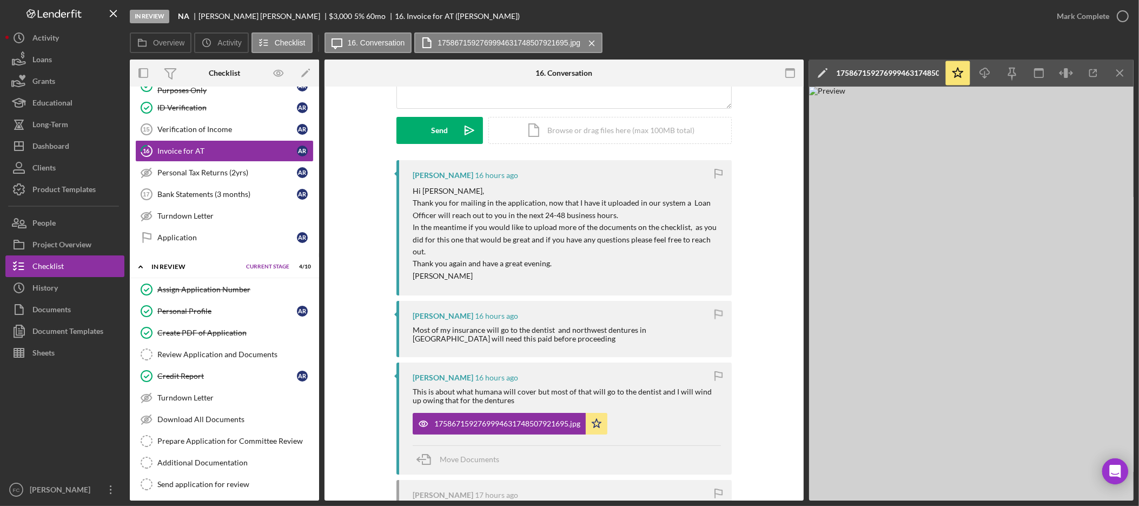
scroll to position [133, 0]
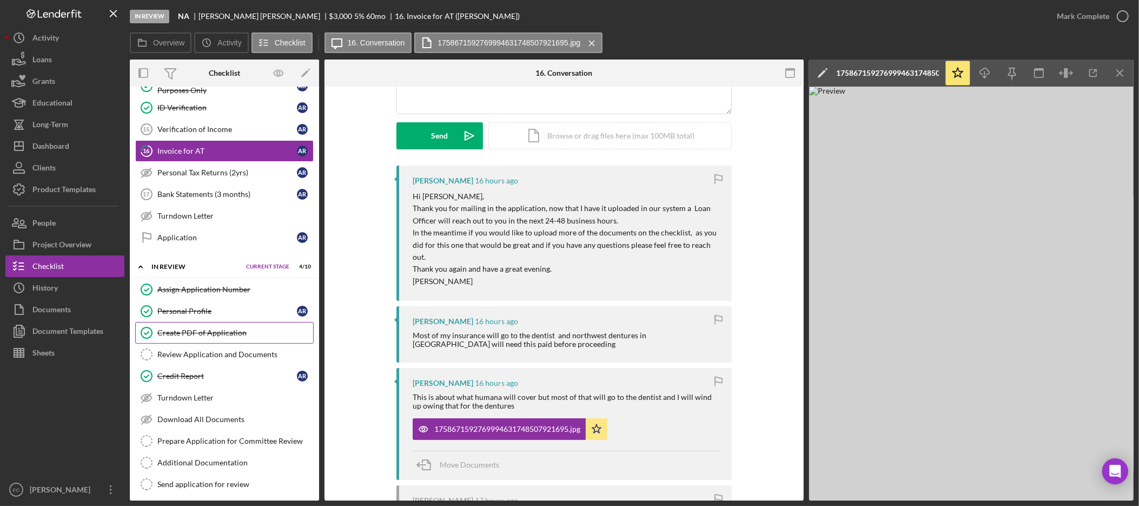
click at [242, 337] on div "Create PDF of Application" at bounding box center [235, 332] width 156 height 9
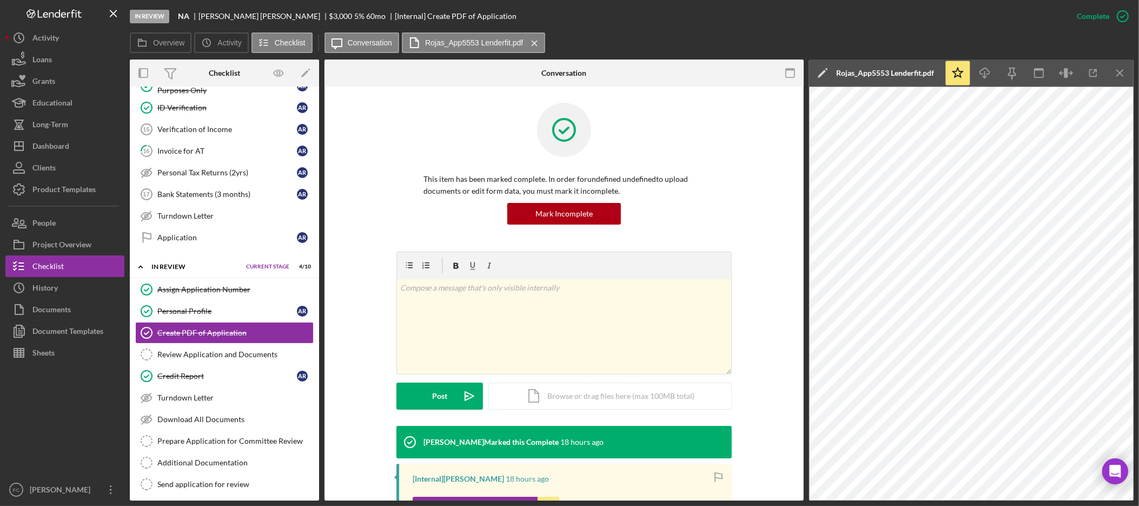
scroll to position [150, 0]
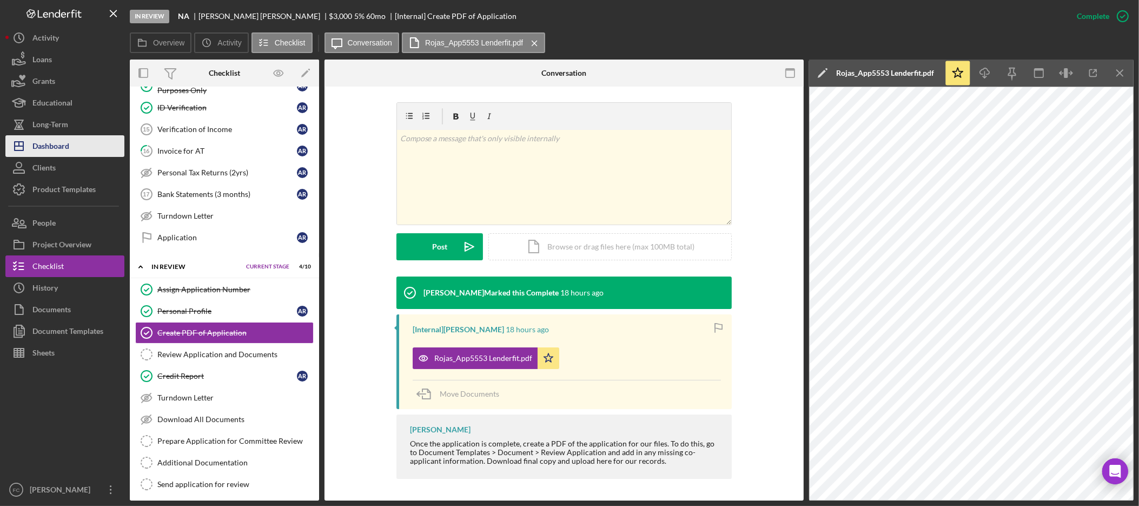
click at [63, 143] on div "Dashboard" at bounding box center [50, 147] width 37 height 24
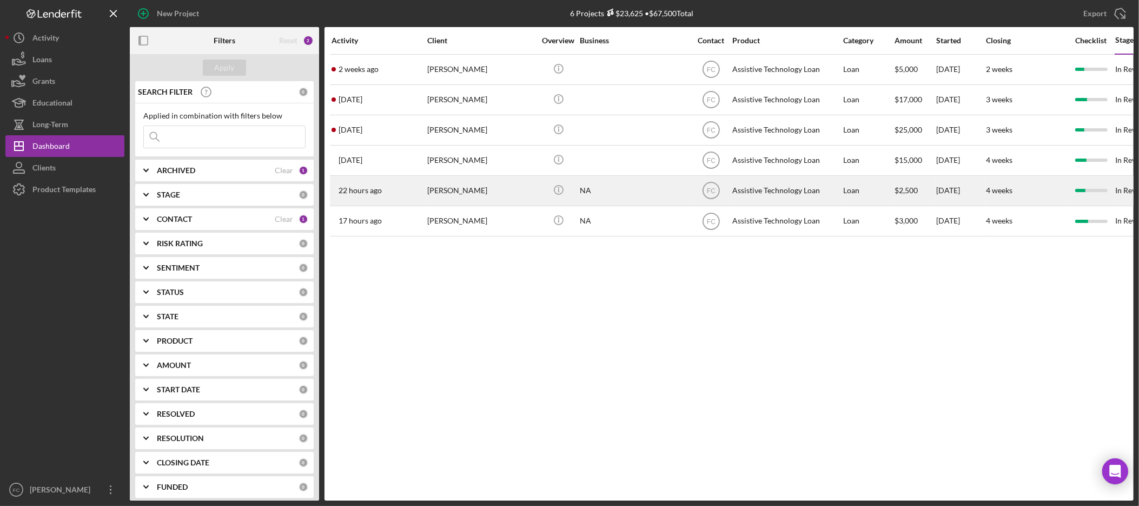
click at [490, 187] on div "Claudia Guffey" at bounding box center [481, 190] width 108 height 29
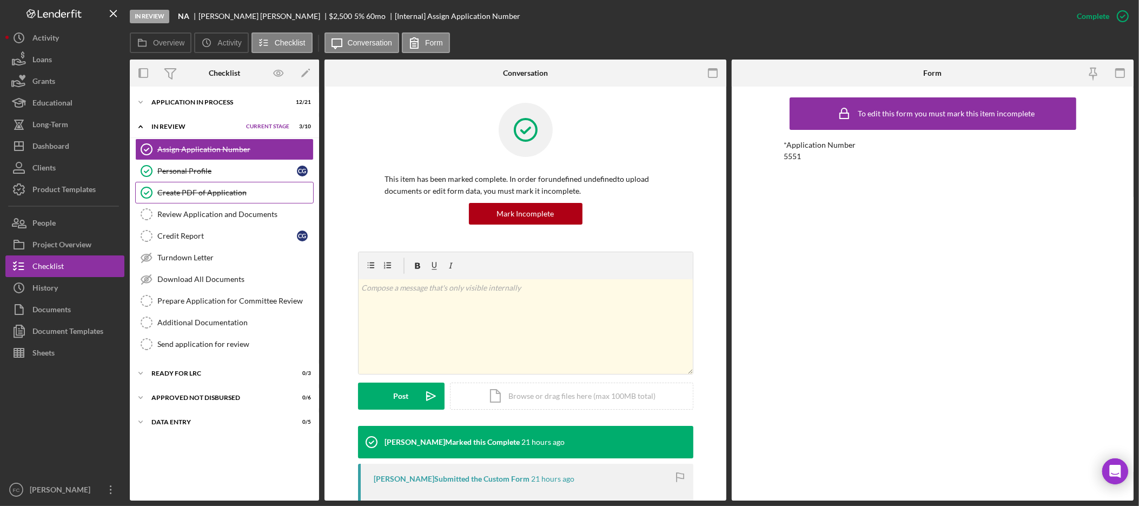
click at [226, 192] on div "Create PDF of Application" at bounding box center [235, 192] width 156 height 9
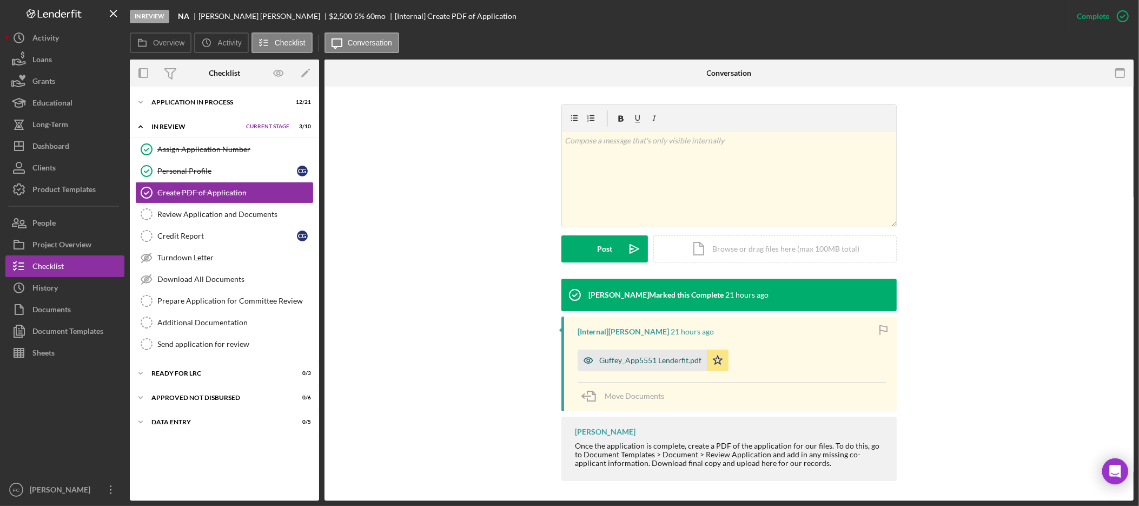
scroll to position [150, 0]
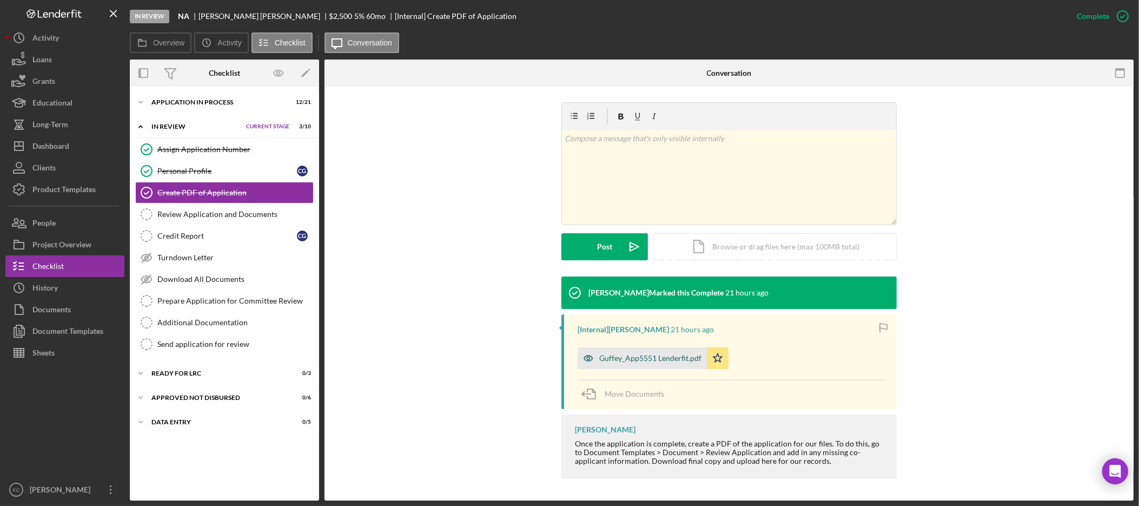
click at [667, 356] on div "Guffey_App5551 Lenderfit.pdf" at bounding box center [650, 358] width 102 height 9
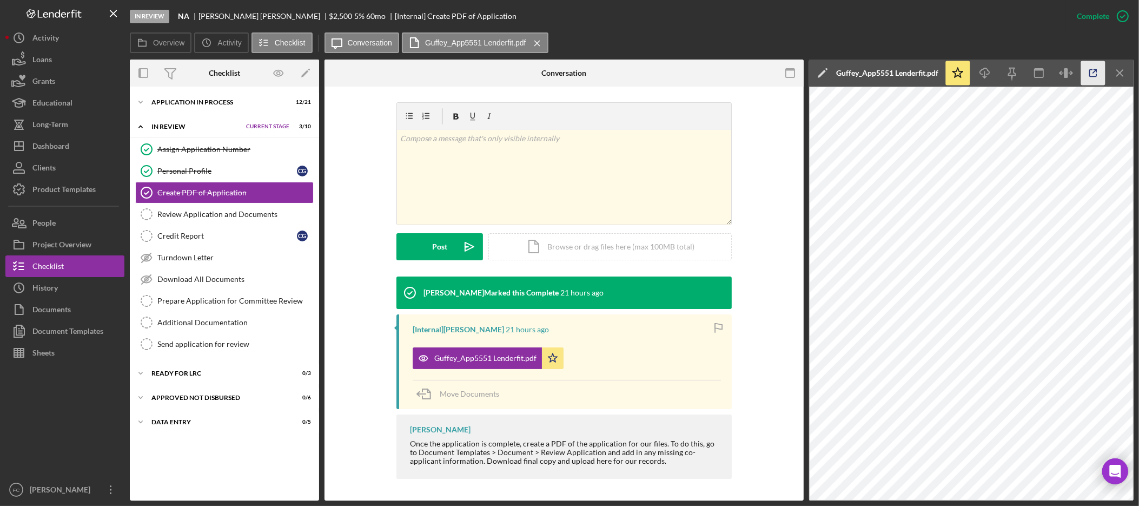
click at [1091, 72] on icon "button" at bounding box center [1093, 73] width 24 height 24
click at [209, 105] on div "Icon/Expander Application In Process 12 / 21 Set Stage" at bounding box center [224, 102] width 189 height 22
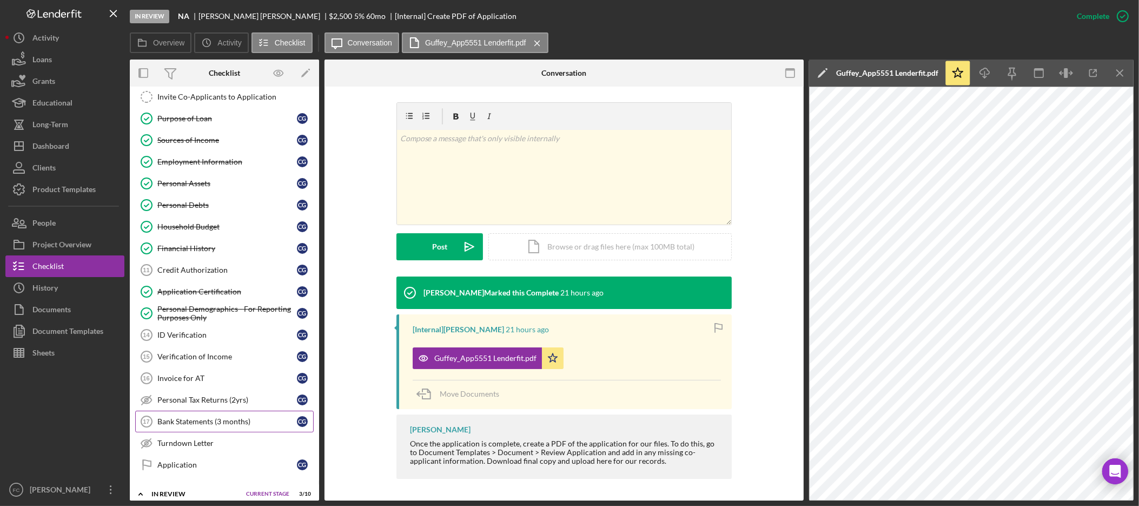
scroll to position [95, 0]
click at [242, 270] on div "Credit Authorization" at bounding box center [227, 267] width 140 height 9
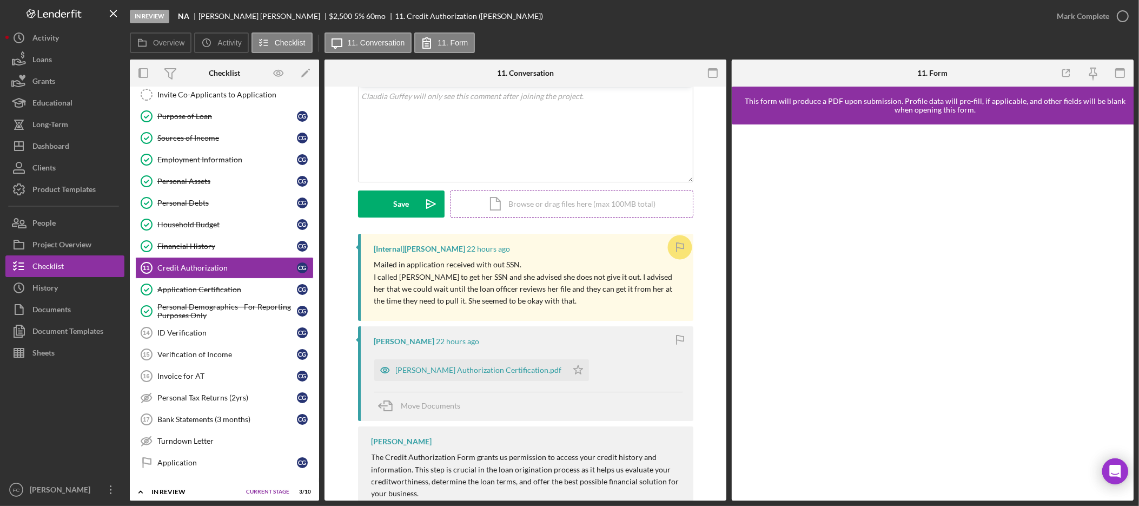
scroll to position [388, 0]
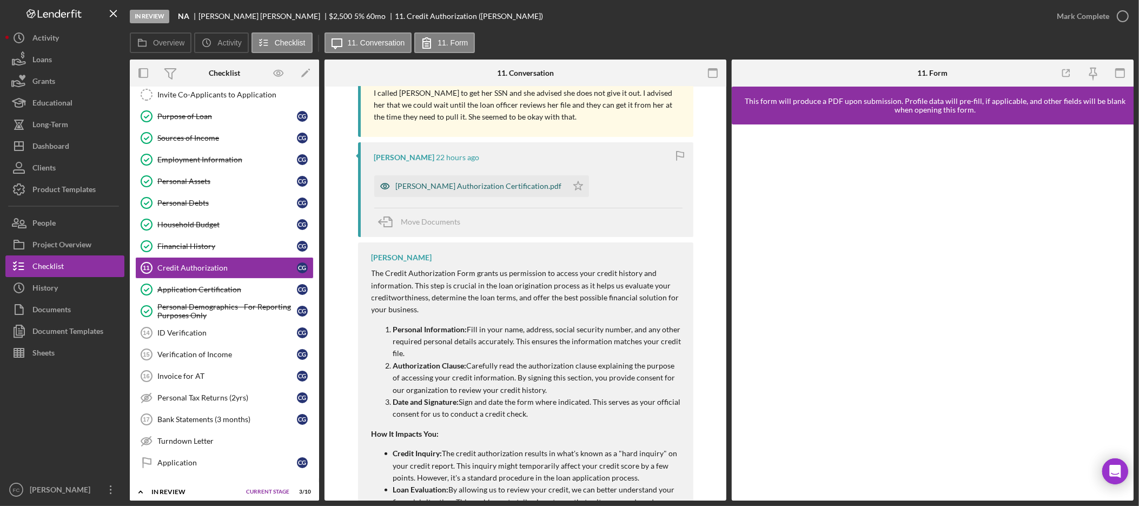
click at [460, 182] on div "Guffey Authorization Certification.pdf" at bounding box center [479, 186] width 166 height 9
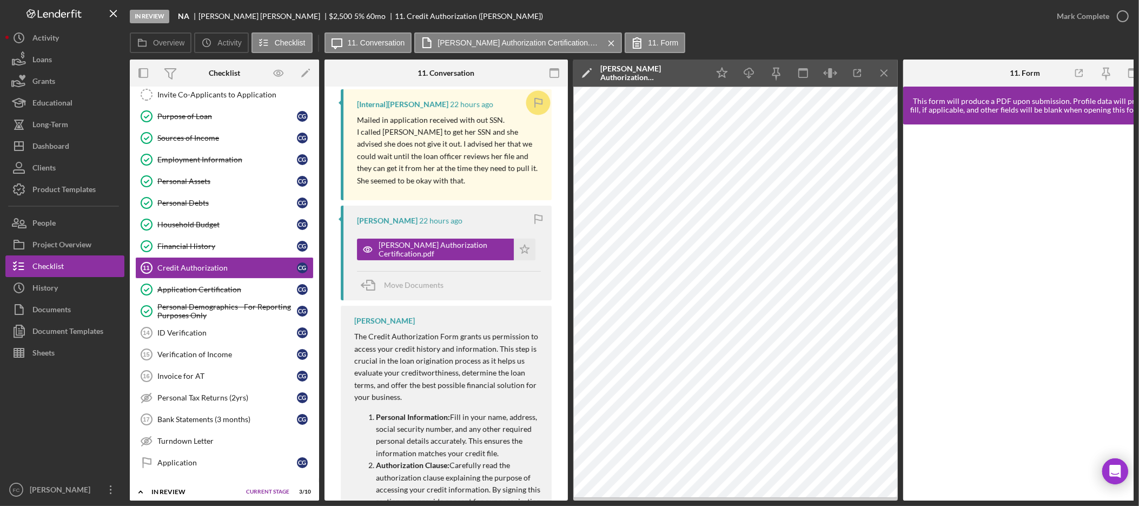
scroll to position [120, 0]
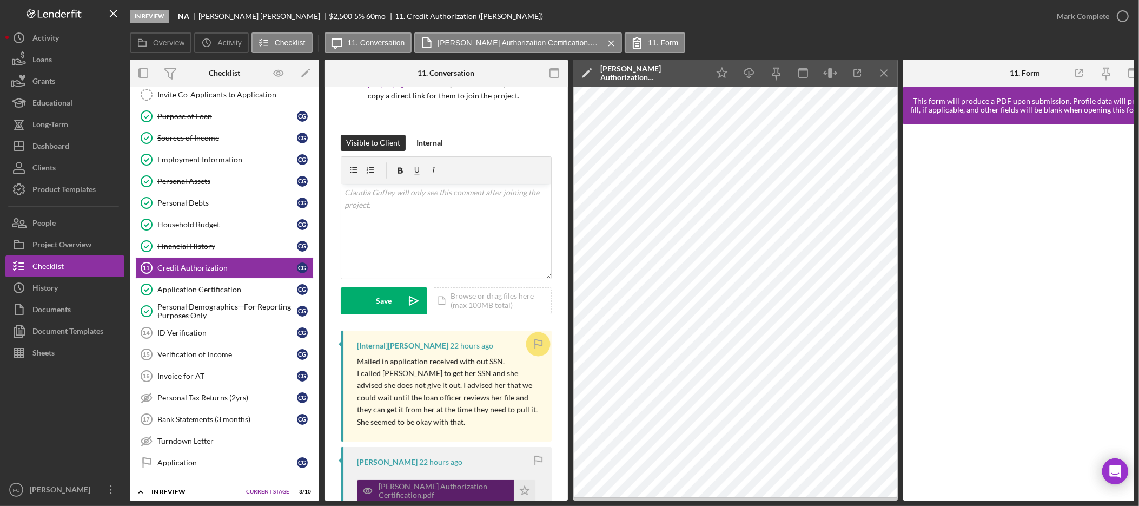
click at [454, 488] on div "Guffey Authorization Certification.pdf" at bounding box center [444, 490] width 130 height 17
click at [1133, 71] on icon "button" at bounding box center [1133, 73] width 24 height 24
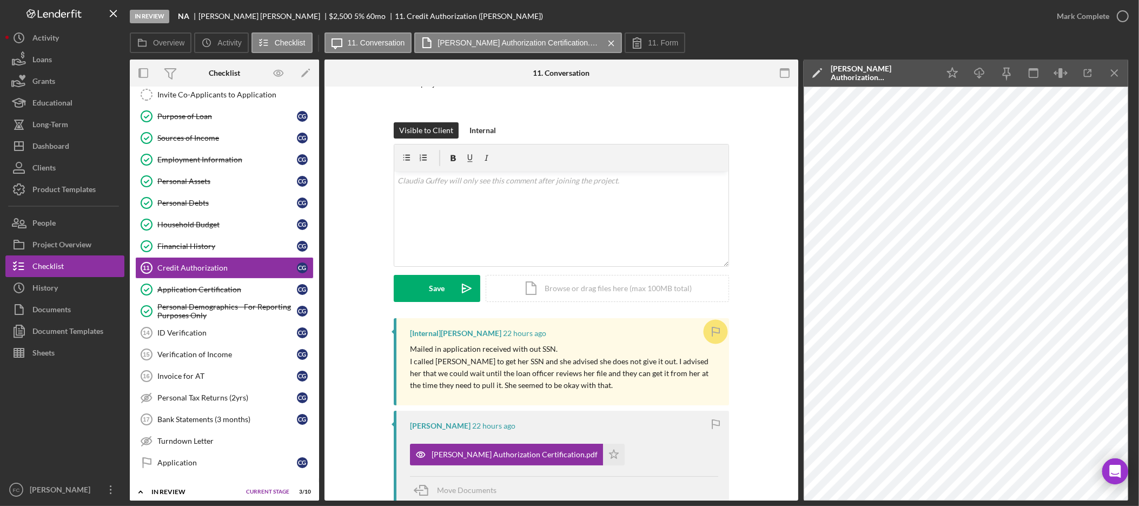
scroll to position [107, 0]
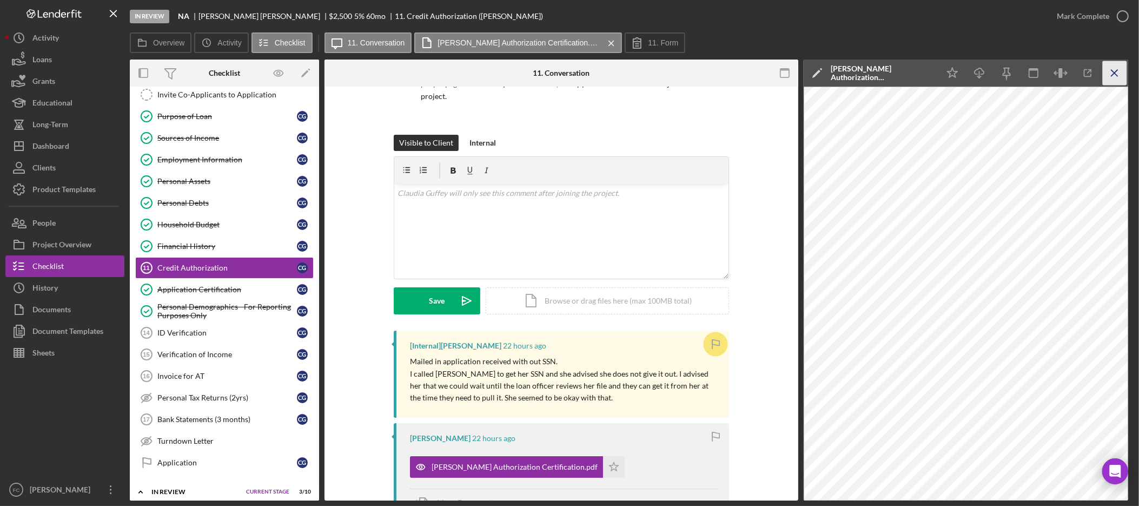
click at [1110, 77] on icon "Icon/Menu Close" at bounding box center [1115, 73] width 24 height 24
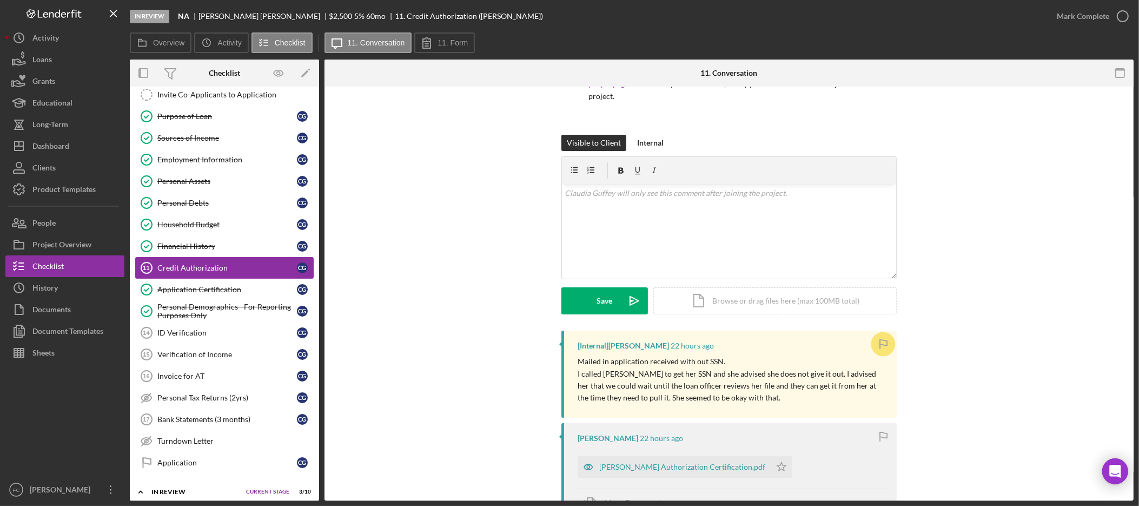
click at [215, 267] on div "Credit Authorization" at bounding box center [227, 267] width 140 height 9
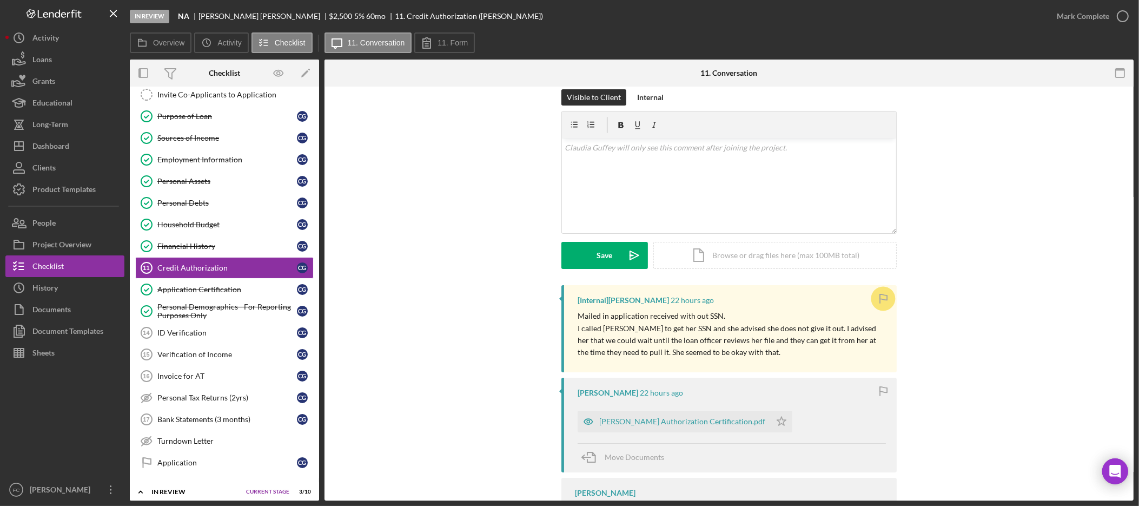
scroll to position [280, 0]
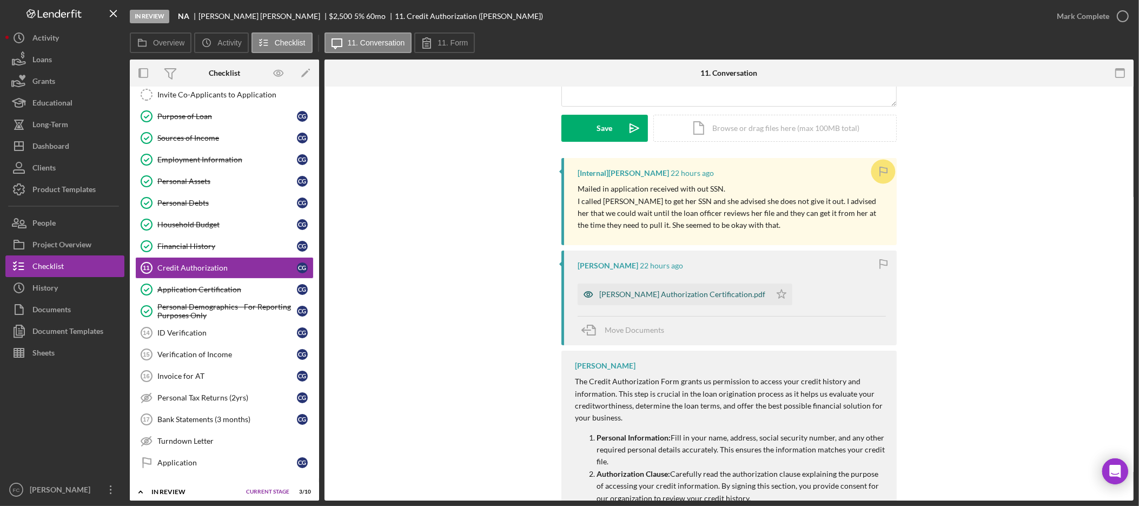
click at [695, 298] on div "Guffey Authorization Certification.pdf" at bounding box center [682, 294] width 166 height 9
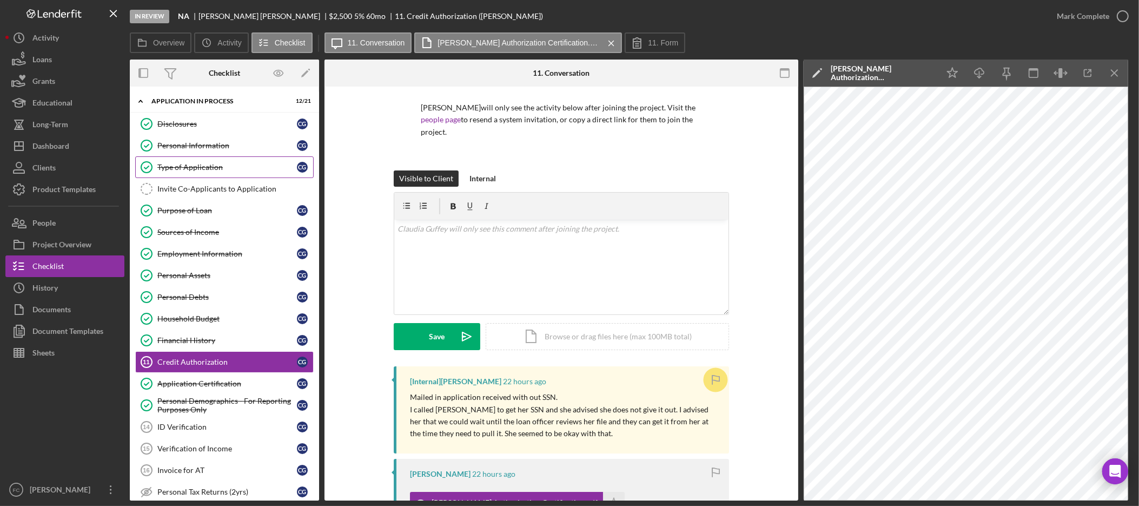
scroll to position [0, 0]
click at [229, 168] on div "Type of Application" at bounding box center [227, 168] width 140 height 9
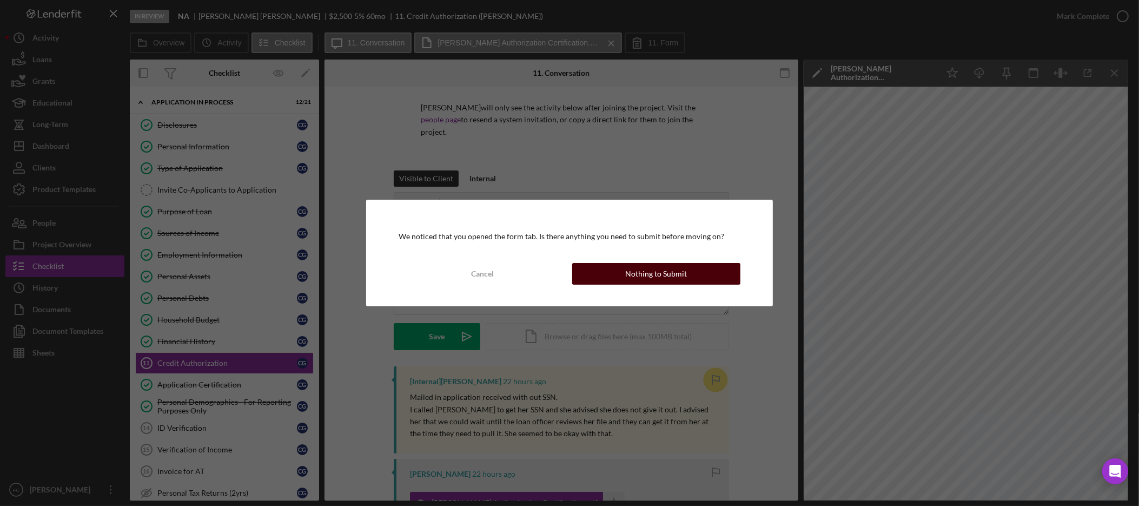
click at [642, 274] on div "Nothing to Submit" at bounding box center [656, 274] width 62 height 22
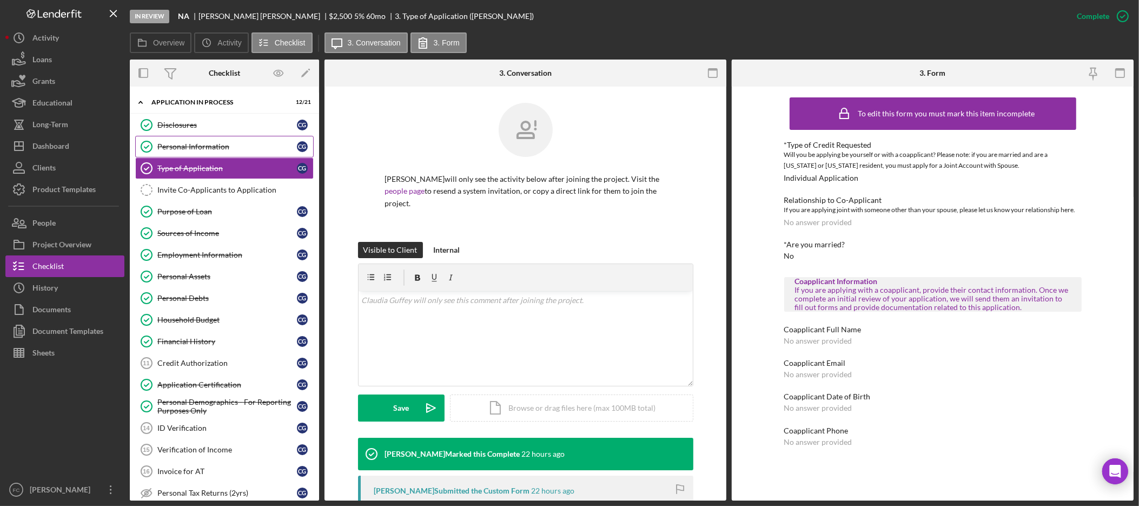
click at [169, 136] on link "Personal Information Personal Information C G" at bounding box center [224, 147] width 179 height 22
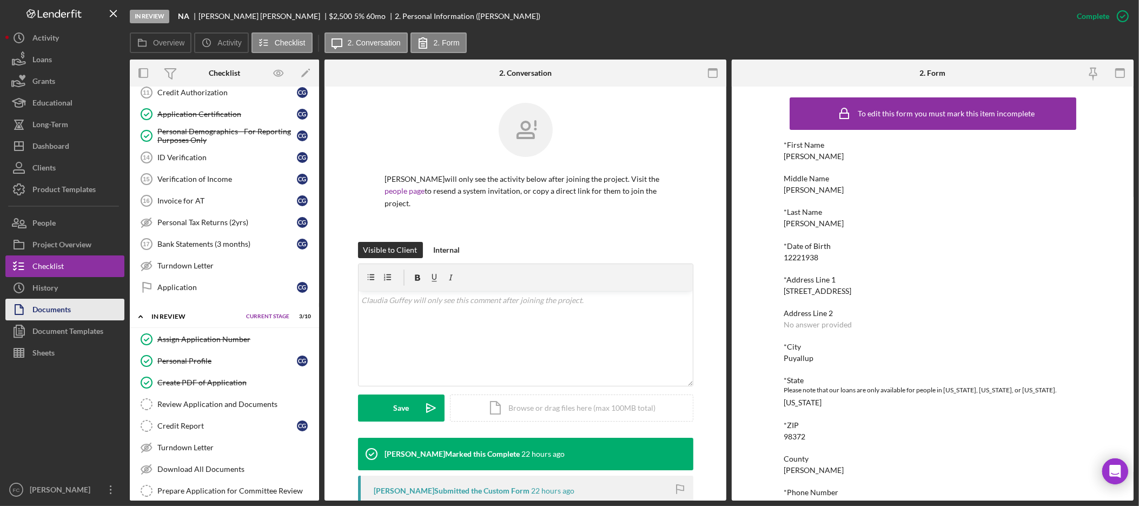
scroll to position [311, 0]
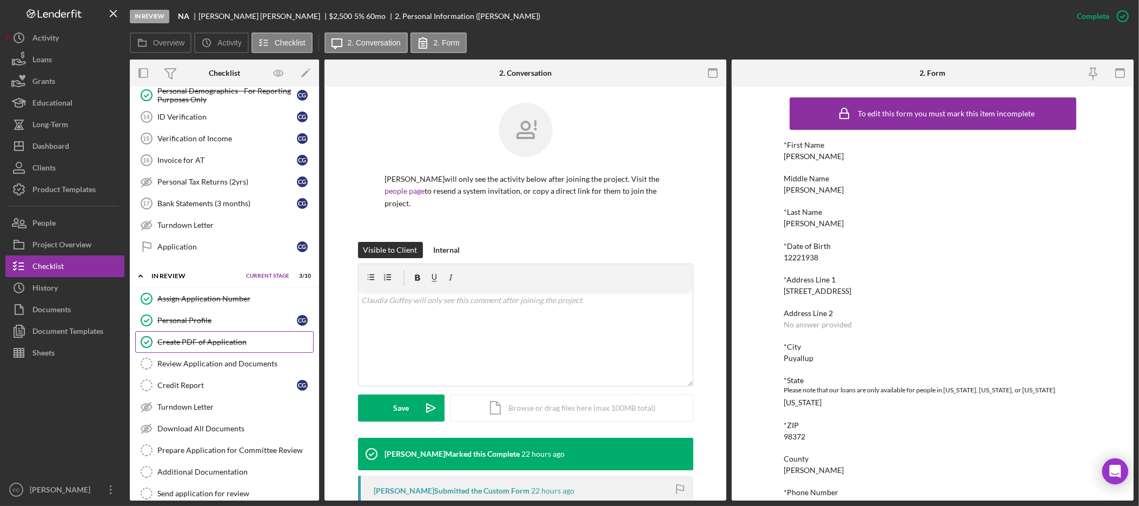
click at [221, 346] on div "Create PDF of Application" at bounding box center [235, 342] width 156 height 9
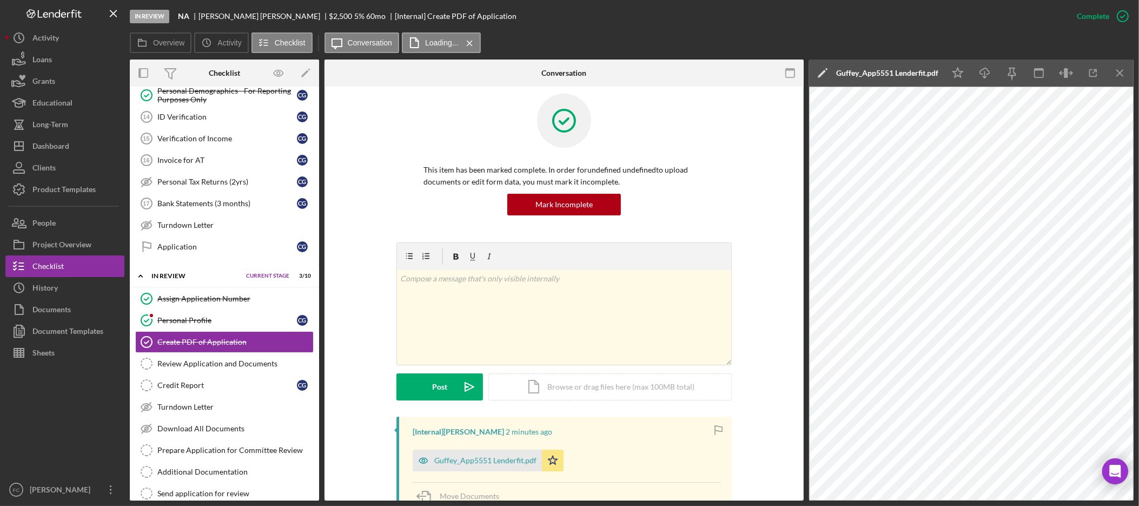
scroll to position [26, 0]
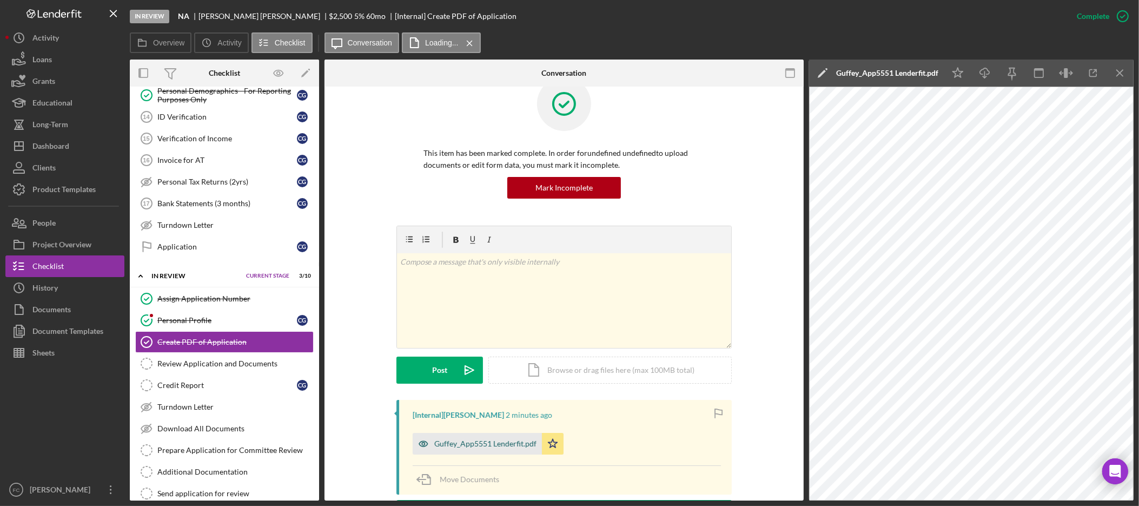
click at [513, 446] on div "Guffey_App5551 Lenderfit.pdf" at bounding box center [485, 443] width 102 height 9
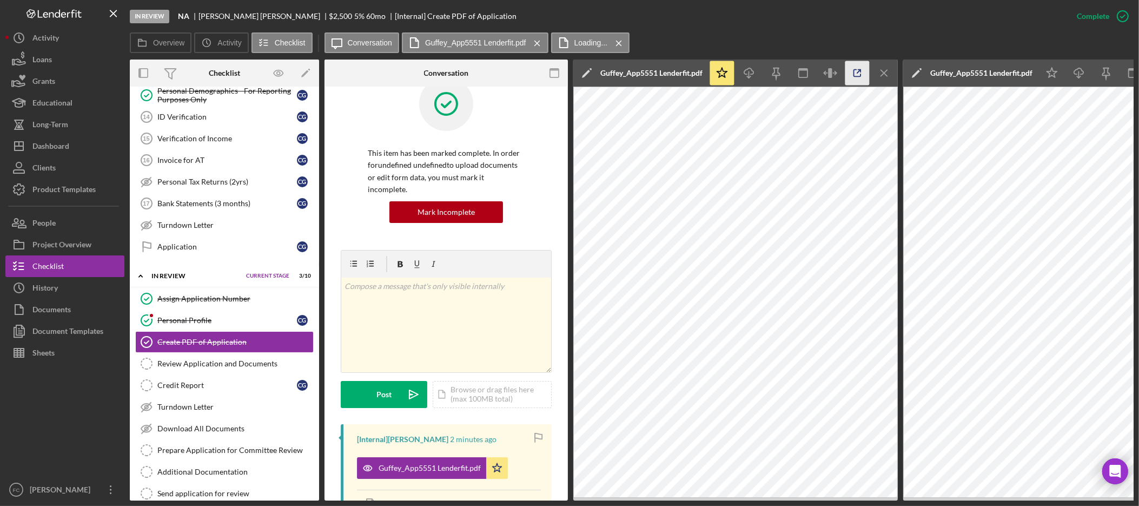
click at [862, 72] on icon "button" at bounding box center [858, 73] width 24 height 24
click at [225, 389] on div "Credit Report" at bounding box center [227, 385] width 140 height 9
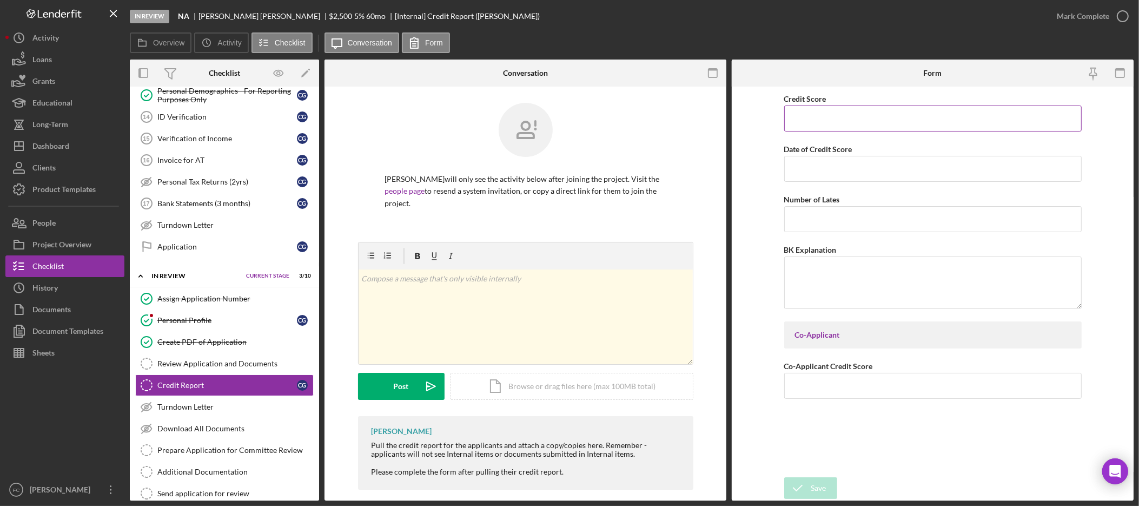
click at [828, 118] on input "Credit Score" at bounding box center [933, 118] width 298 height 26
type input "700"
click at [814, 160] on input "Date of Credit Score" at bounding box center [933, 169] width 298 height 26
type input "09/24/2025"
click at [822, 485] on div "Save" at bounding box center [818, 488] width 15 height 22
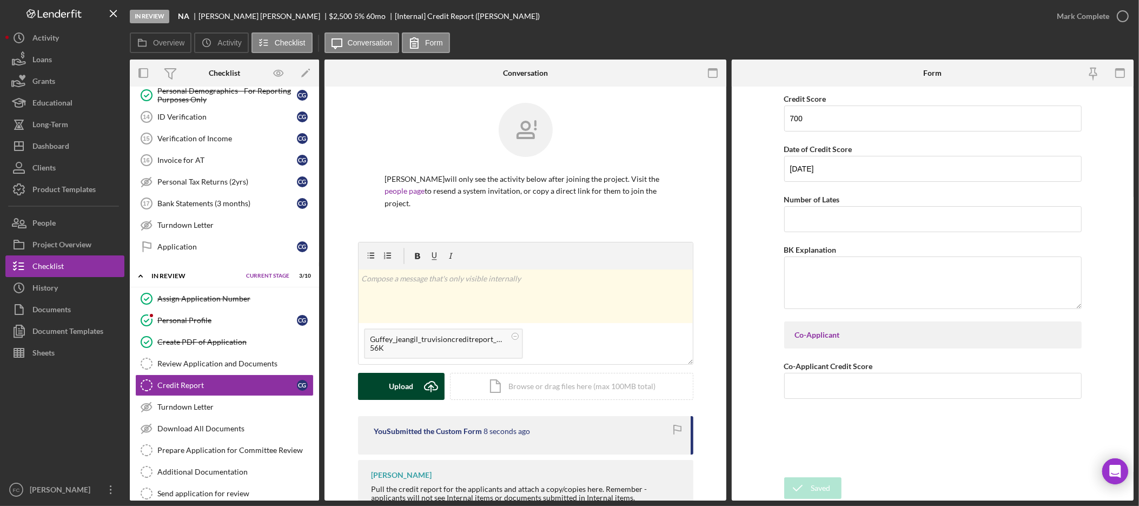
click at [401, 389] on div "Upload" at bounding box center [401, 386] width 24 height 27
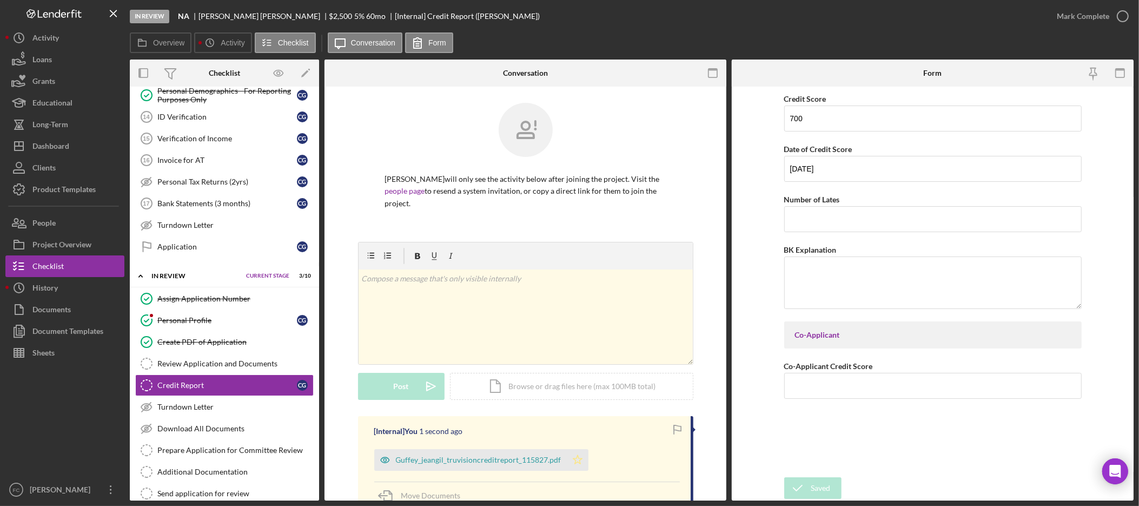
click at [578, 461] on icon "Icon/Star" at bounding box center [578, 460] width 22 height 22
click at [1120, 14] on icon "button" at bounding box center [1123, 16] width 27 height 27
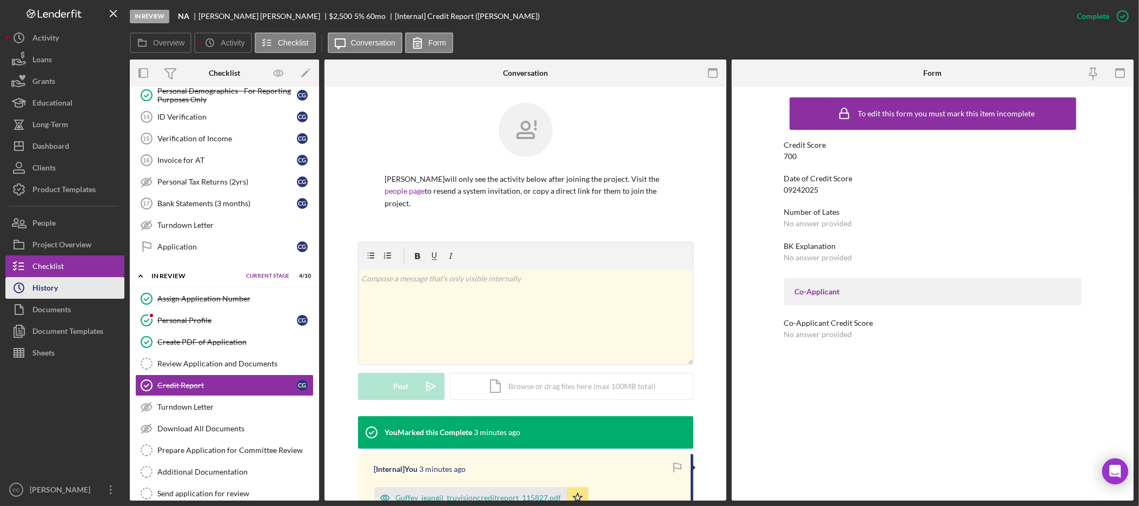
click at [57, 289] on div "History" at bounding box center [44, 289] width 25 height 24
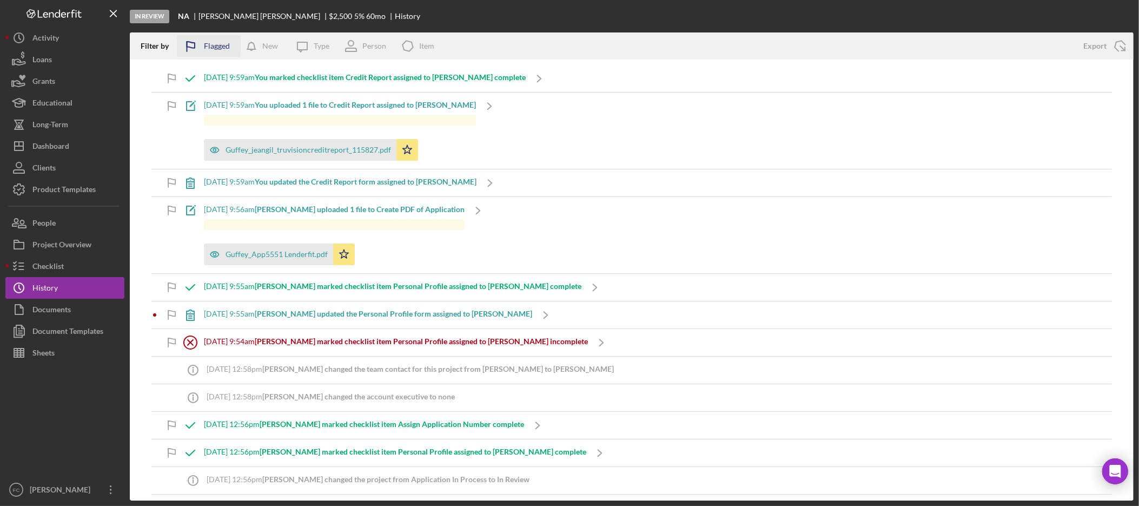
click at [213, 48] on div "Flagged" at bounding box center [217, 46] width 26 height 22
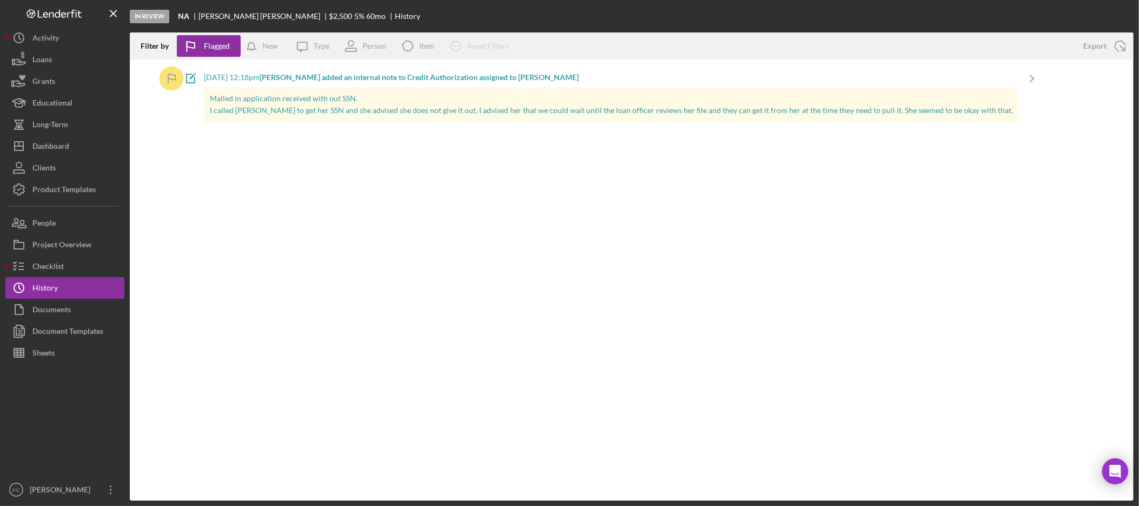
click at [286, 101] on p "Mailed in application received with out SSN." at bounding box center [611, 99] width 803 height 12
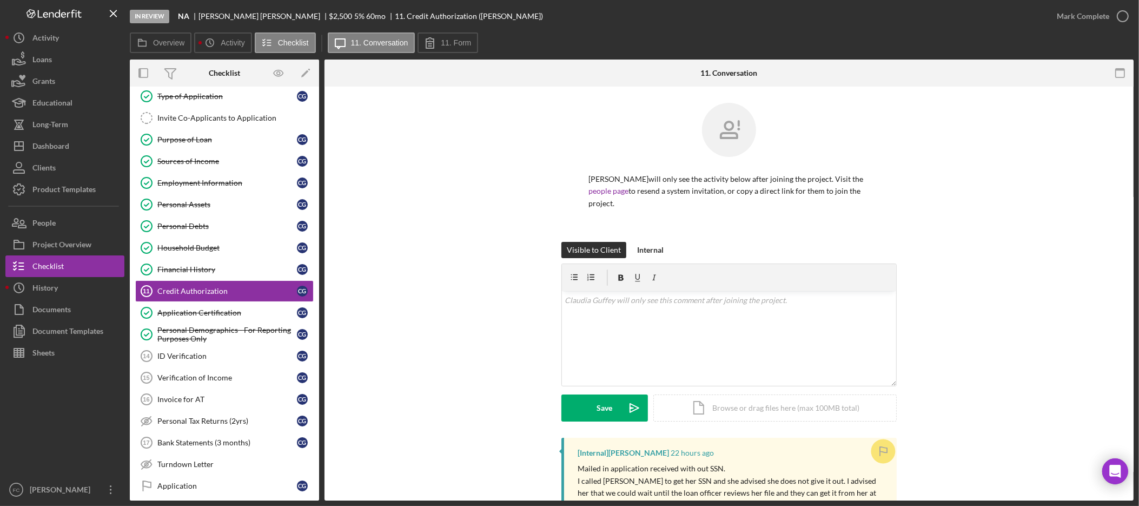
scroll to position [161, 0]
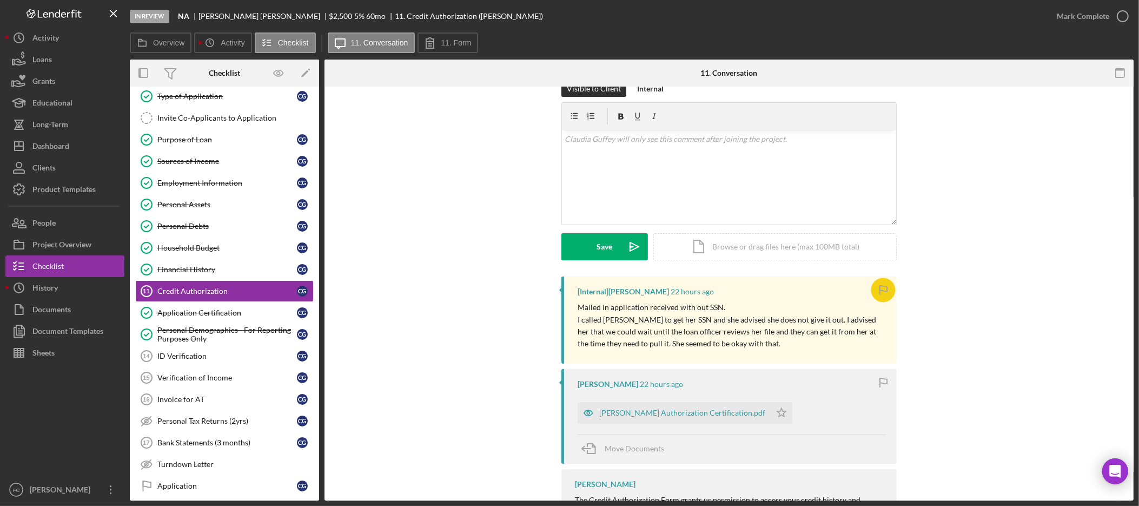
click at [888, 287] on icon "button" at bounding box center [883, 290] width 24 height 24
click at [884, 294] on icon "button" at bounding box center [883, 290] width 24 height 24
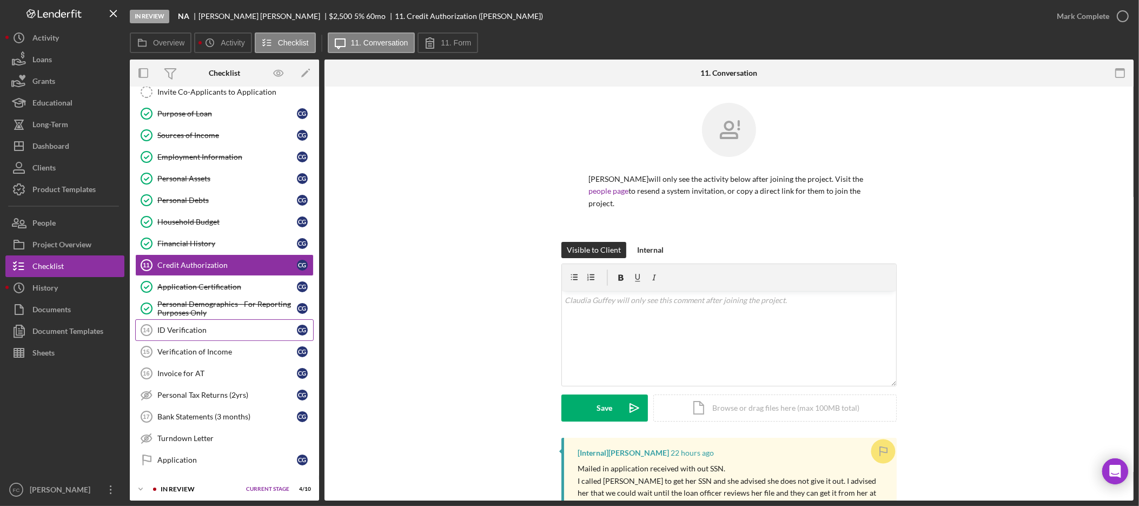
scroll to position [98, 0]
drag, startPoint x: 662, startPoint y: 248, endPoint x: 664, endPoint y: 255, distance: 7.5
click at [663, 248] on button "Internal" at bounding box center [650, 250] width 37 height 16
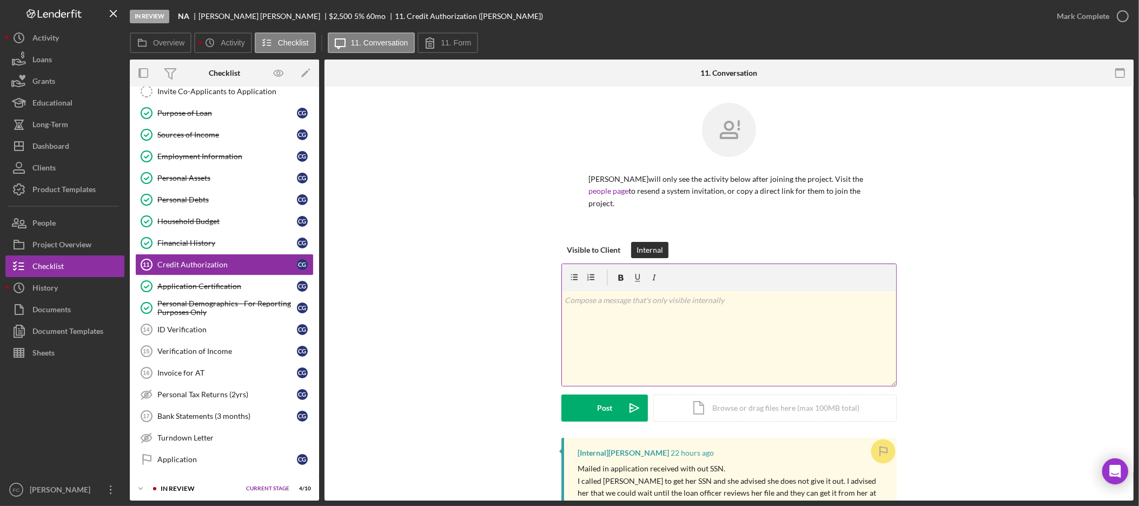
click at [645, 312] on div "v Color teal Color pink Remove color Add row above Add row below Add column bef…" at bounding box center [729, 338] width 334 height 95
click at [604, 409] on div "Post" at bounding box center [604, 407] width 15 height 27
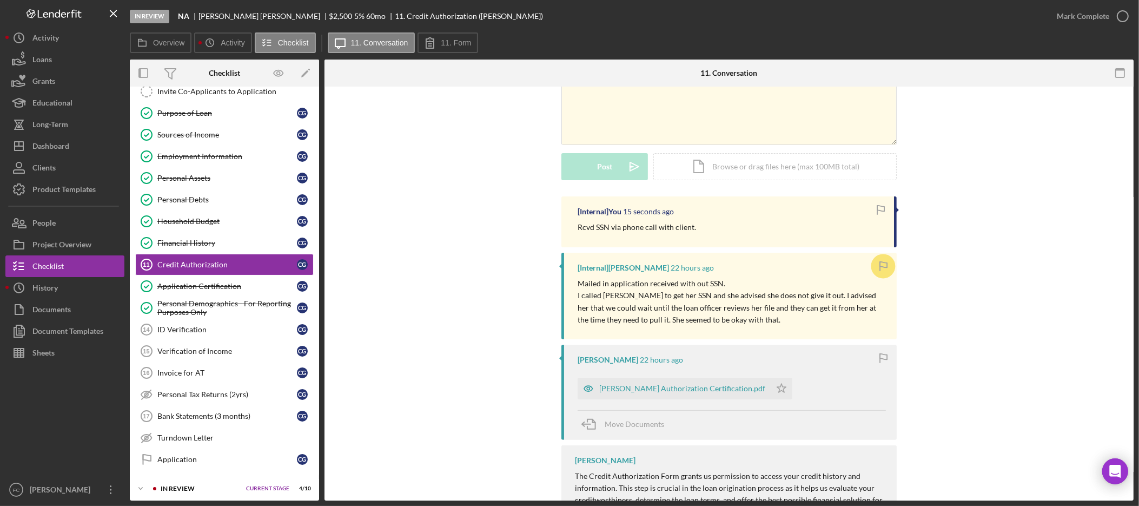
scroll to position [207, 0]
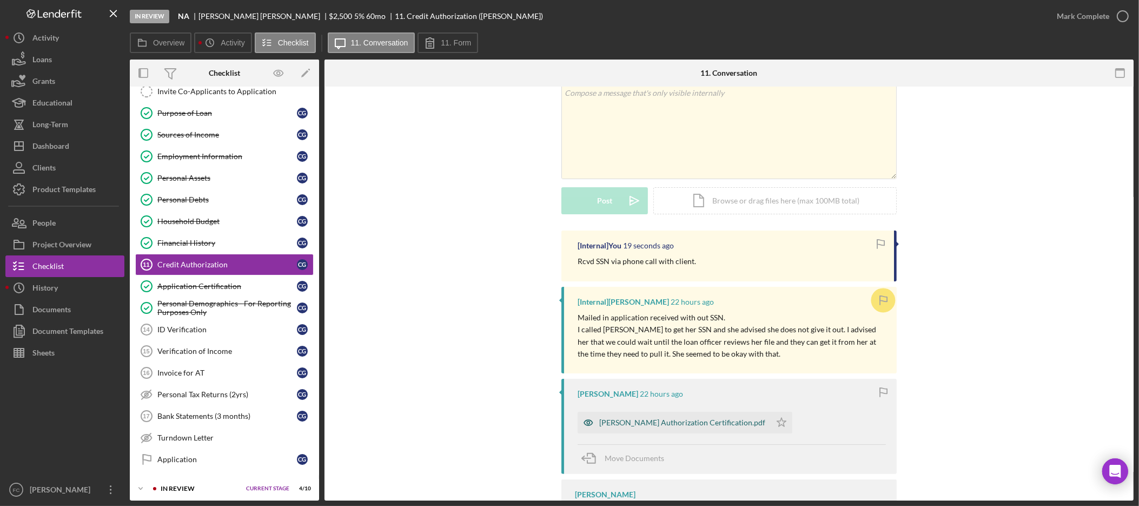
click at [640, 419] on div "Guffey Authorization Certification.pdf" at bounding box center [682, 422] width 166 height 9
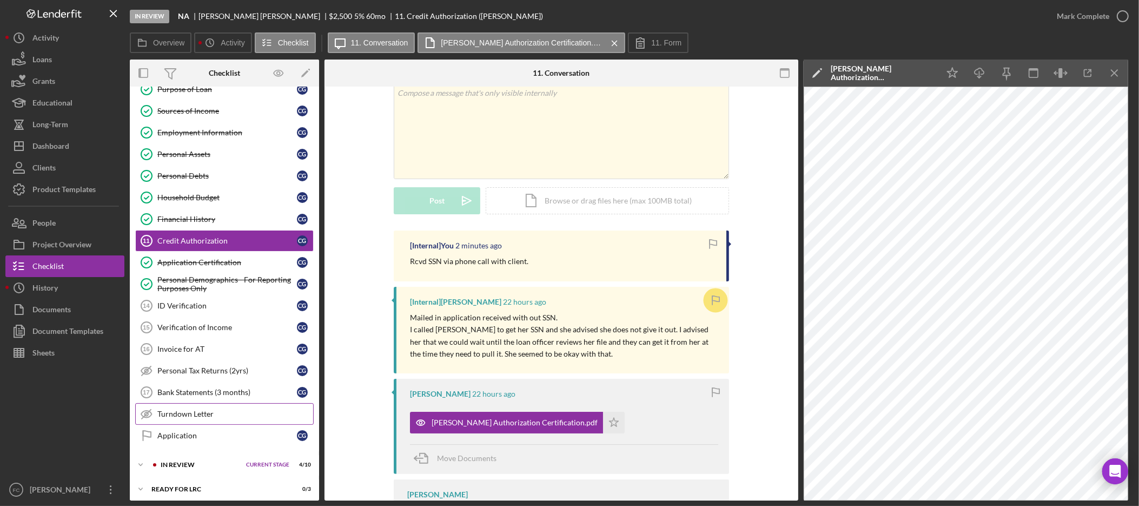
scroll to position [182, 0]
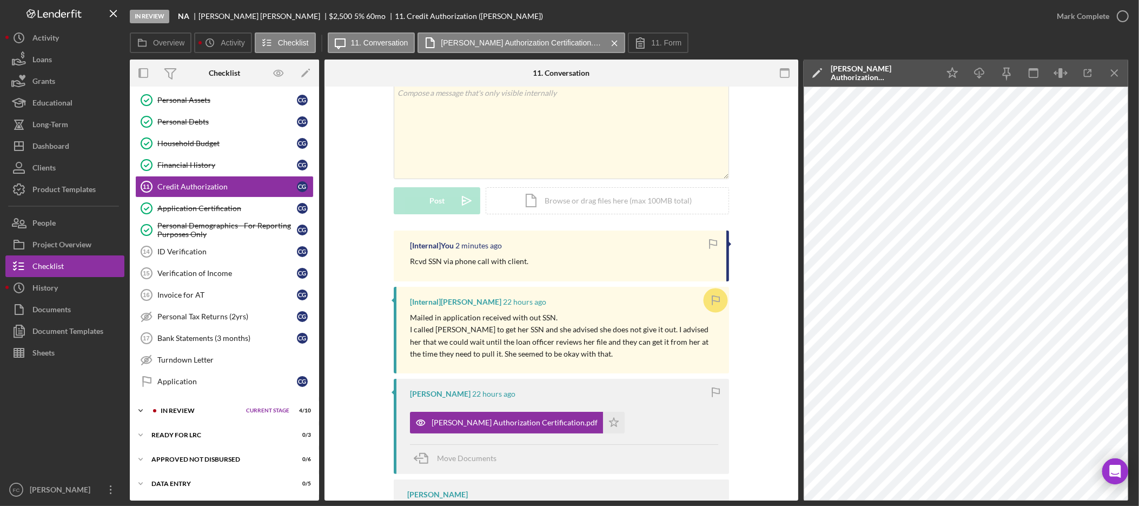
click at [200, 407] on div "Icon/Expander In Review Current Stage 4 / 10 Set Stage" at bounding box center [224, 411] width 189 height 22
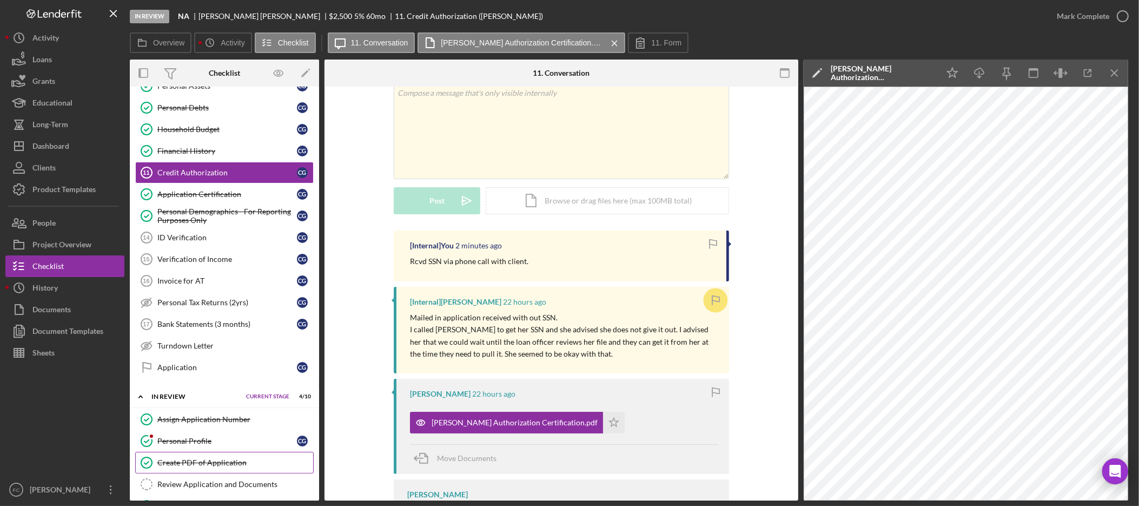
scroll to position [293, 0]
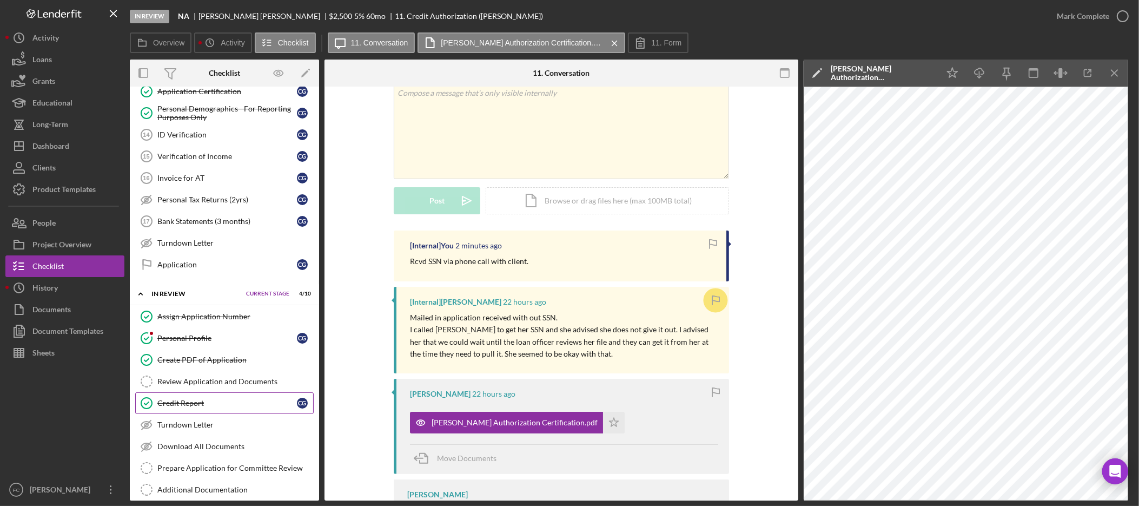
click at [232, 400] on link "Credit Report Credit Report C G" at bounding box center [224, 403] width 179 height 22
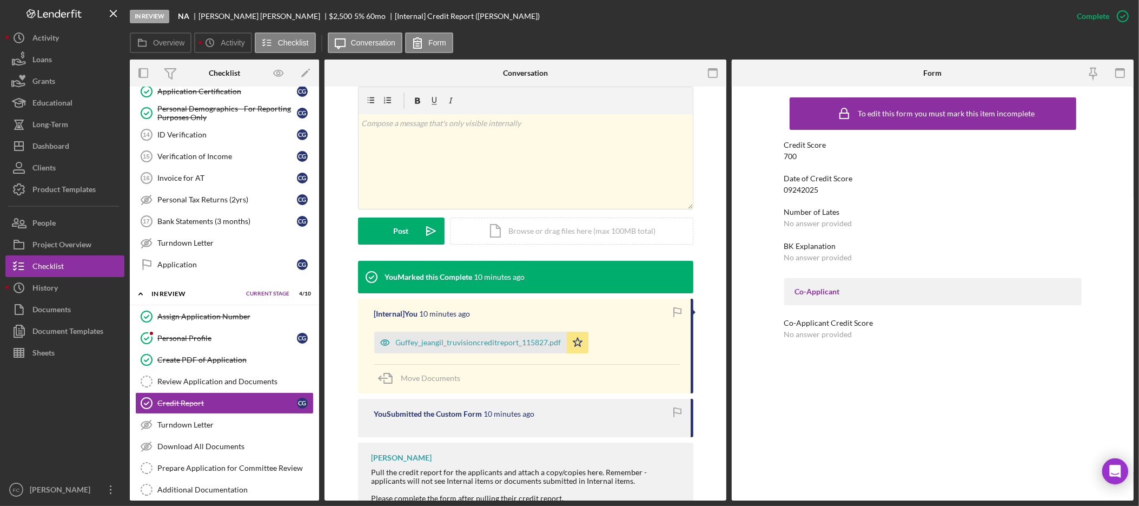
scroll to position [157, 0]
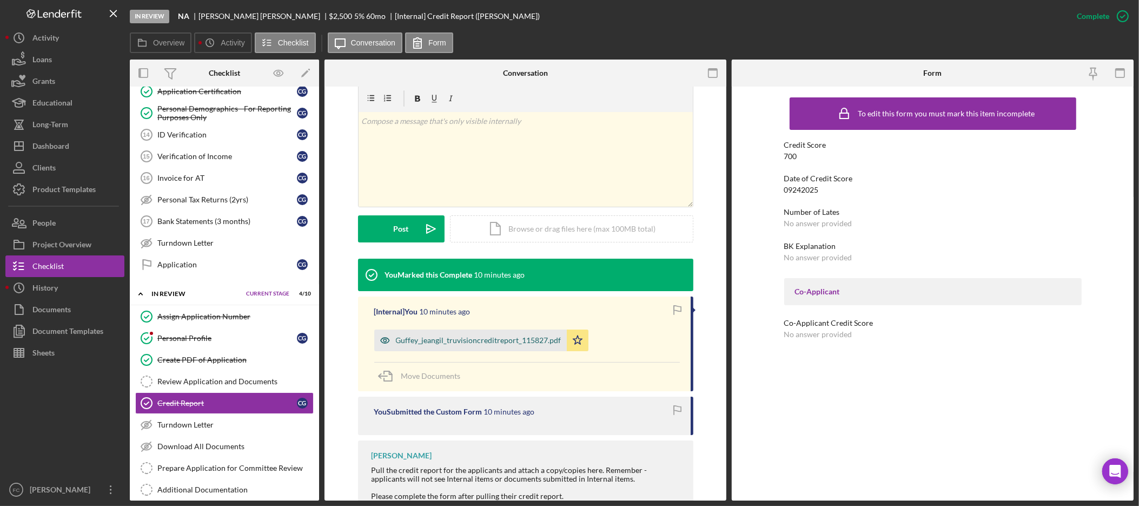
click at [493, 339] on div "Guffey_jeangil_truvisioncreditreport_115827.pdf" at bounding box center [479, 340] width 166 height 9
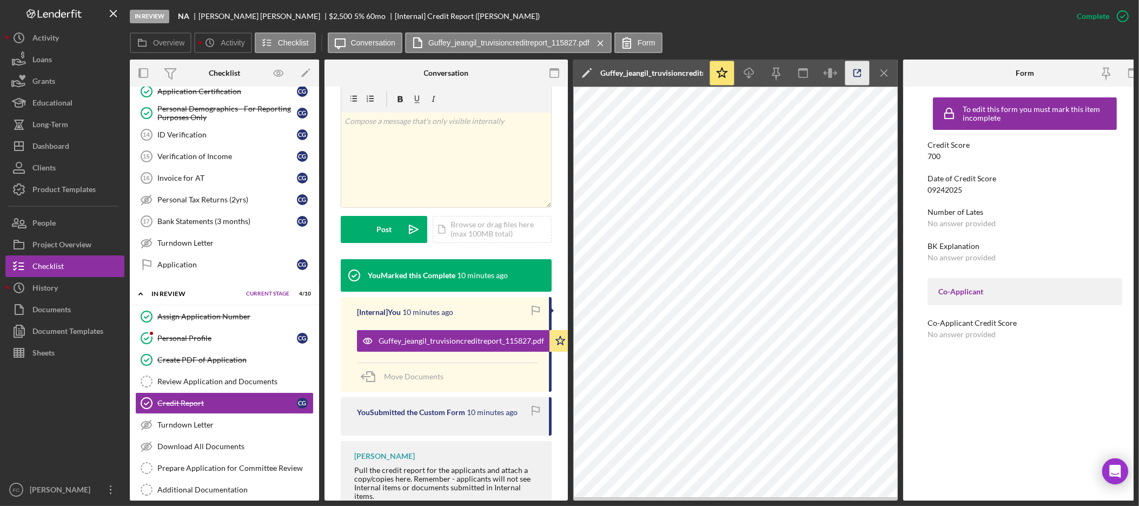
click at [854, 71] on icon "button" at bounding box center [858, 73] width 24 height 24
click at [243, 275] on link "Application Application C G" at bounding box center [224, 265] width 179 height 22
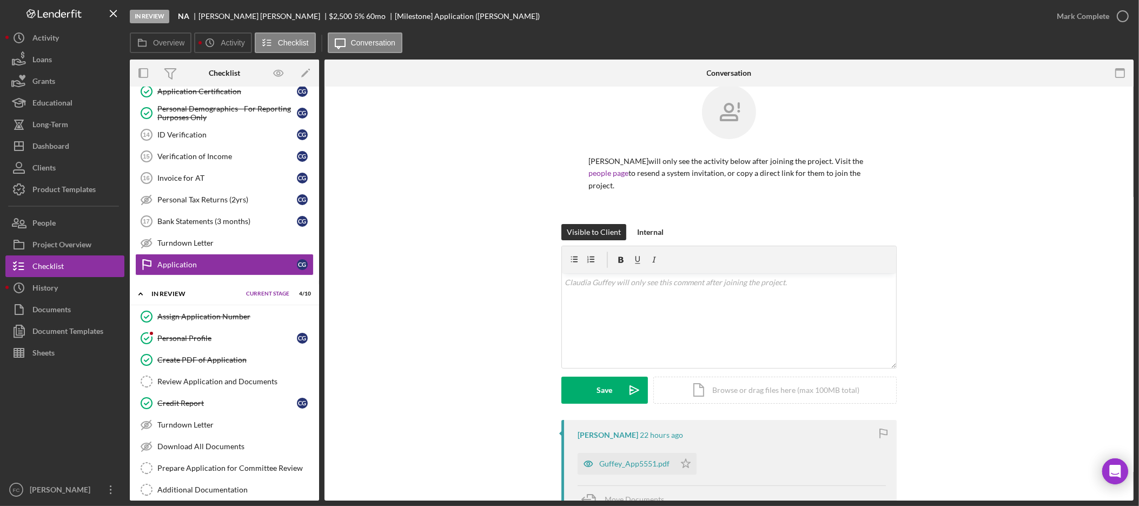
scroll to position [37, 0]
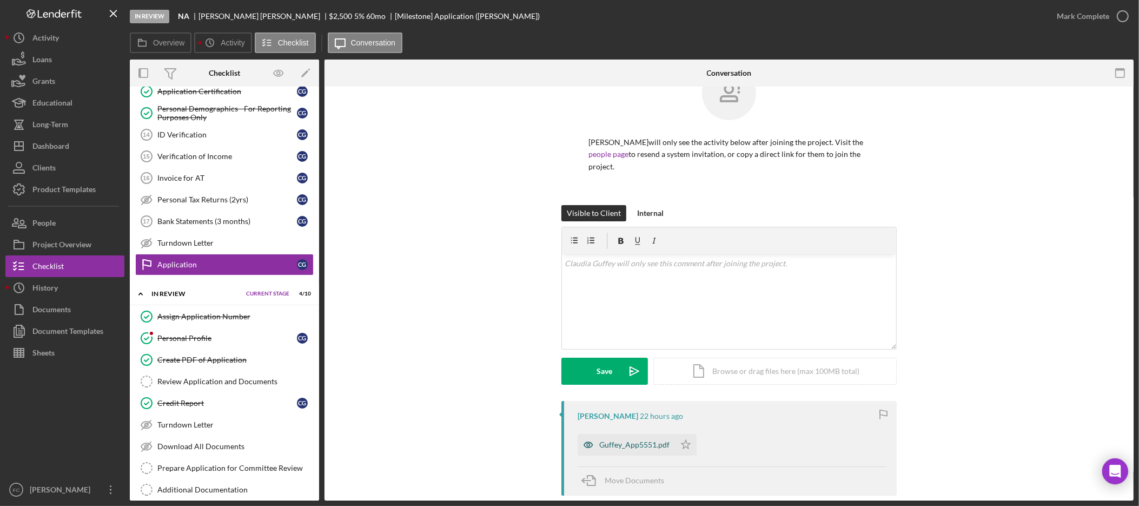
click at [645, 441] on div "Guffey_App5551.pdf" at bounding box center [634, 444] width 70 height 9
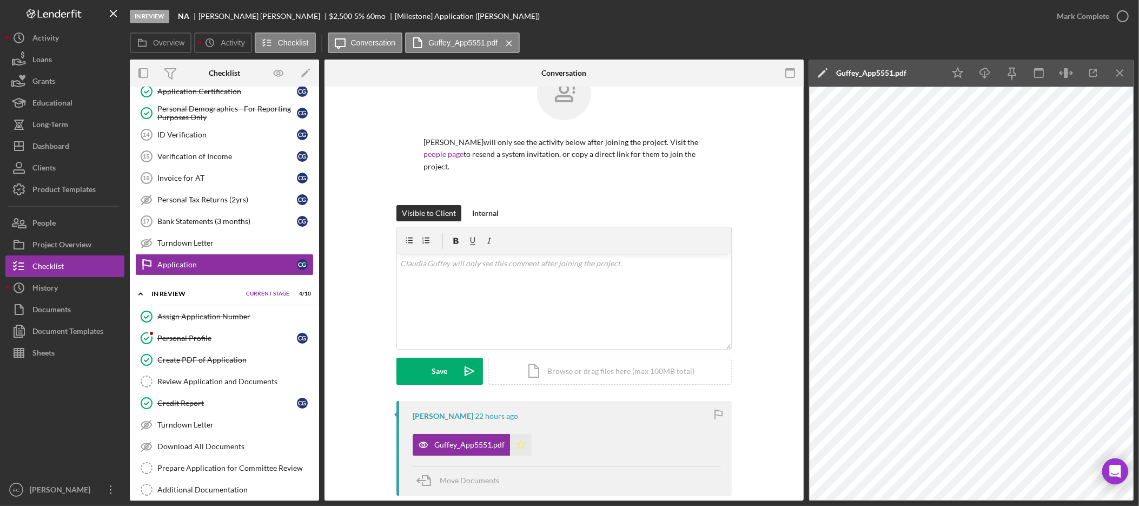
click at [522, 448] on icon "Icon/Star" at bounding box center [521, 445] width 22 height 22
click at [1116, 16] on icon "button" at bounding box center [1123, 16] width 27 height 27
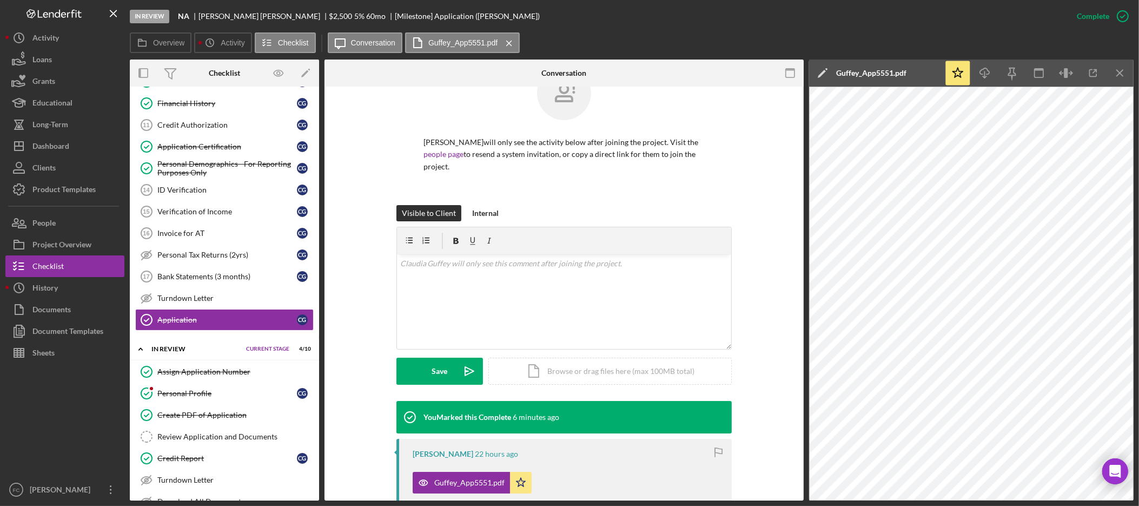
scroll to position [237, 0]
click at [220, 124] on div "Credit Authorization" at bounding box center [227, 126] width 140 height 9
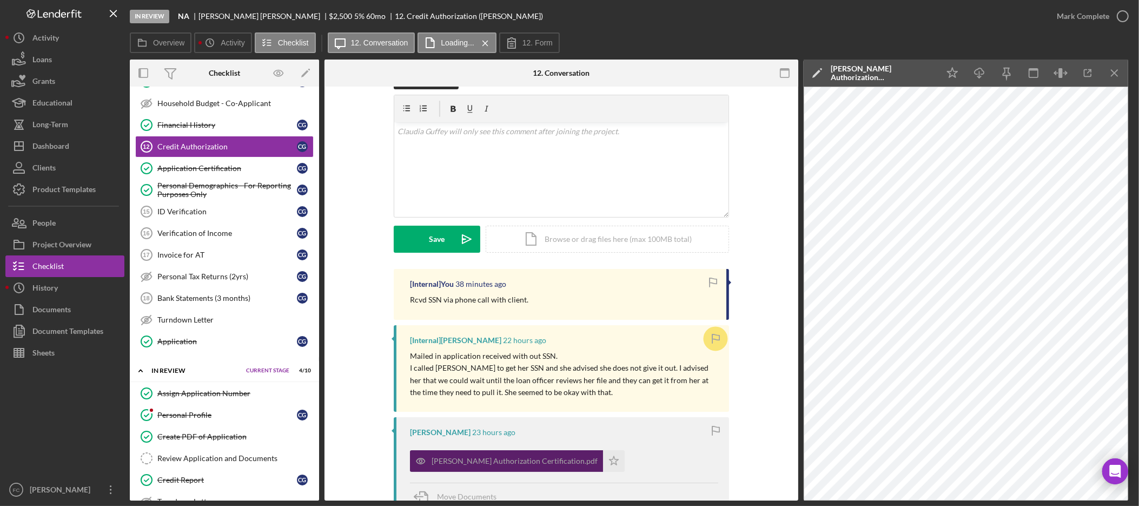
scroll to position [182, 0]
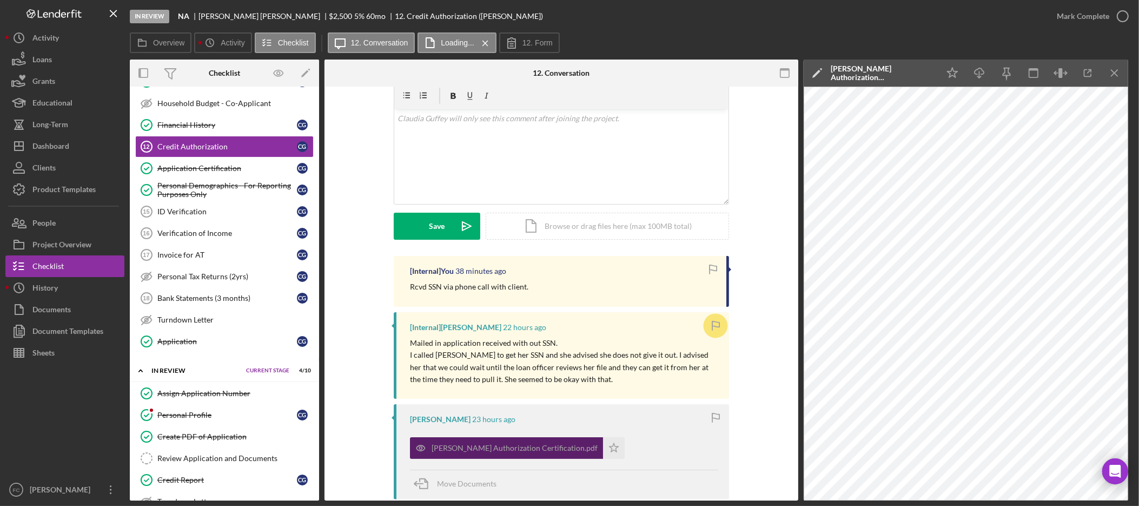
click at [515, 448] on div "Guffey Authorization Certification.pdf" at bounding box center [515, 448] width 166 height 9
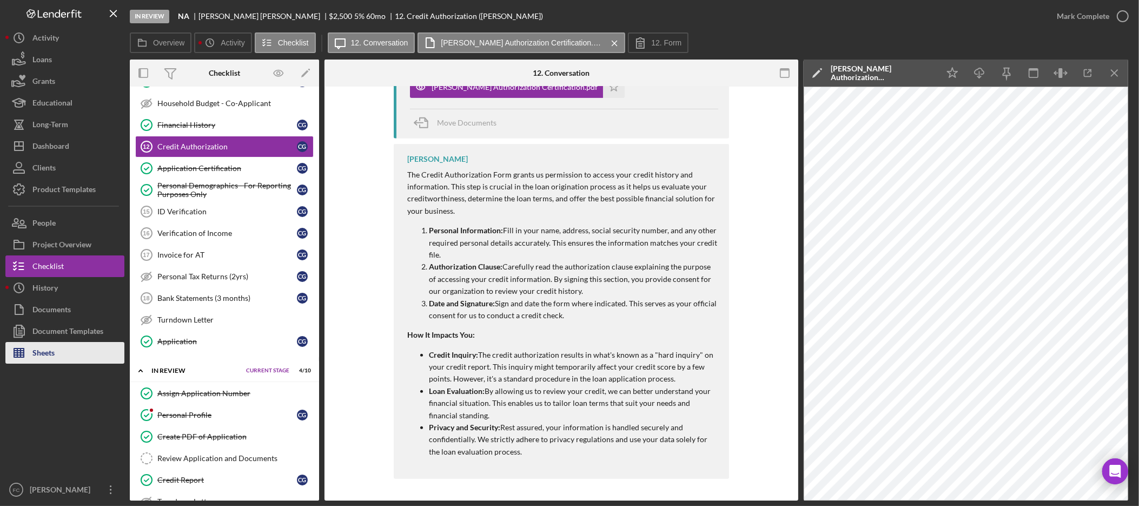
scroll to position [0, 0]
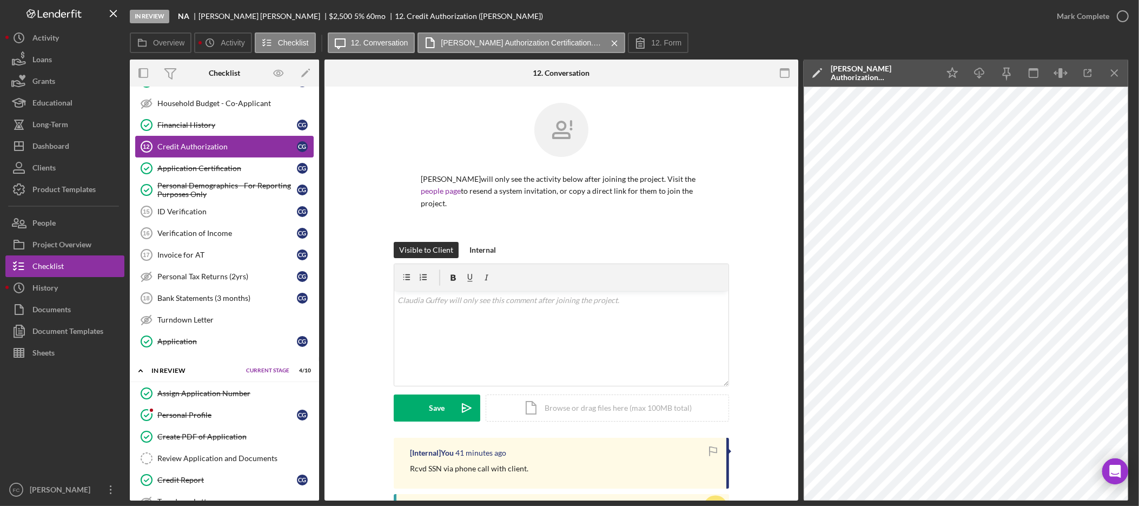
click at [247, 151] on div "Credit Authorization" at bounding box center [227, 146] width 140 height 9
click at [641, 33] on button "12. Form" at bounding box center [658, 42] width 61 height 21
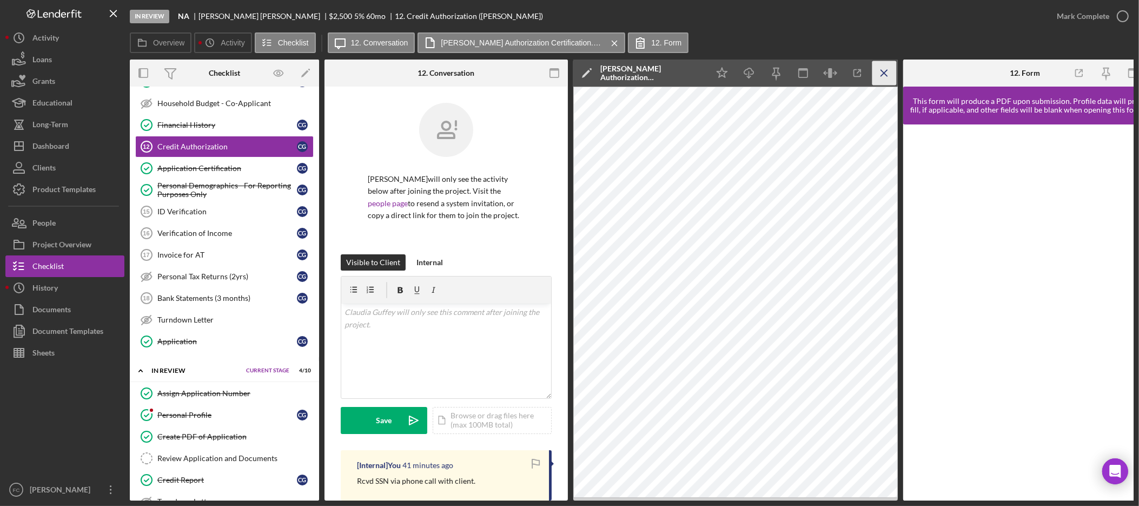
click at [889, 73] on icon "Icon/Menu Close" at bounding box center [885, 73] width 24 height 24
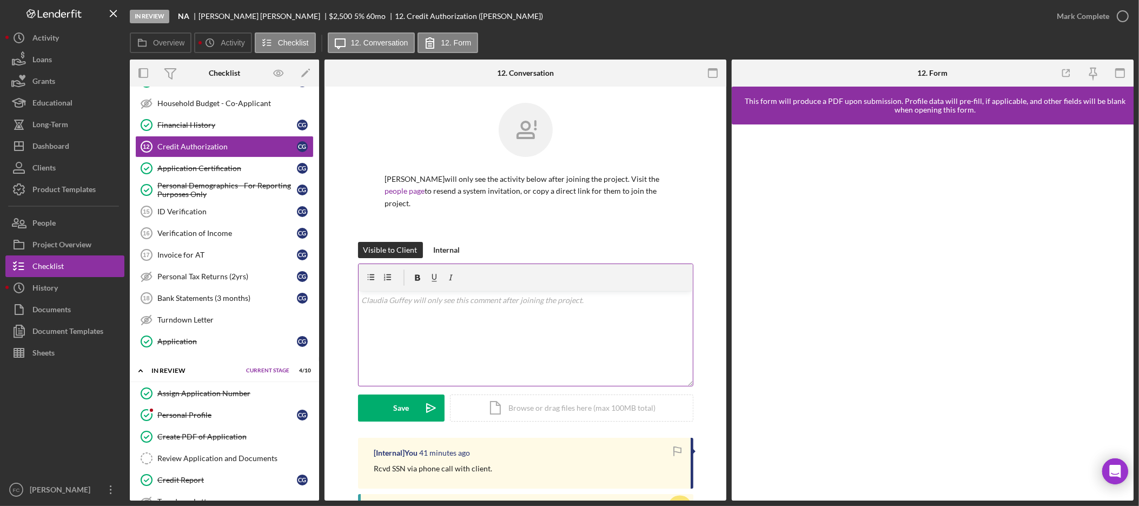
click at [506, 324] on div "v Color teal Color pink Remove color Add row above Add row below Add column bef…" at bounding box center [526, 338] width 334 height 95
drag, startPoint x: 591, startPoint y: 300, endPoint x: 543, endPoint y: 301, distance: 48.2
click at [543, 301] on p "Spoke with Claudia via phone and authorized credit pull while relaying SSN." at bounding box center [525, 300] width 328 height 12
drag, startPoint x: 401, startPoint y: 299, endPoint x: 326, endPoint y: 298, distance: 75.2
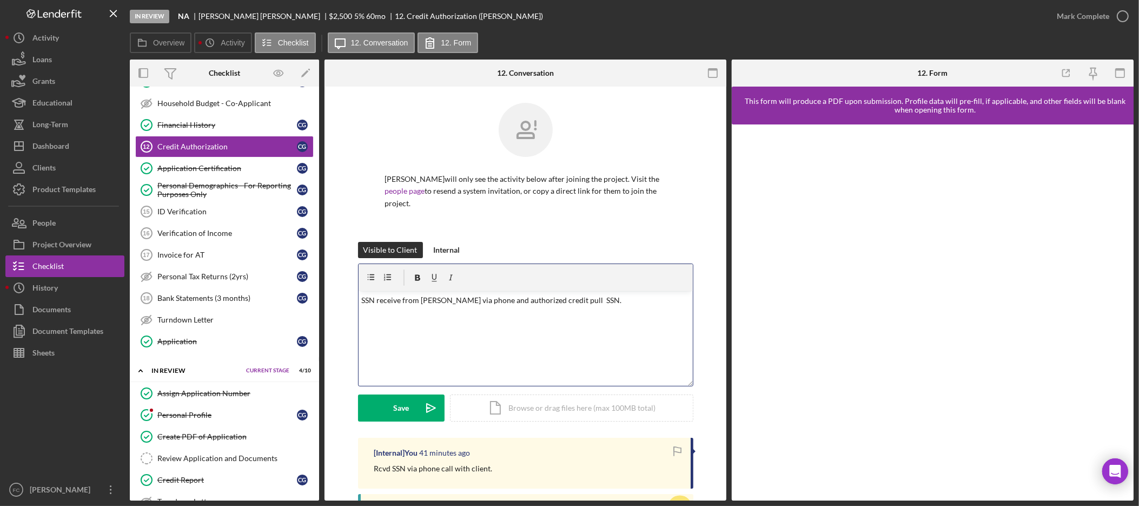
click at [492, 300] on p "SSN receive from Claudia via phone and authorized credit pull SSN." at bounding box center [525, 300] width 328 height 12
click at [399, 301] on p "SSN receive from Claudia via phone and authorized credit pull SSN." at bounding box center [525, 300] width 328 height 12
drag, startPoint x: 599, startPoint y: 300, endPoint x: 496, endPoint y: 300, distance: 102.8
click at [496, 300] on p "SSN received from Claudia via phone and authorized credit pull SSN." at bounding box center [525, 300] width 328 height 12
click at [402, 300] on p "SSN received from Claudia via phone a" at bounding box center [525, 300] width 328 height 12
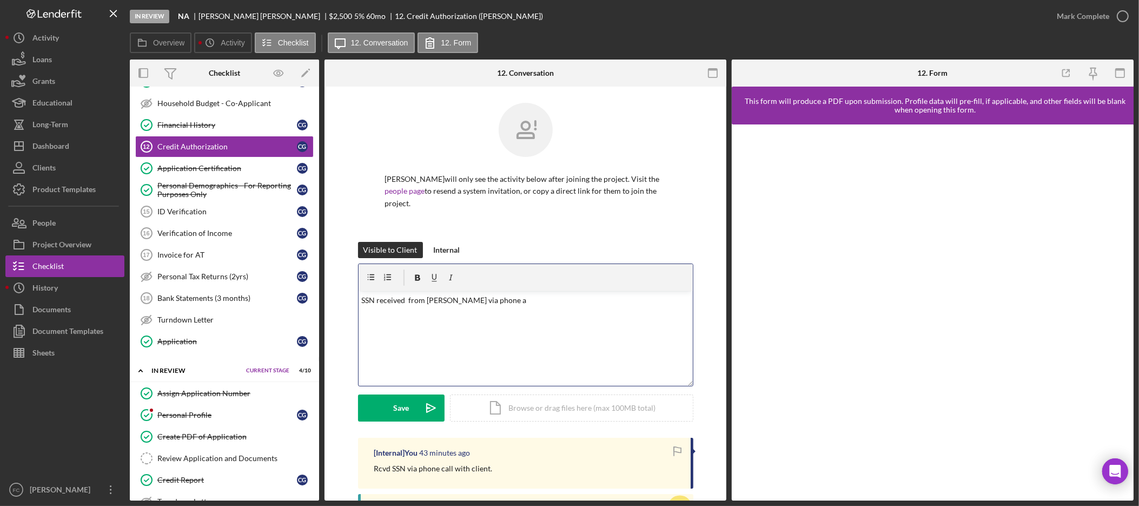
click at [550, 294] on p "SSN received from Claudia via phone a" at bounding box center [525, 300] width 328 height 12
click at [551, 297] on p "SSN received from Claudia via phone a" at bounding box center [525, 300] width 328 height 12
click at [400, 407] on div "Save" at bounding box center [401, 407] width 16 height 27
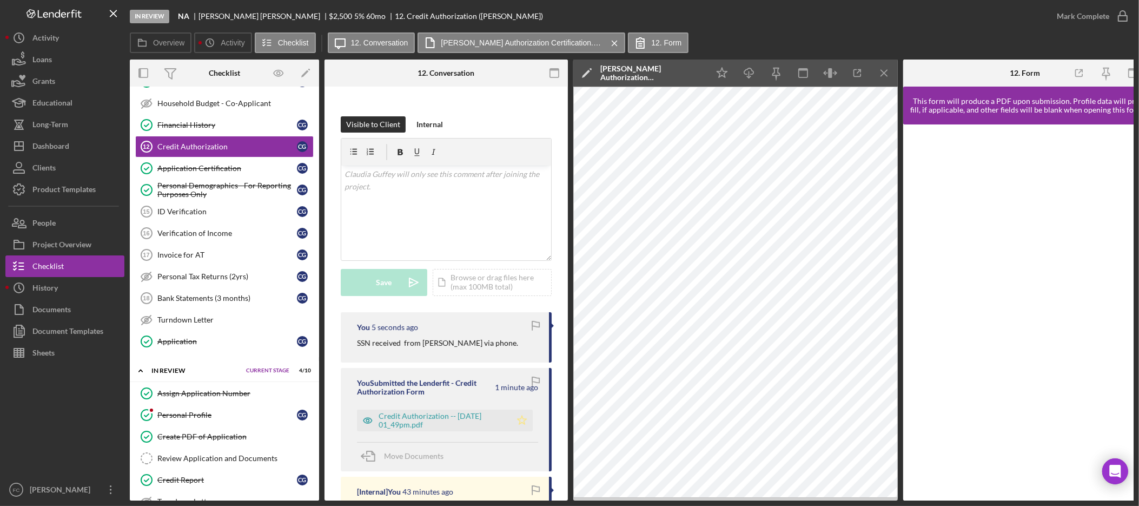
scroll to position [138, 0]
click at [515, 421] on icon "Icon/Star" at bounding box center [522, 420] width 22 height 22
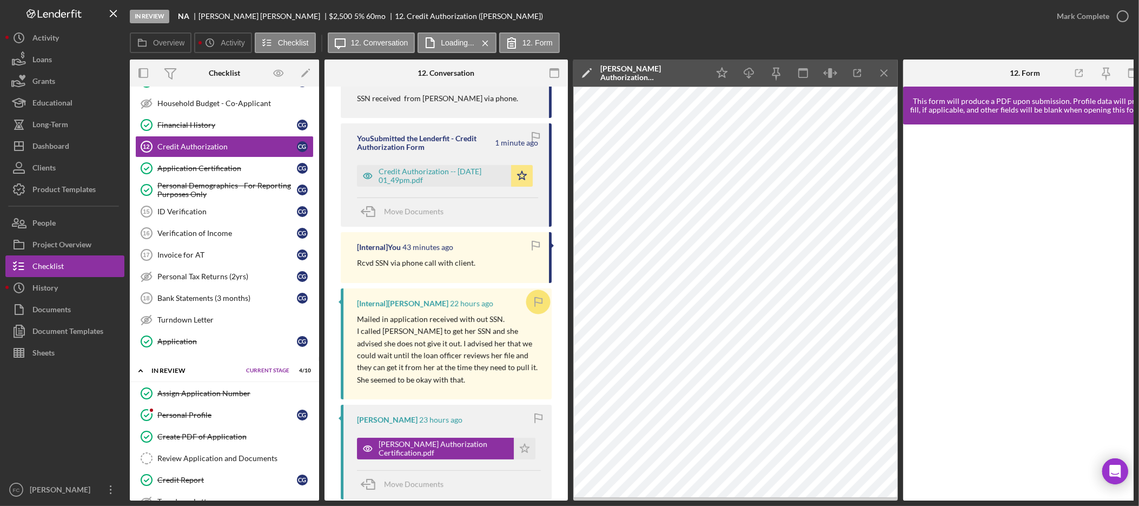
scroll to position [392, 0]
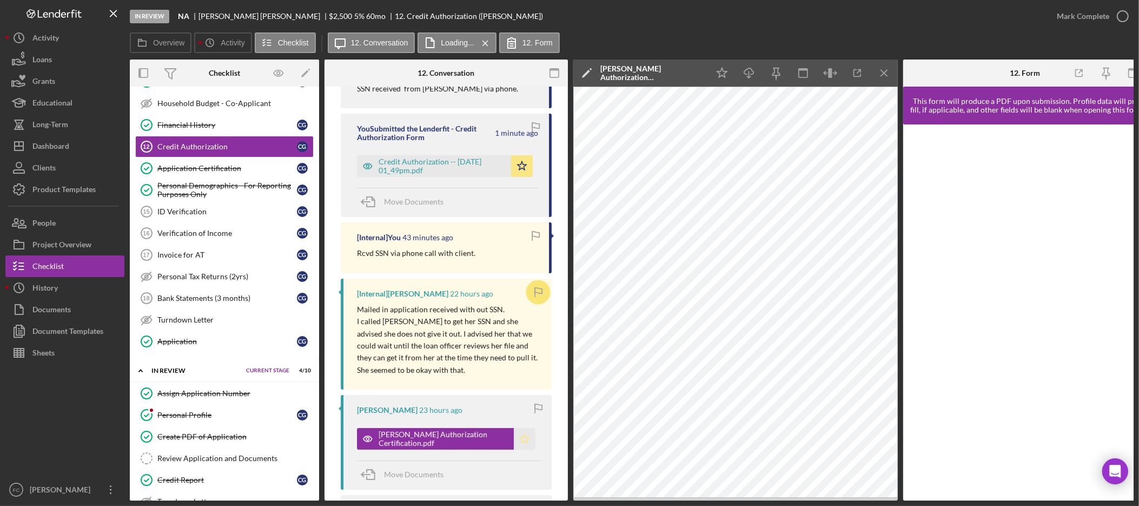
click at [518, 441] on icon "Icon/Star" at bounding box center [525, 439] width 22 height 22
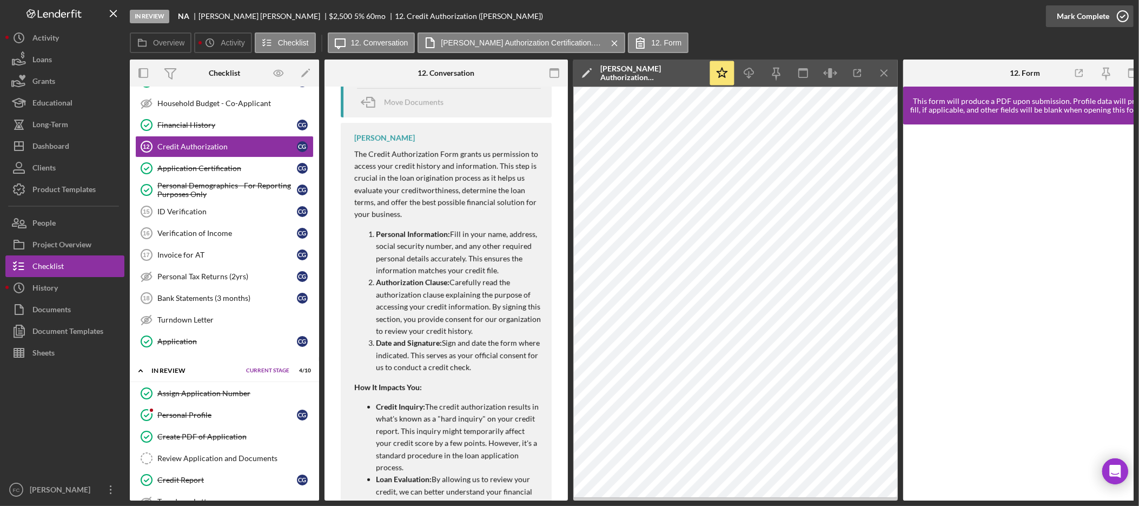
click at [1067, 15] on div "Mark Complete" at bounding box center [1083, 16] width 52 height 22
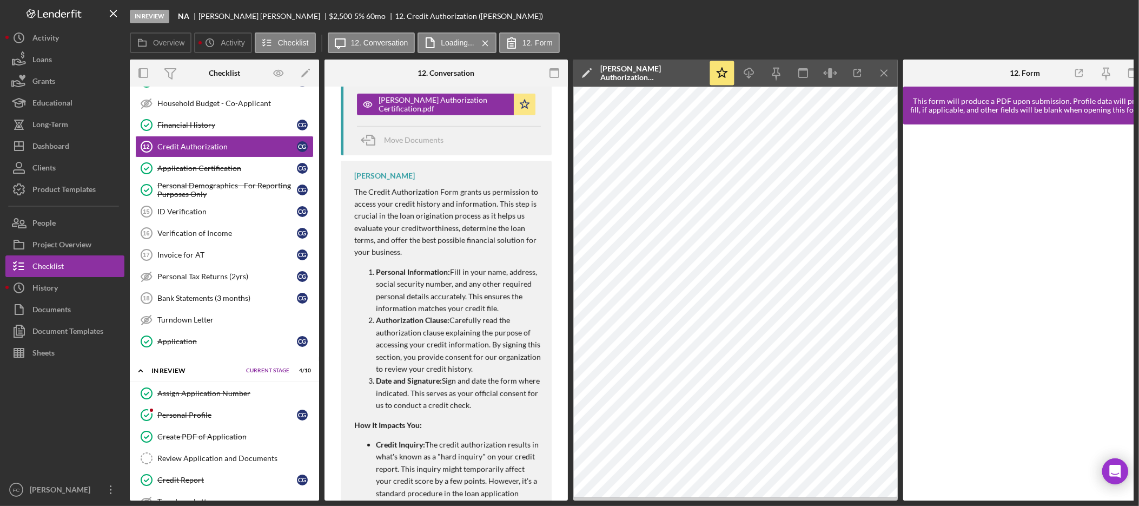
scroll to position [802, 0]
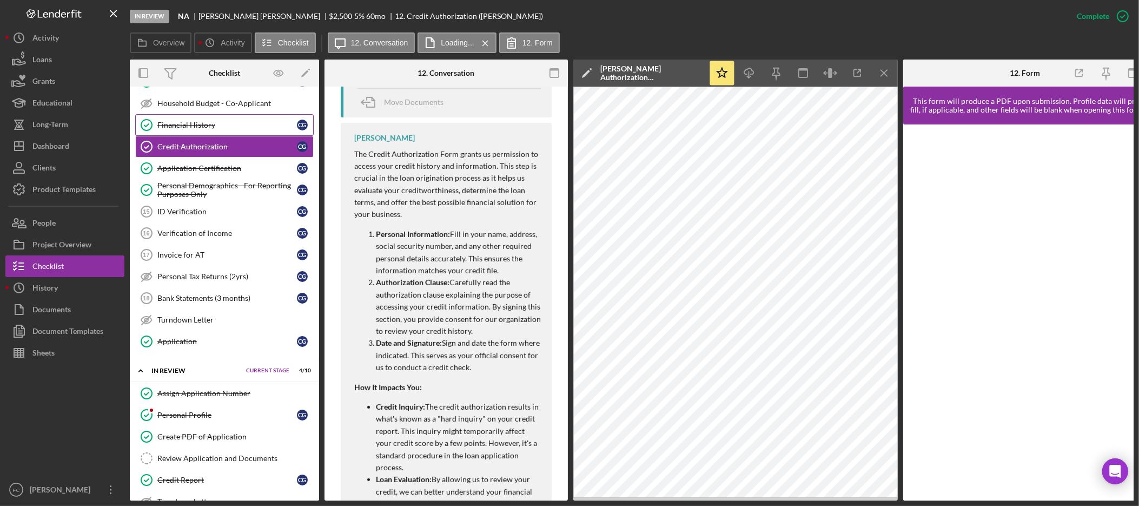
click at [227, 127] on div "Financial History" at bounding box center [227, 125] width 140 height 9
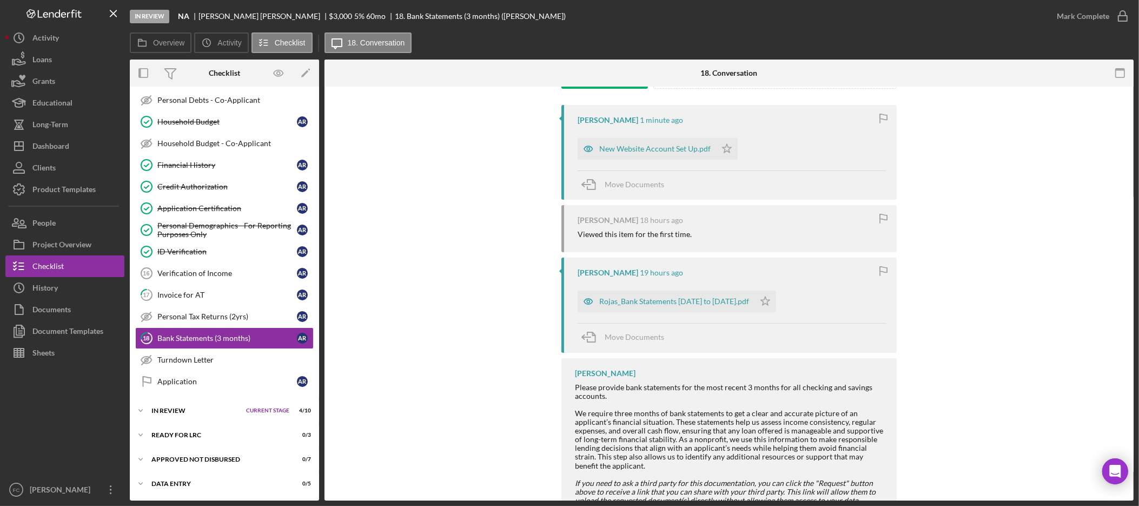
scroll to position [173, 0]
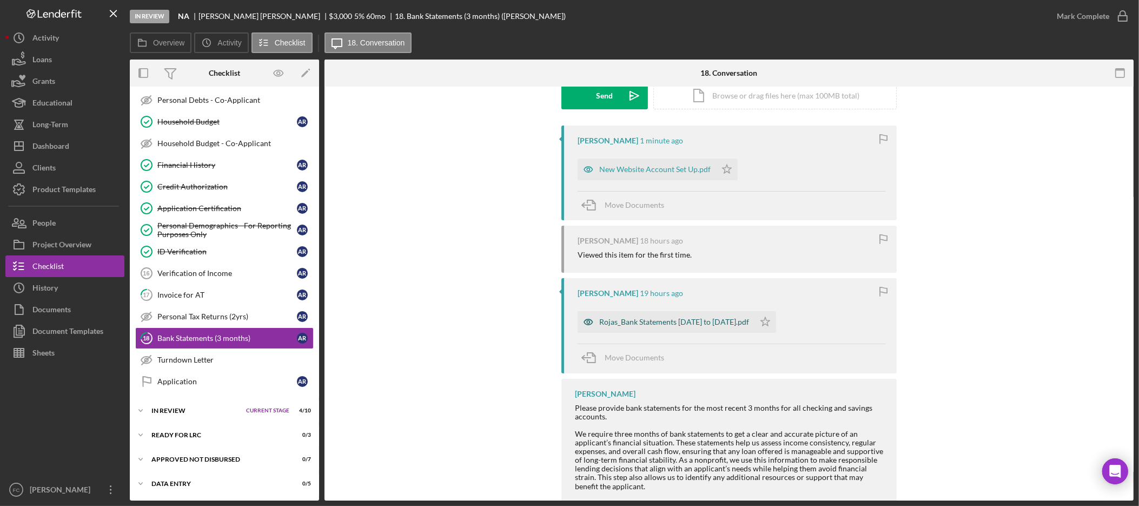
click at [697, 321] on div "Rojas_Bank Statements [DATE] to [DATE].pdf" at bounding box center [674, 322] width 150 height 9
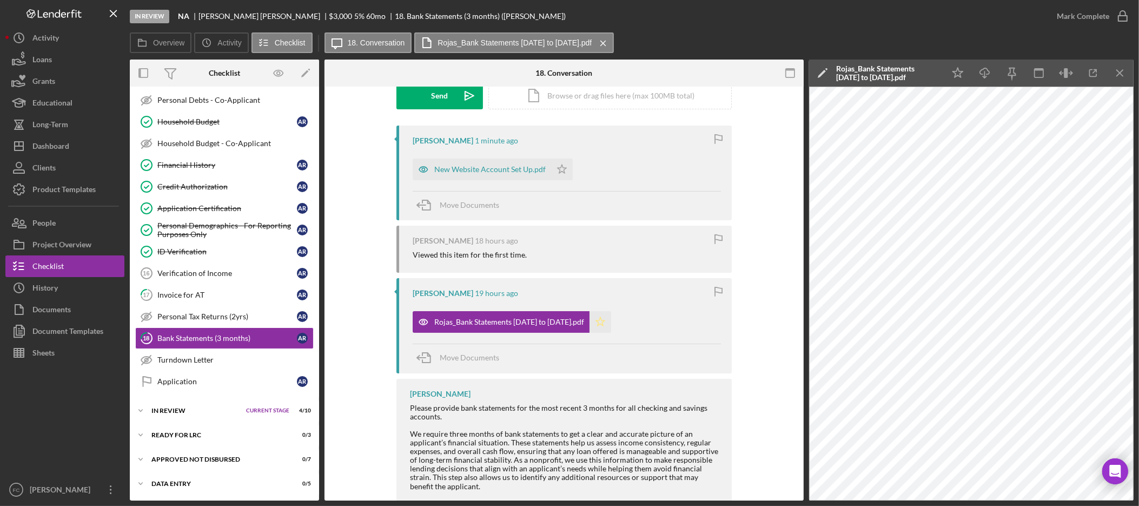
click at [597, 325] on polygon "button" at bounding box center [600, 322] width 9 height 9
click at [494, 176] on div "New Website Account Set Up.pdf" at bounding box center [482, 170] width 138 height 22
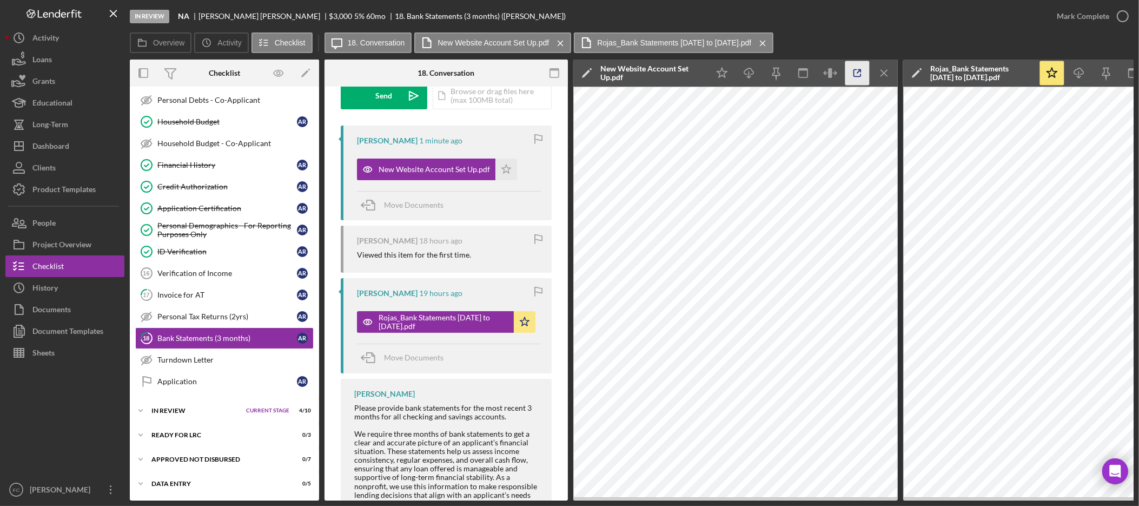
click at [852, 69] on icon "button" at bounding box center [858, 73] width 24 height 24
